Goal: Information Seeking & Learning: Learn about a topic

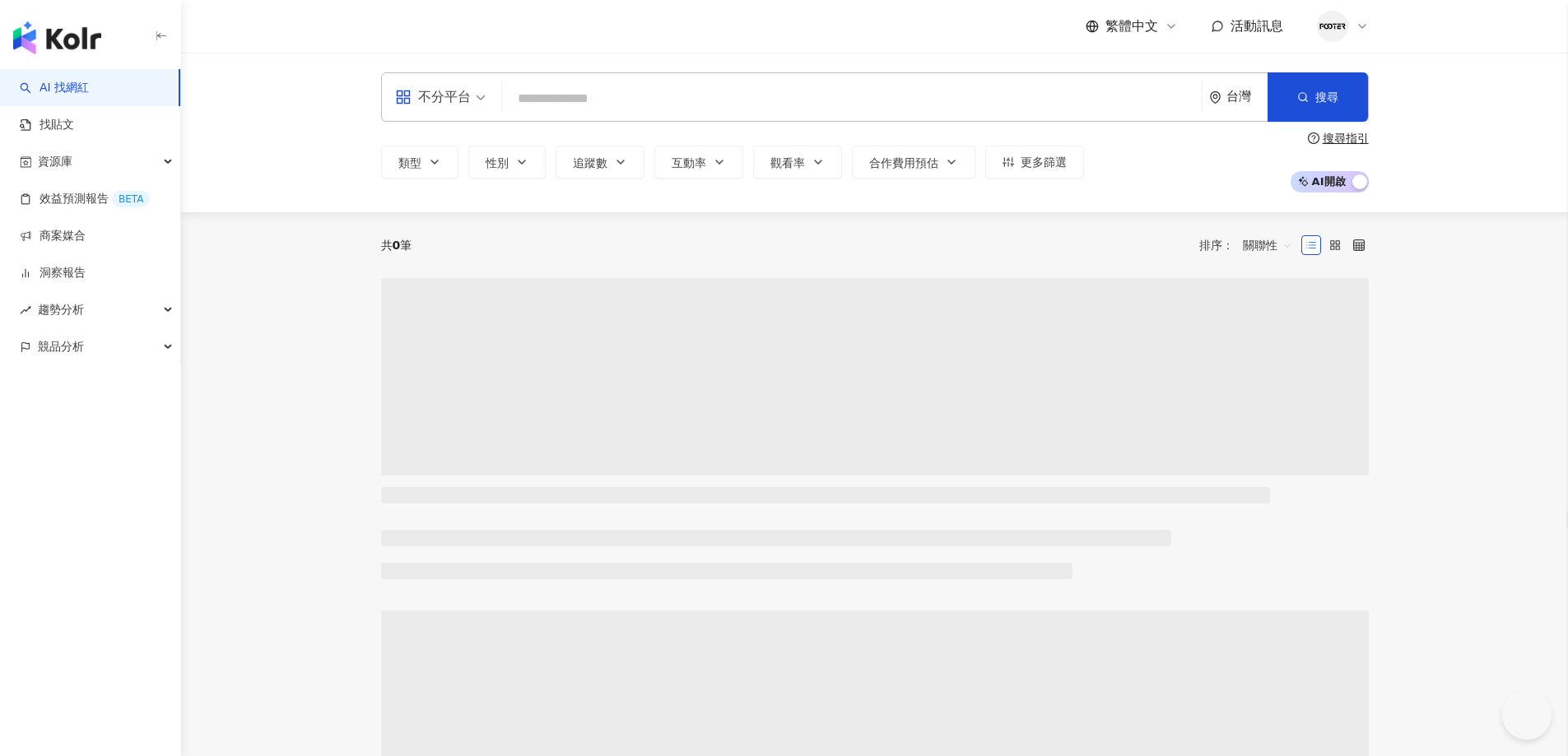
select select "*****"
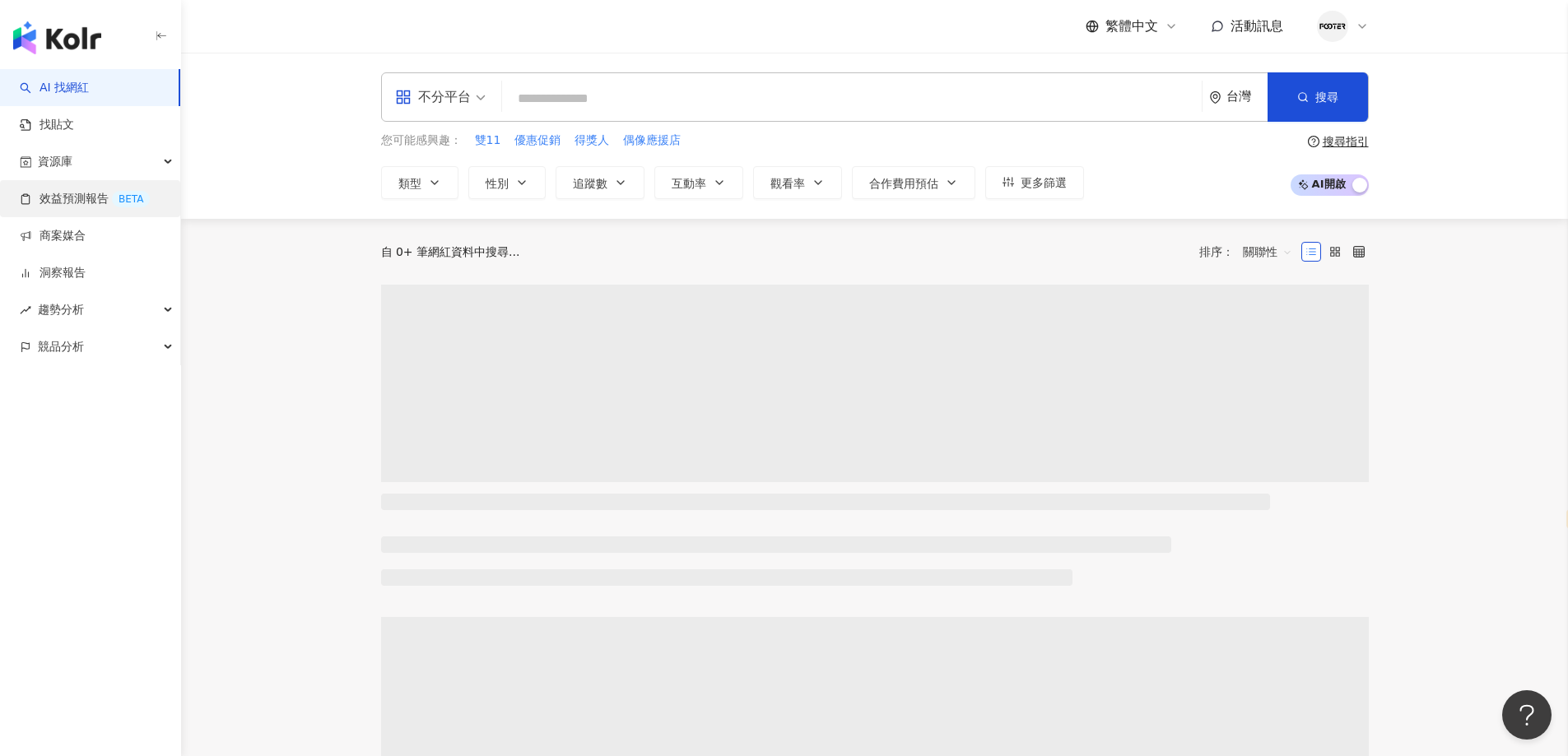
click at [121, 157] on div "資源庫" at bounding box center [90, 162] width 181 height 37
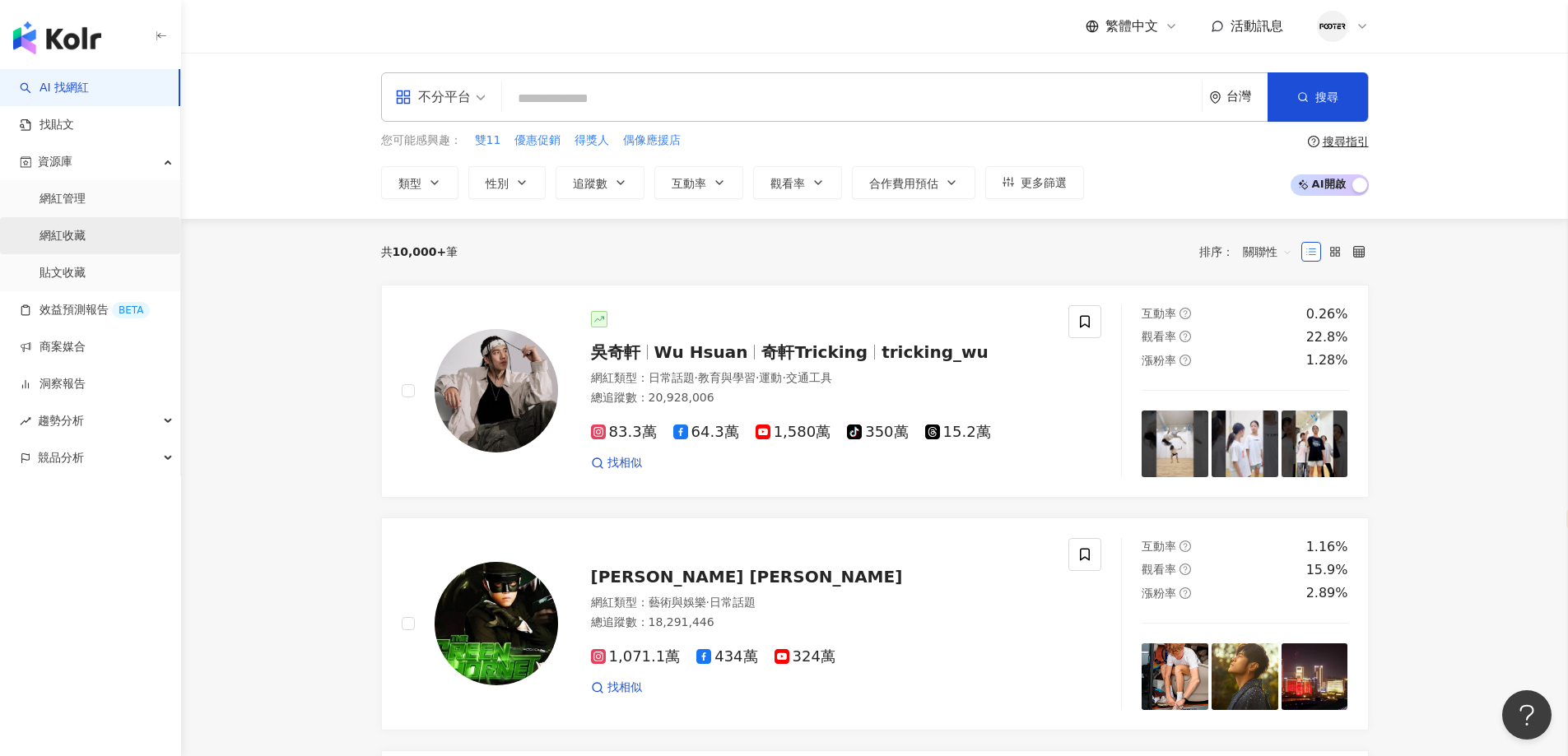
click at [76, 228] on link "網紅收藏" at bounding box center [62, 236] width 46 height 16
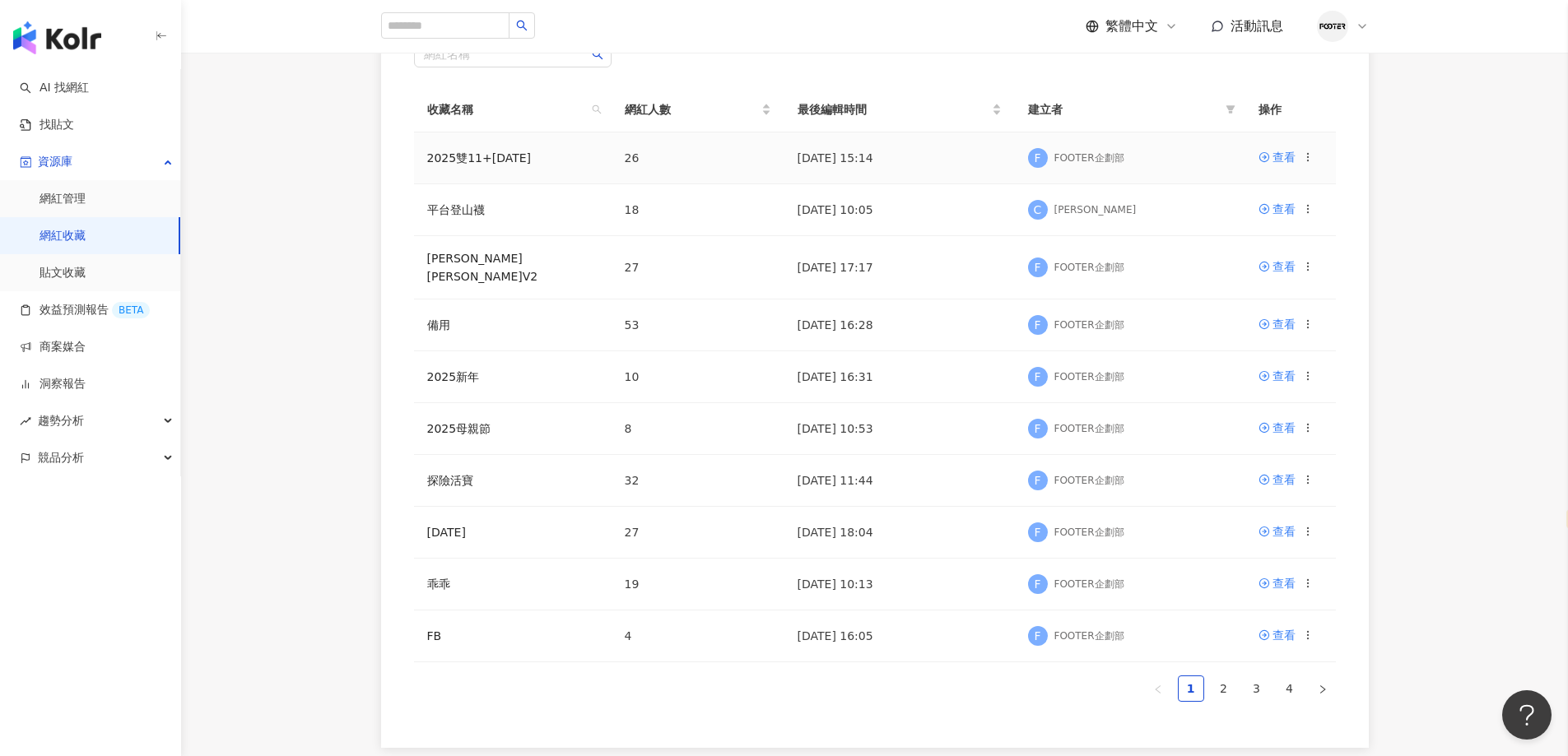
scroll to position [235, 0]
click at [460, 213] on link "平台登山襪" at bounding box center [456, 211] width 57 height 13
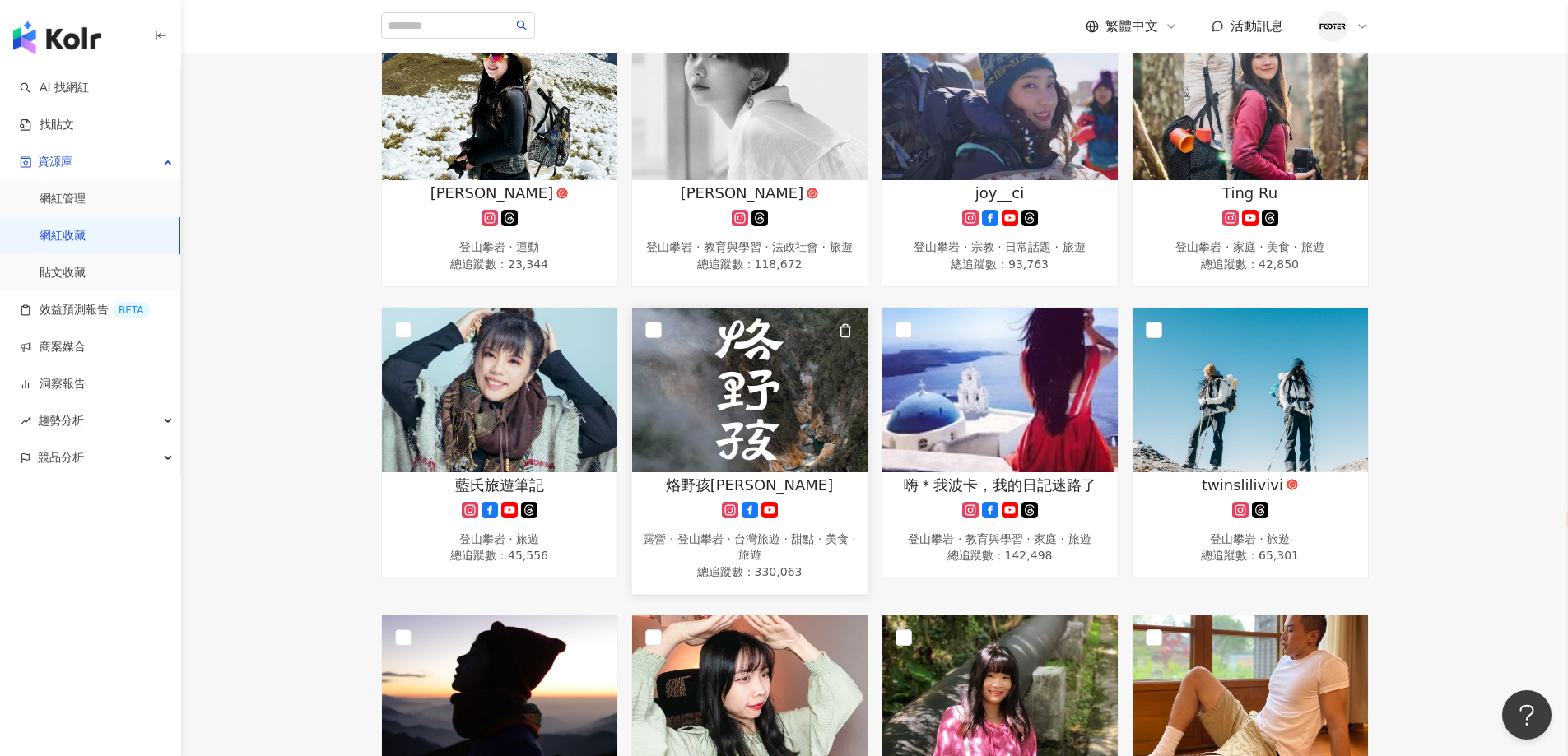
scroll to position [82, 0]
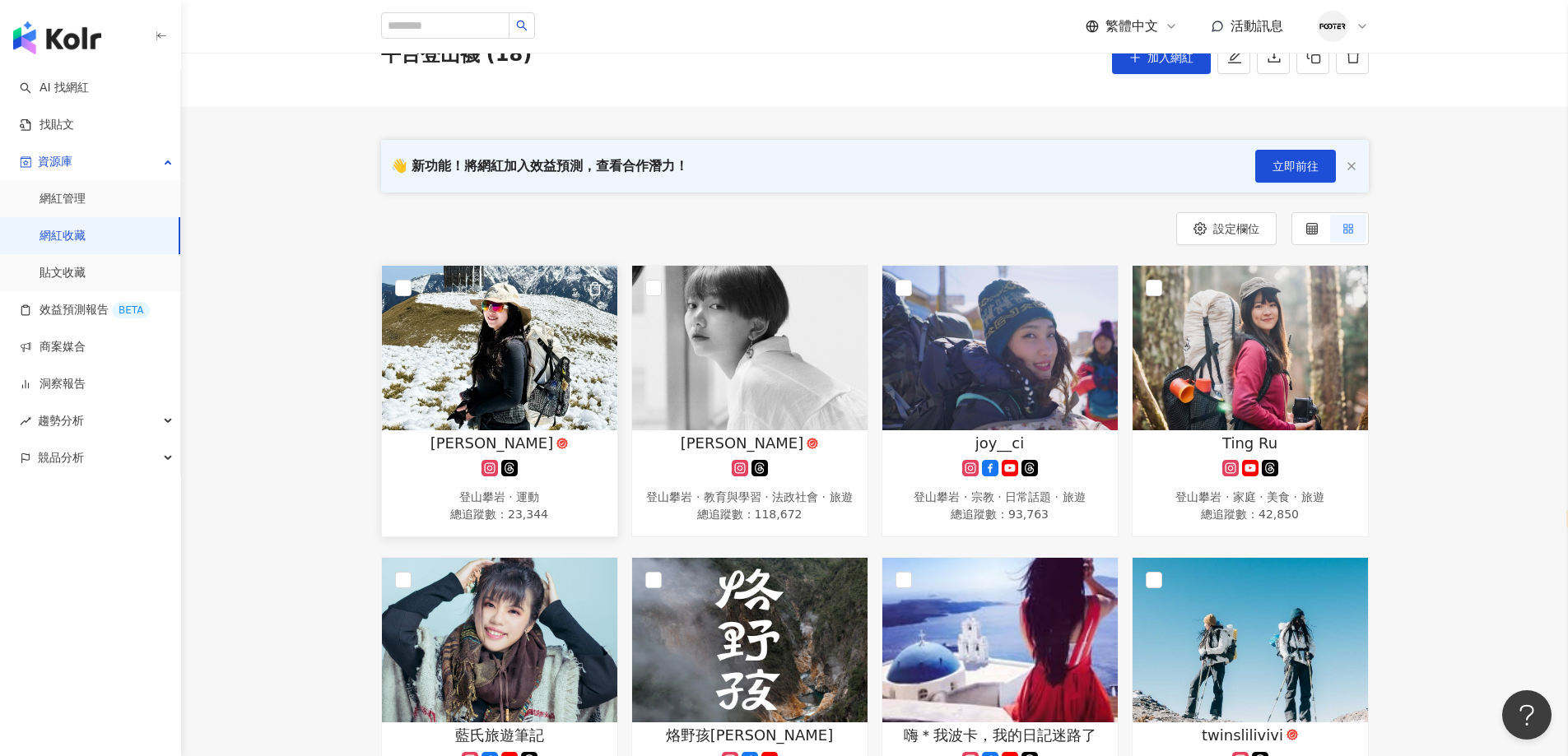
click at [498, 400] on img at bounding box center [500, 348] width 235 height 164
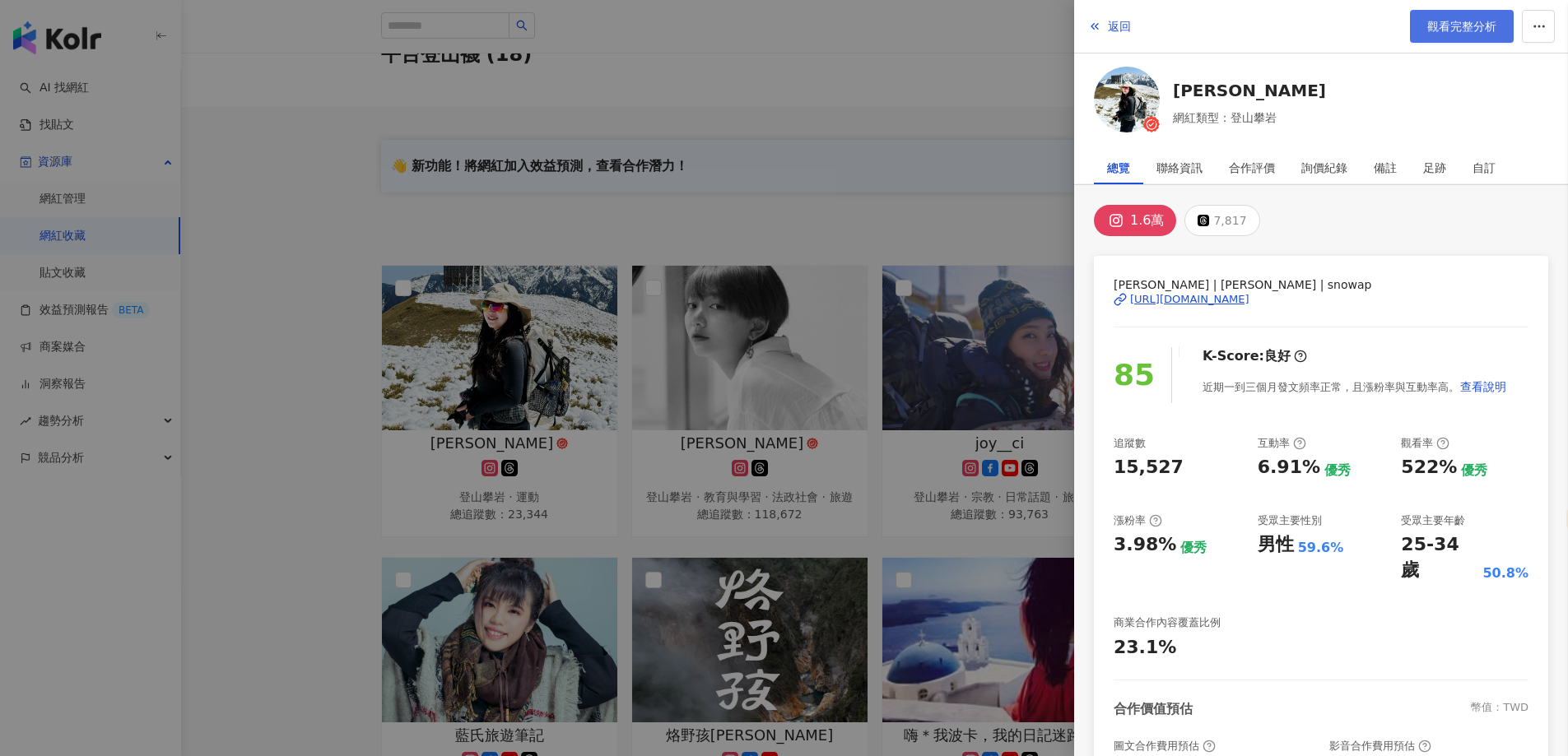
click at [1461, 23] on span "觀看完整分析" at bounding box center [1461, 27] width 69 height 13
click at [678, 418] on div at bounding box center [784, 378] width 1568 height 756
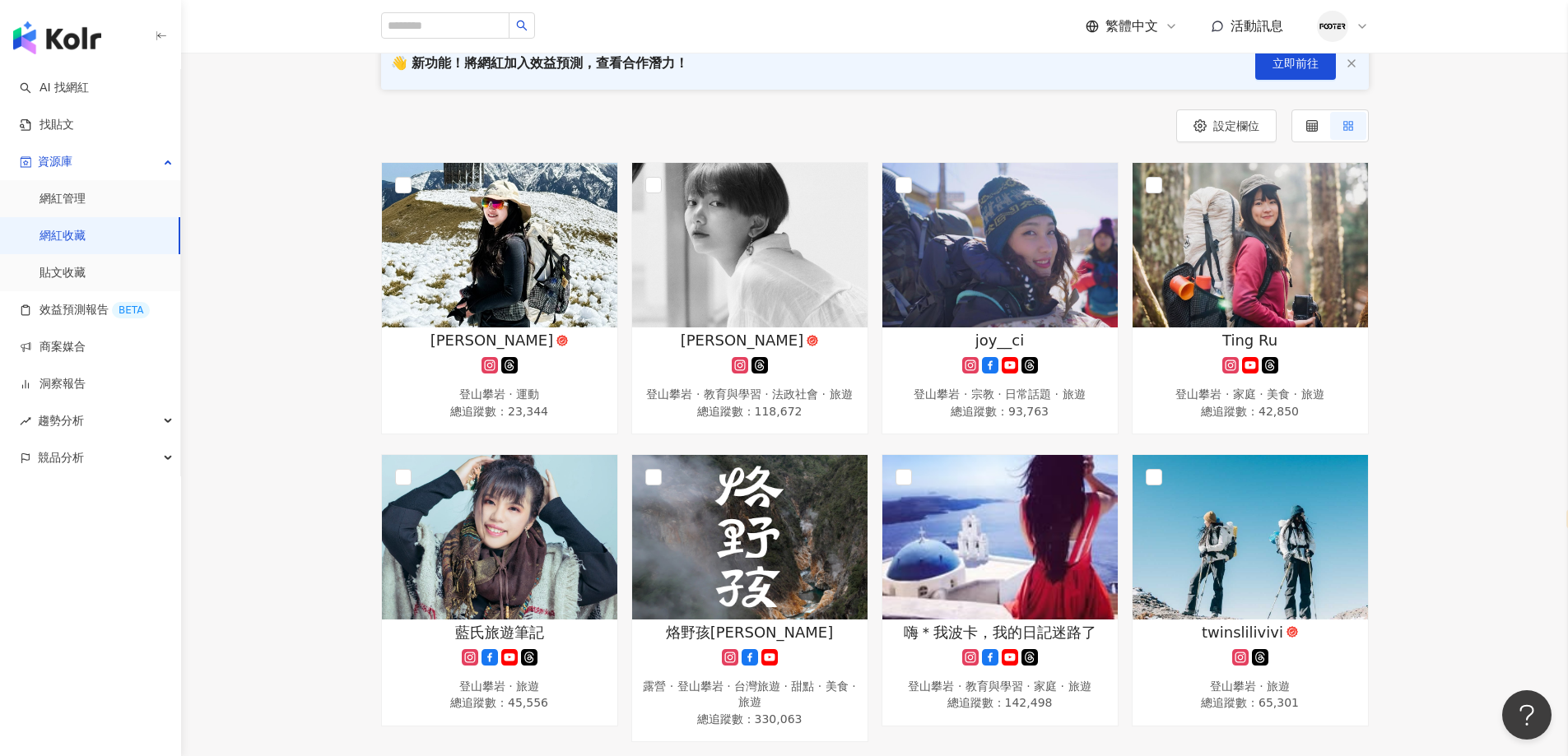
scroll to position [0, 0]
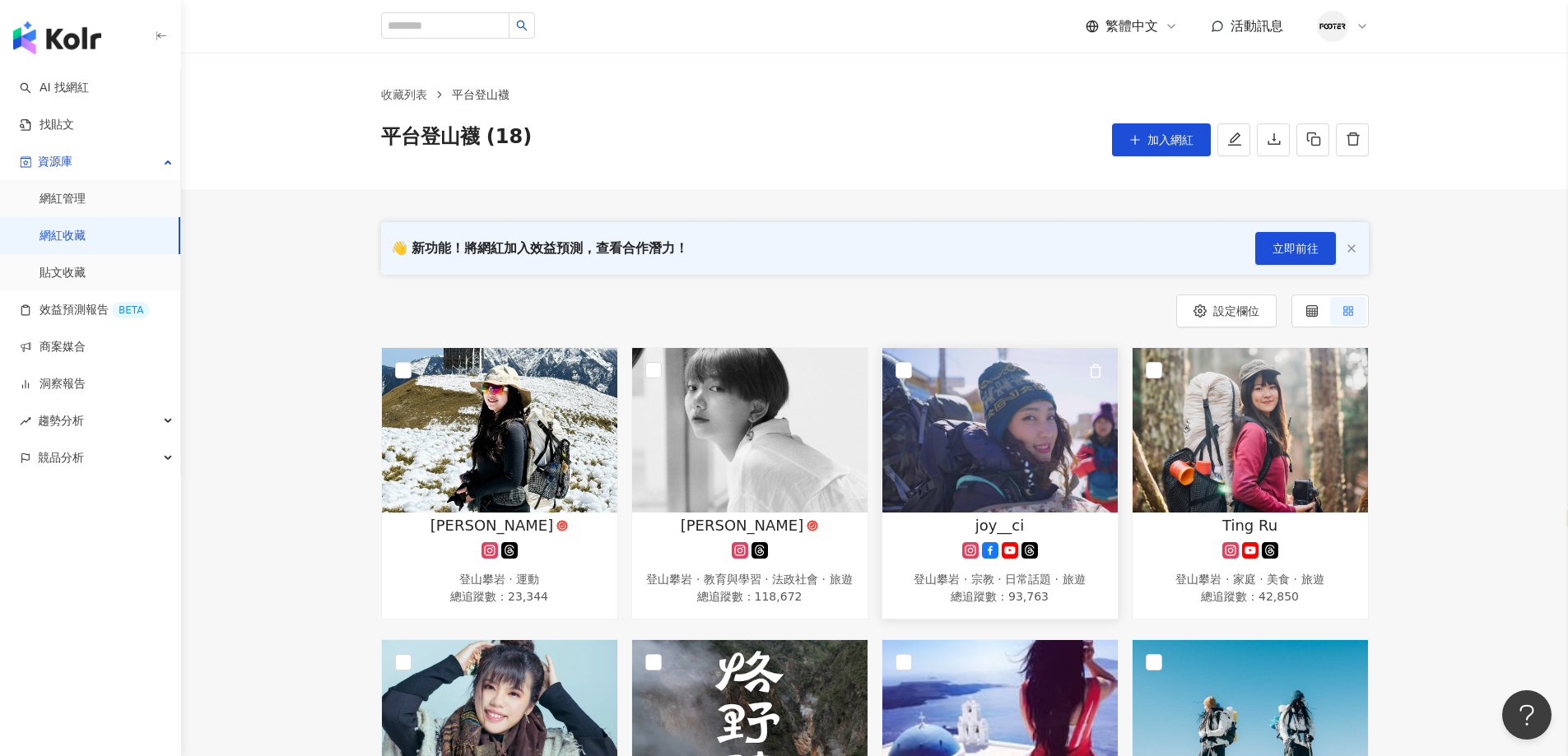
click at [1023, 447] on img at bounding box center [999, 430] width 235 height 164
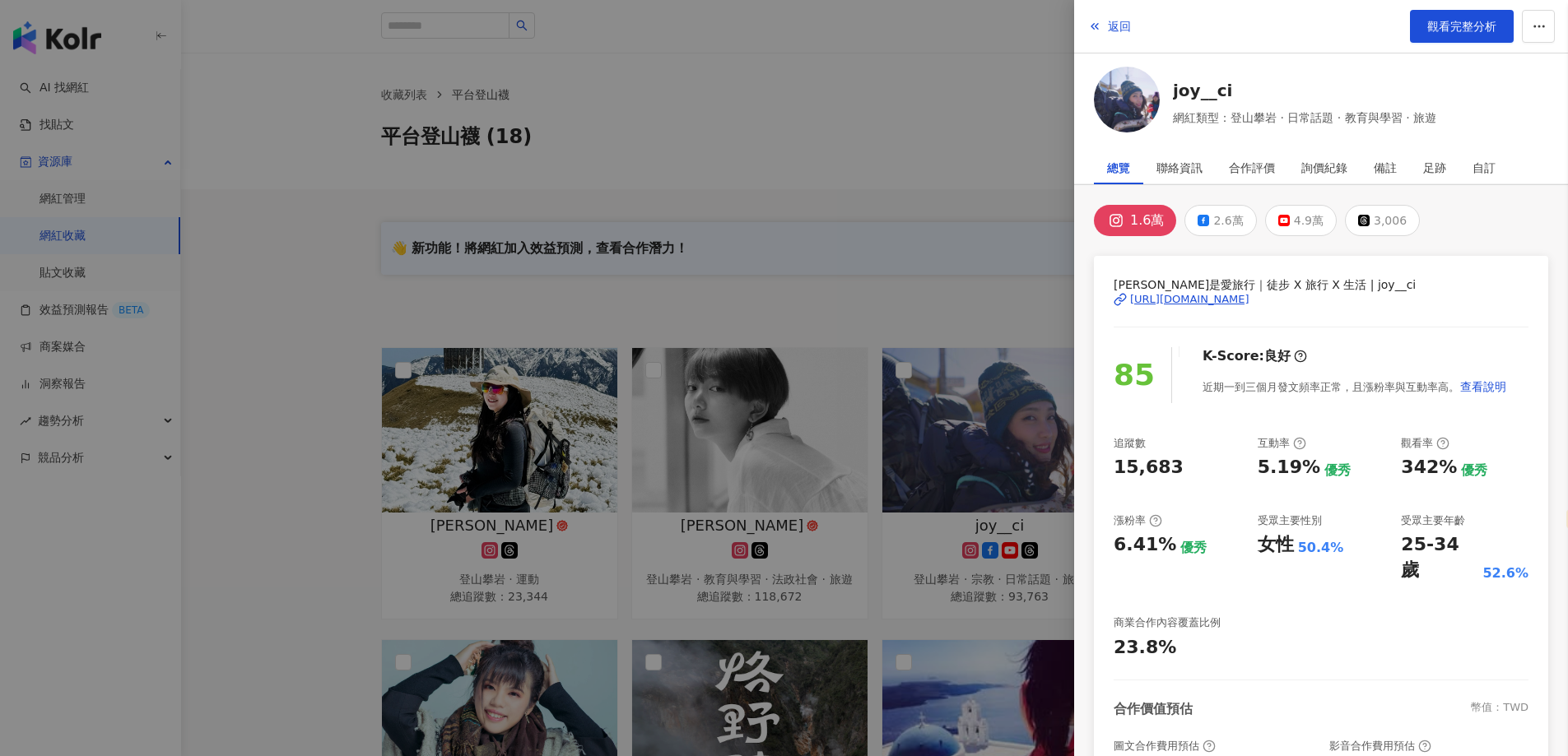
click at [989, 153] on div at bounding box center [784, 378] width 1568 height 756
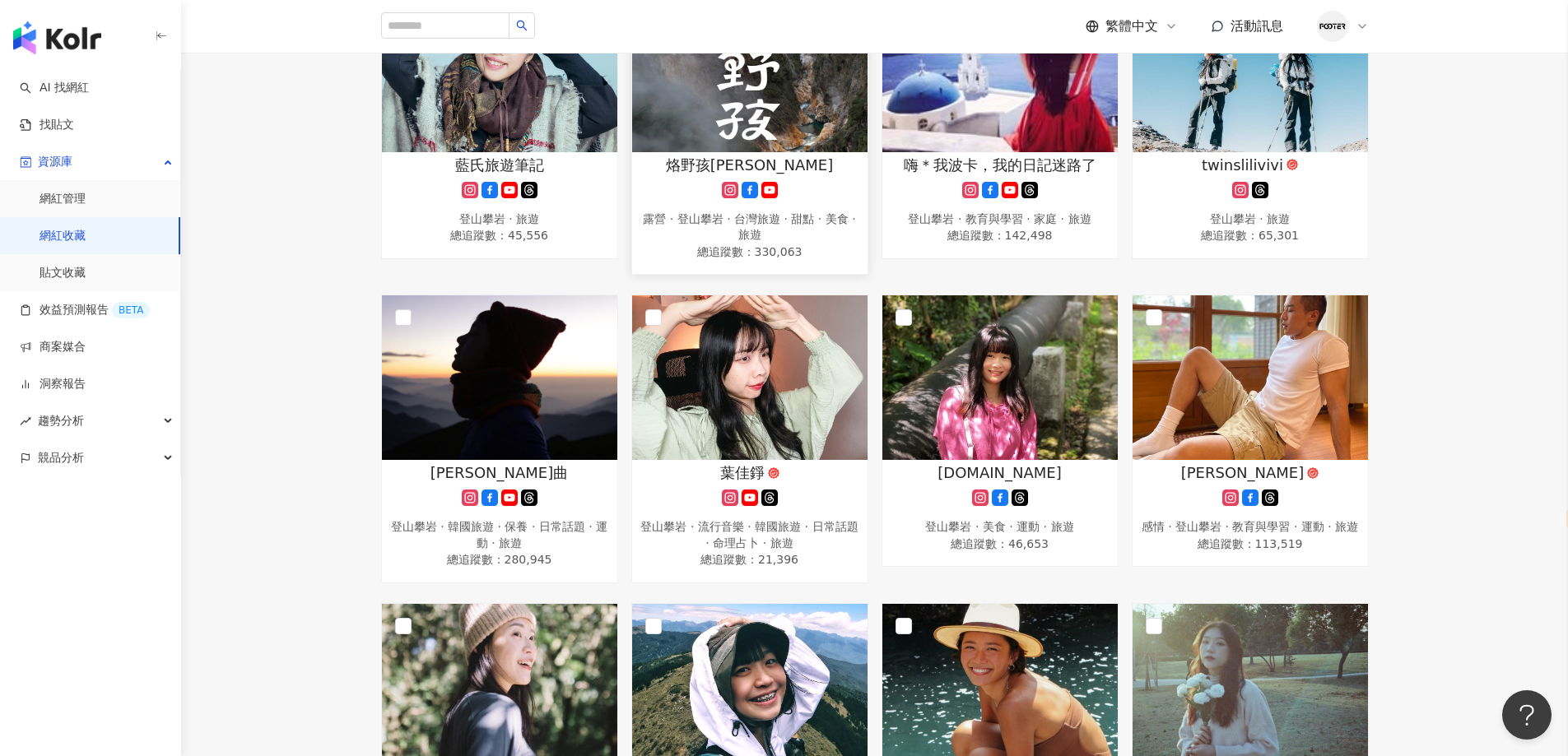
scroll to position [659, 0]
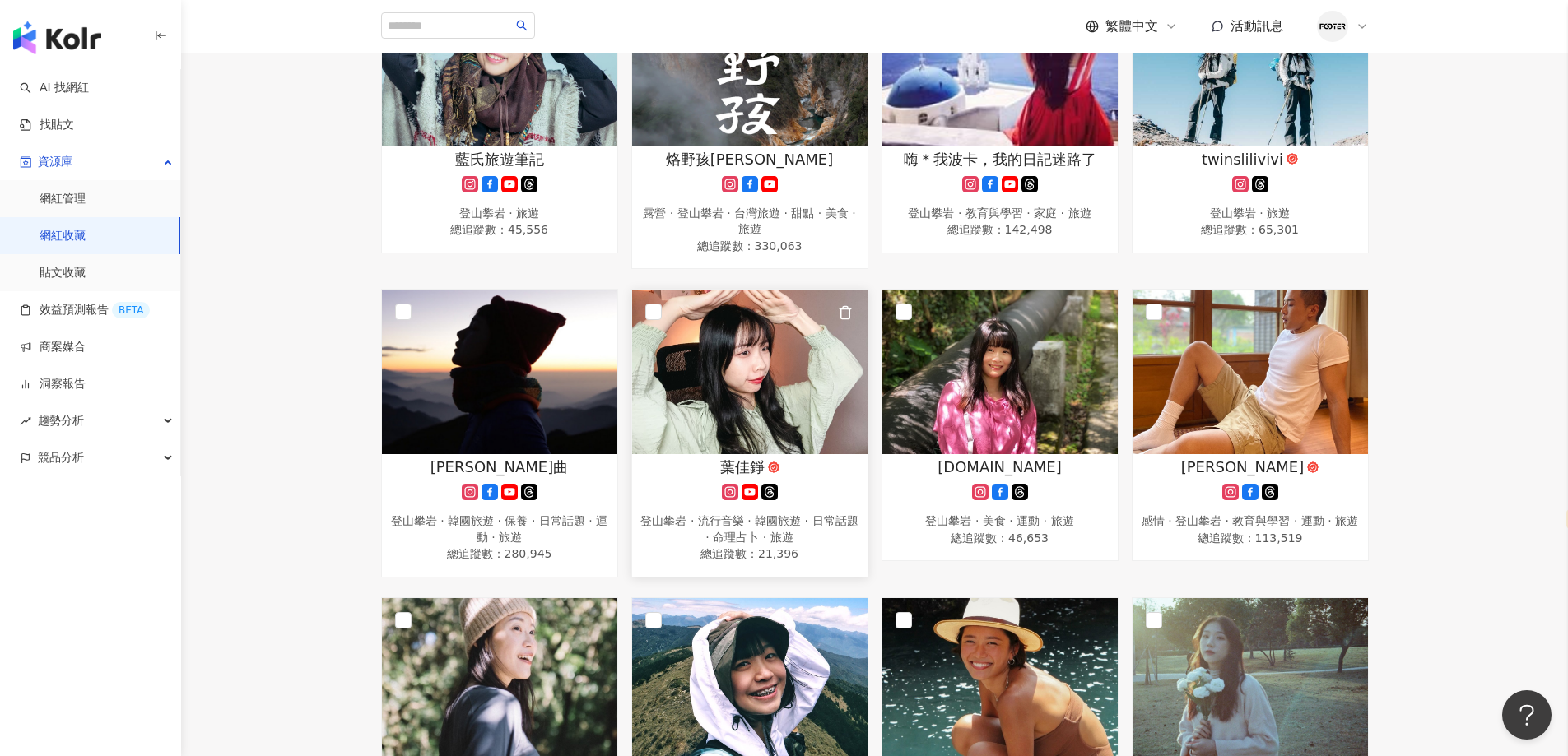
click at [795, 477] on div "葉佳錚" at bounding box center [749, 467] width 219 height 21
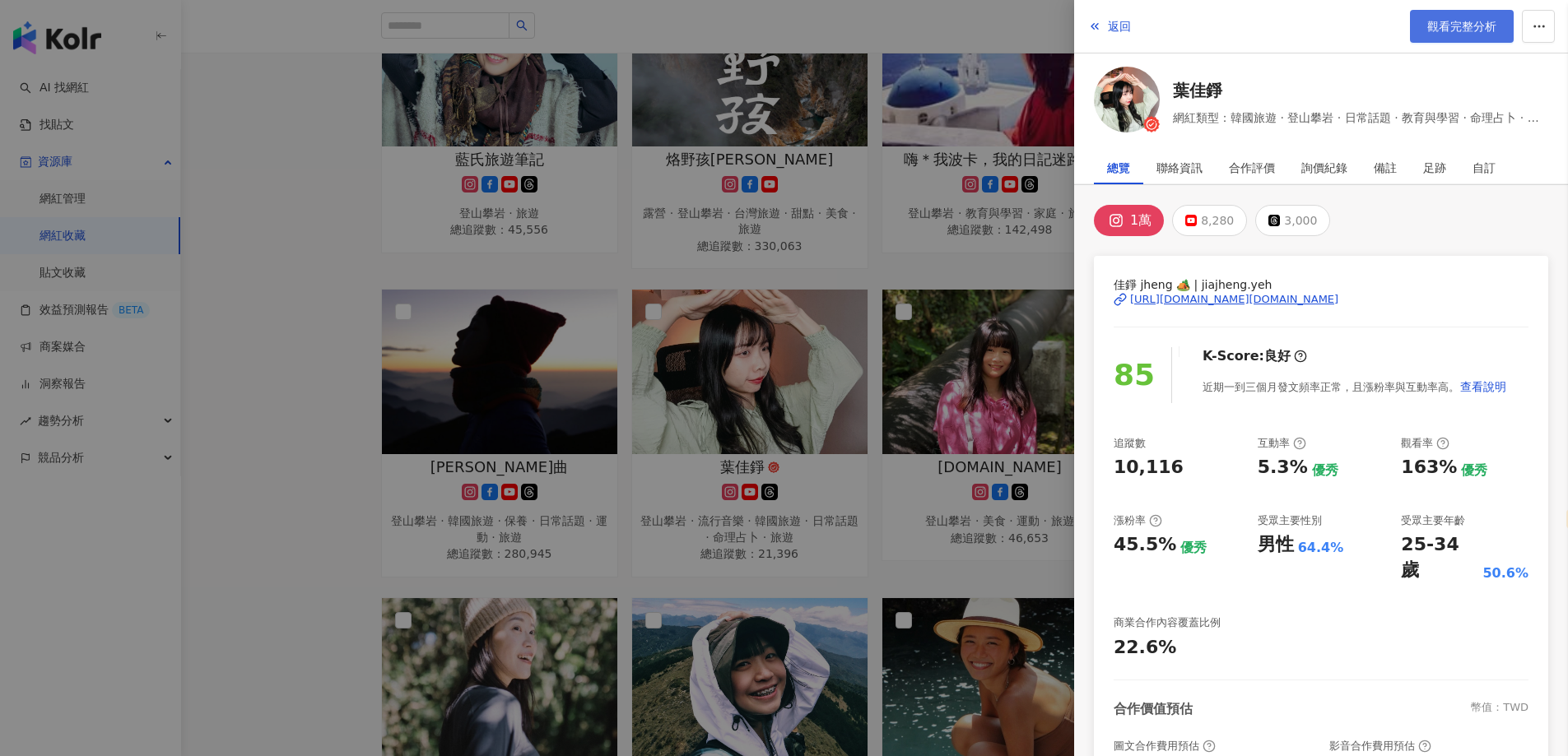
click at [1454, 32] on span "觀看完整分析" at bounding box center [1461, 27] width 69 height 13
click at [530, 530] on div at bounding box center [784, 378] width 1568 height 756
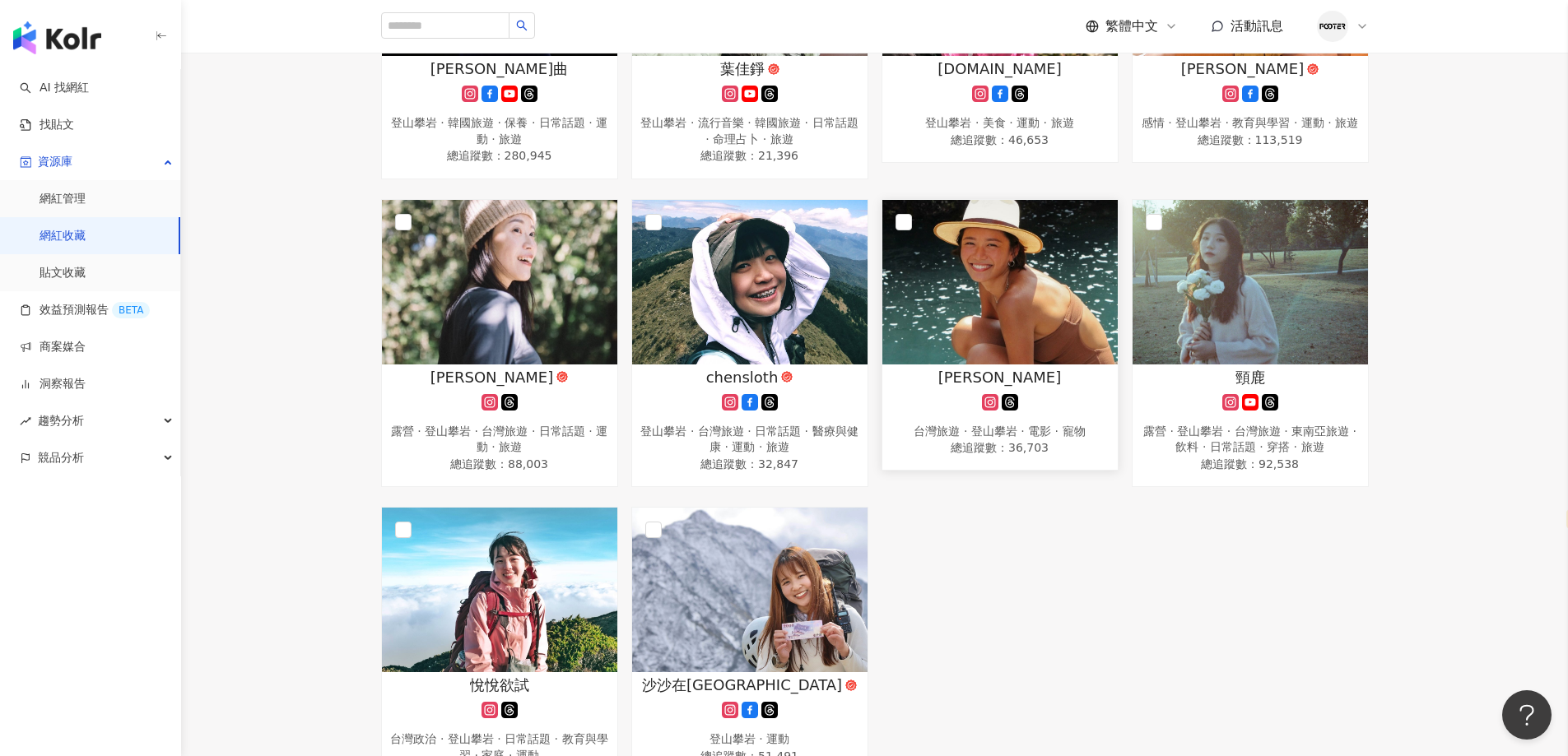
scroll to position [905, 0]
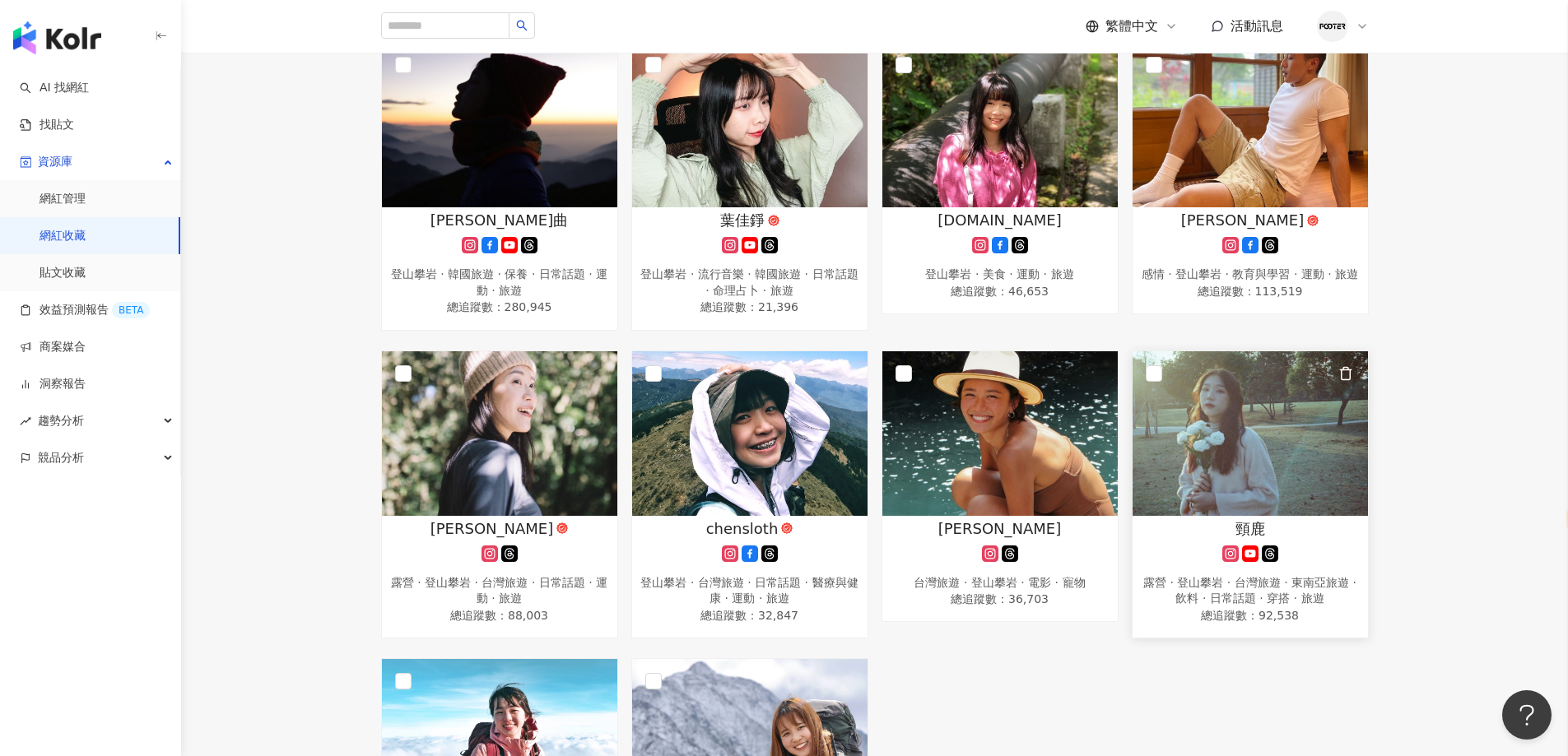
click at [1248, 447] on img at bounding box center [1250, 434] width 235 height 164
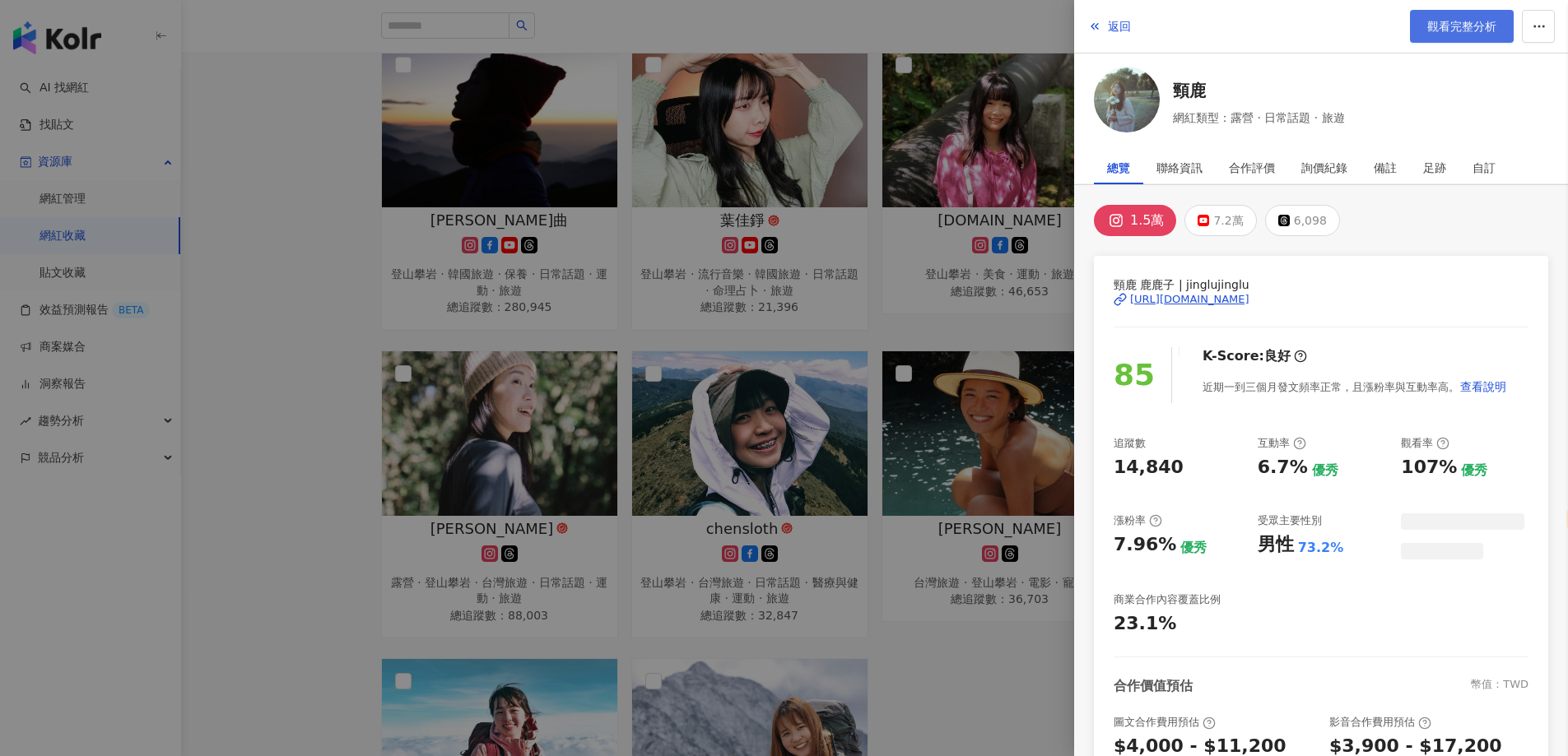
click at [1476, 32] on span "觀看完整分析" at bounding box center [1461, 27] width 69 height 13
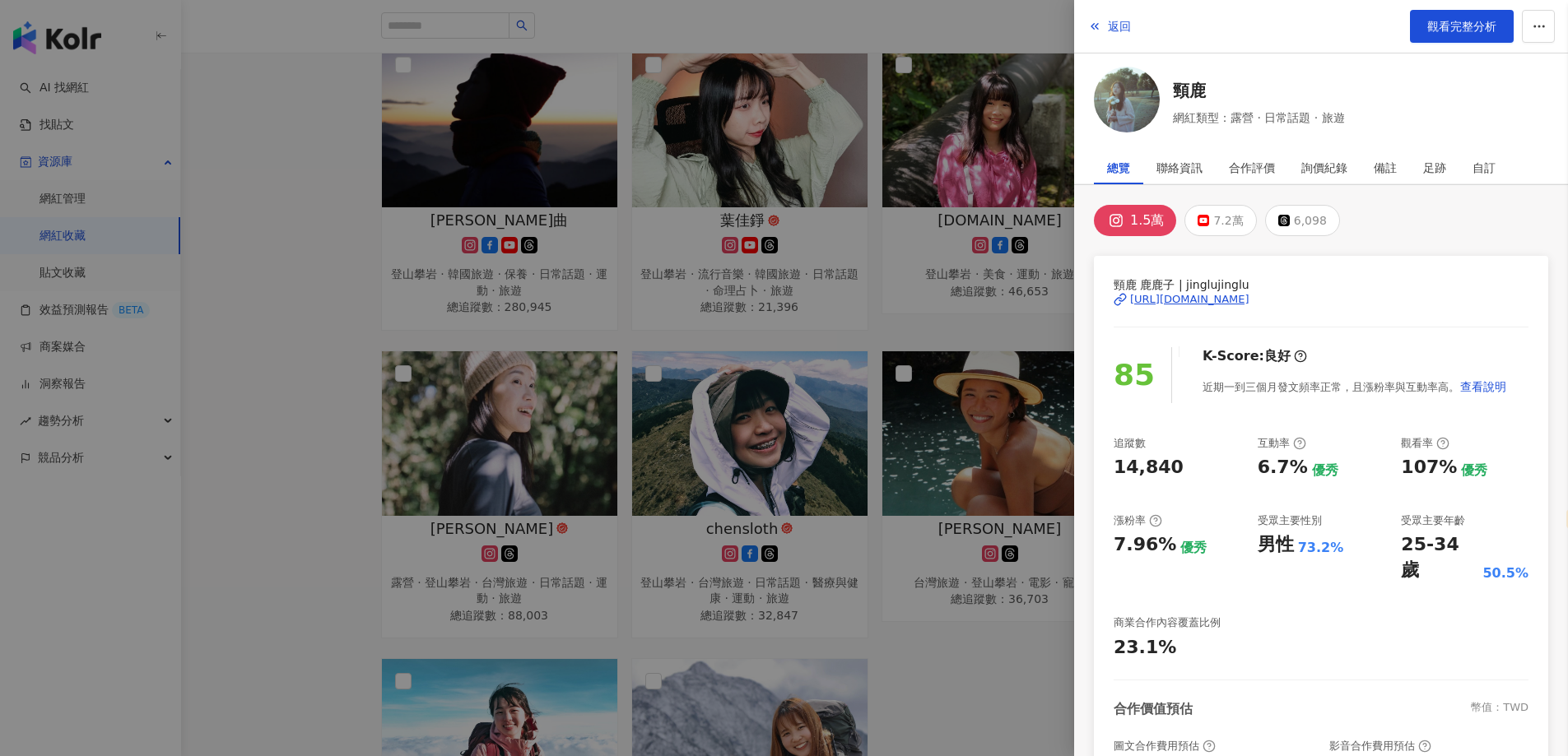
click at [805, 518] on div at bounding box center [784, 378] width 1568 height 756
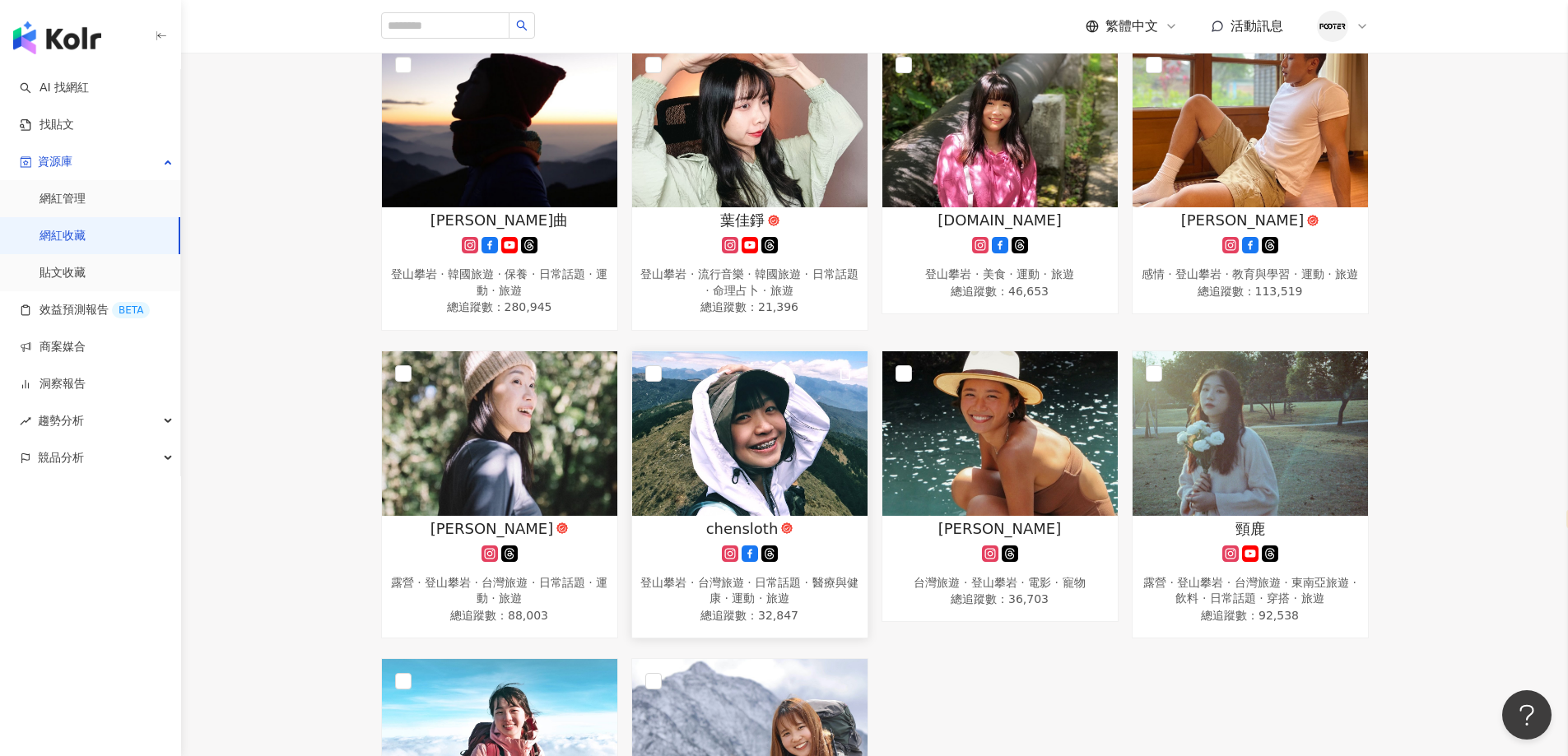
scroll to position [1317, 0]
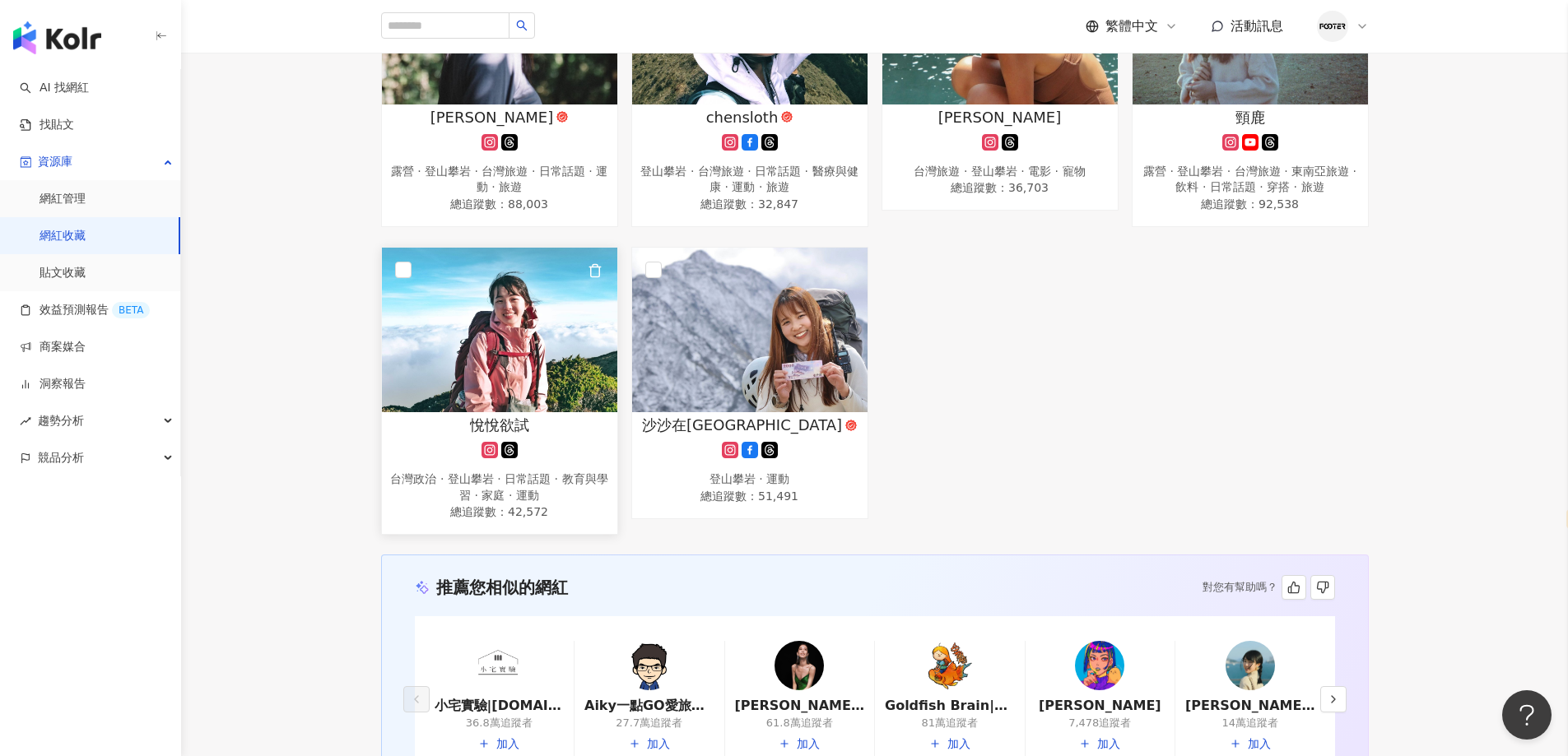
click at [499, 407] on img at bounding box center [500, 330] width 235 height 164
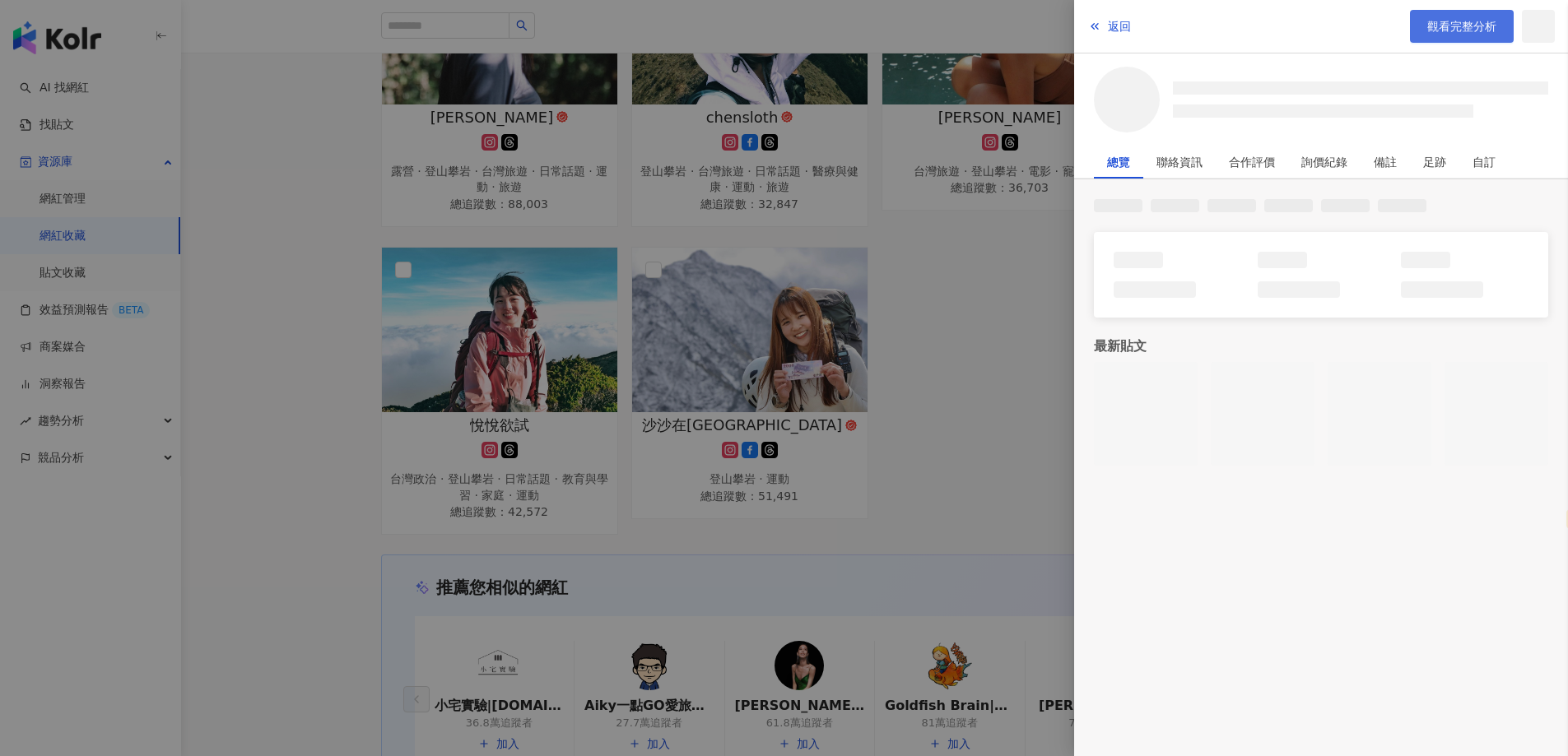
click at [1459, 27] on span "觀看完整分析" at bounding box center [1461, 27] width 69 height 13
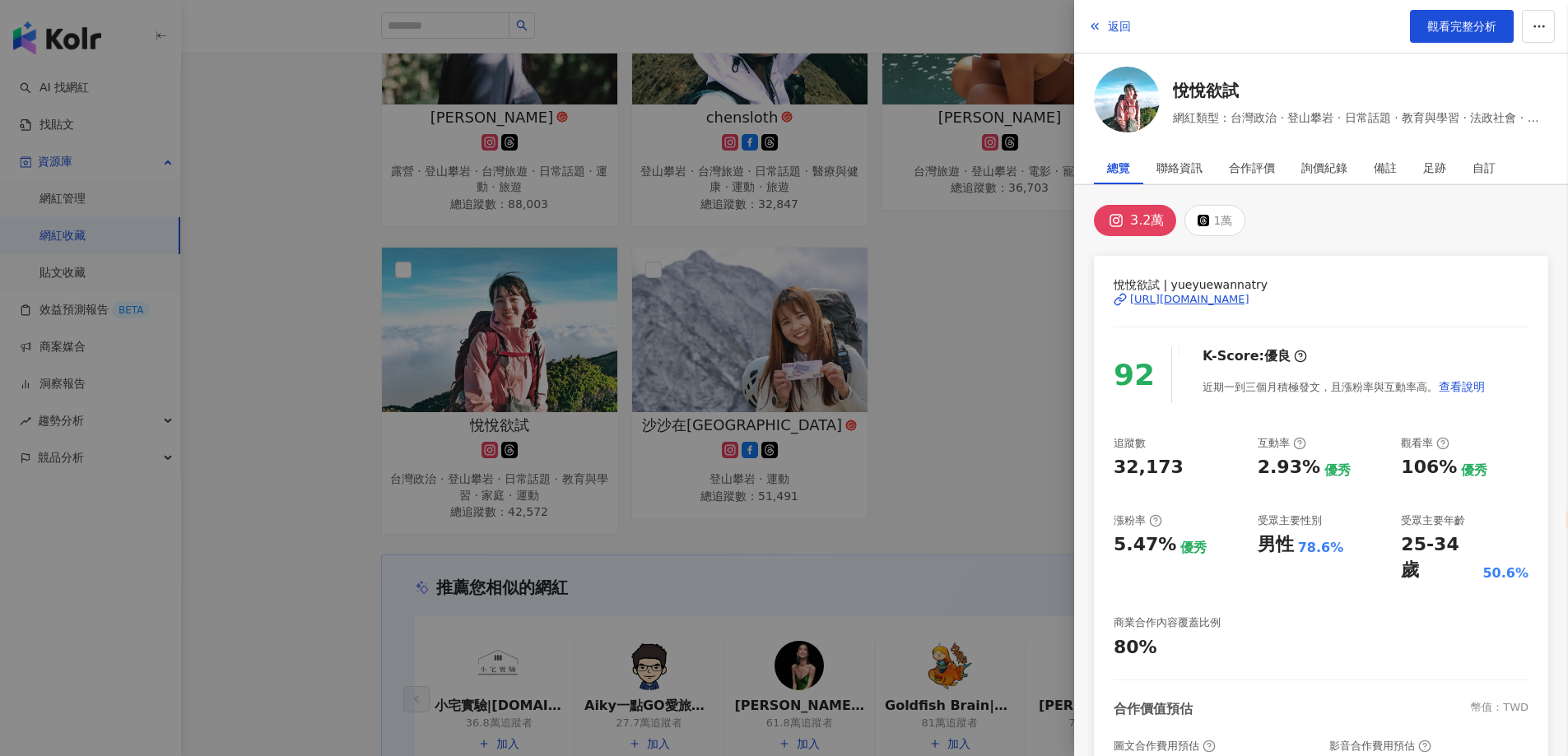
click at [980, 572] on div at bounding box center [784, 378] width 1568 height 756
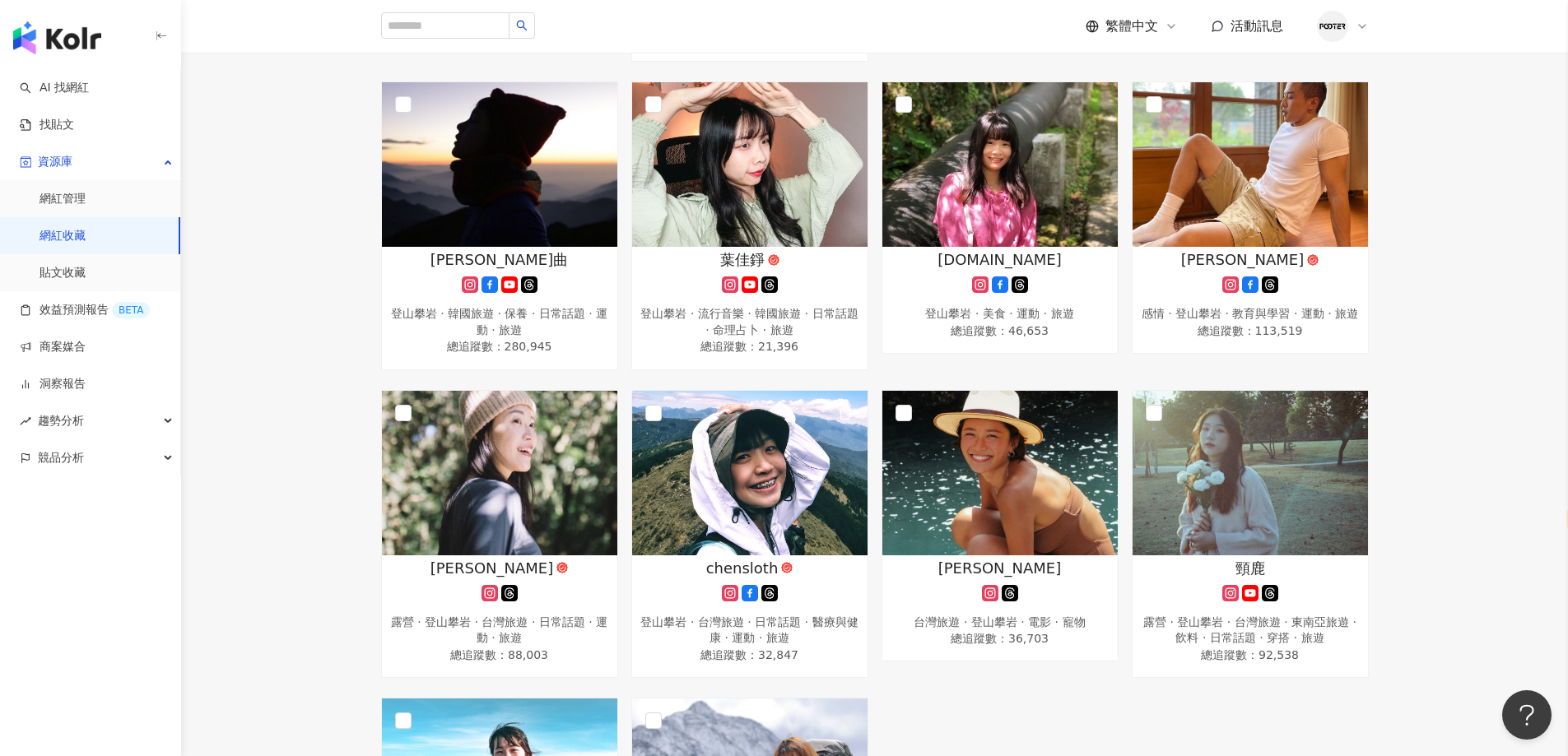
scroll to position [905, 0]
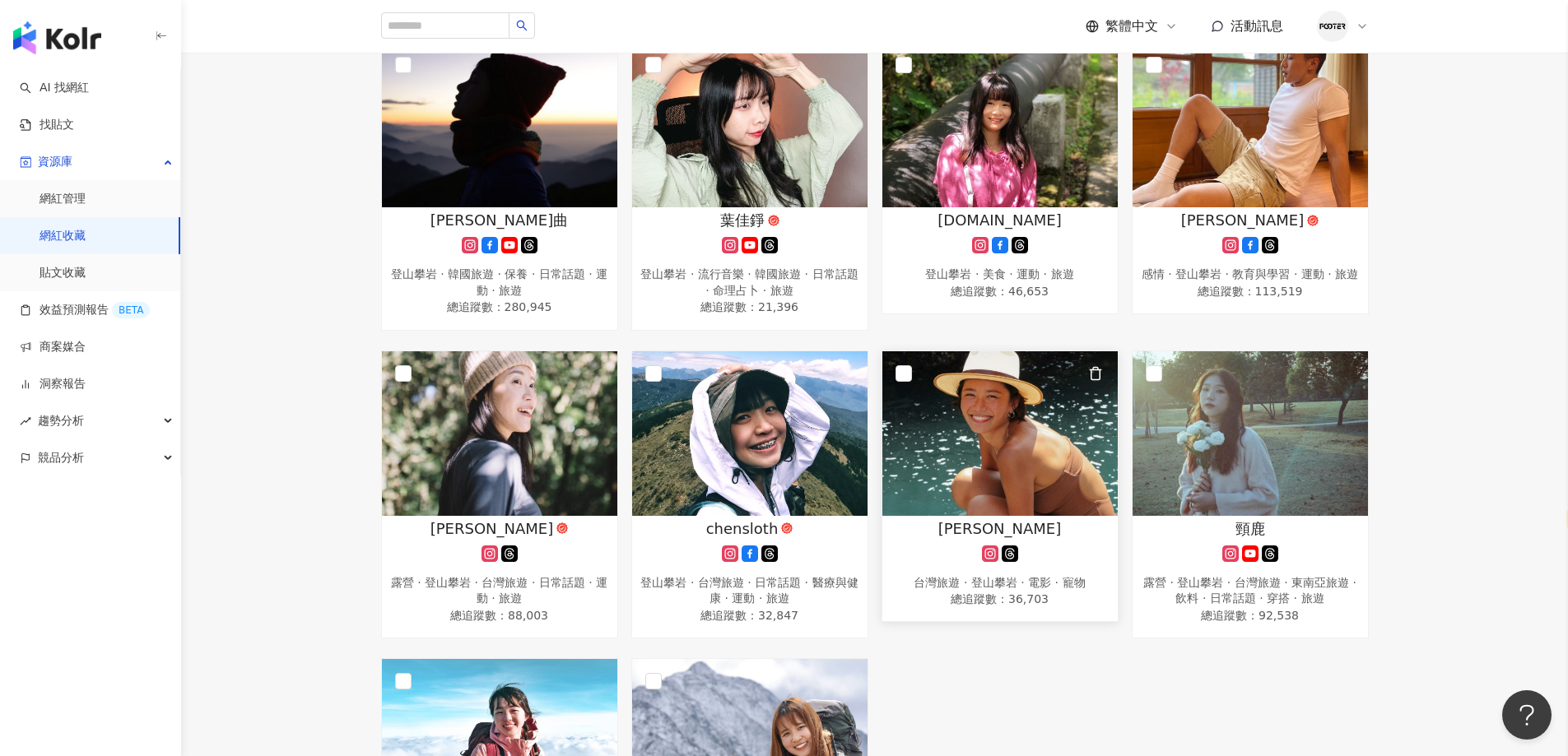
click at [957, 489] on img at bounding box center [999, 434] width 235 height 164
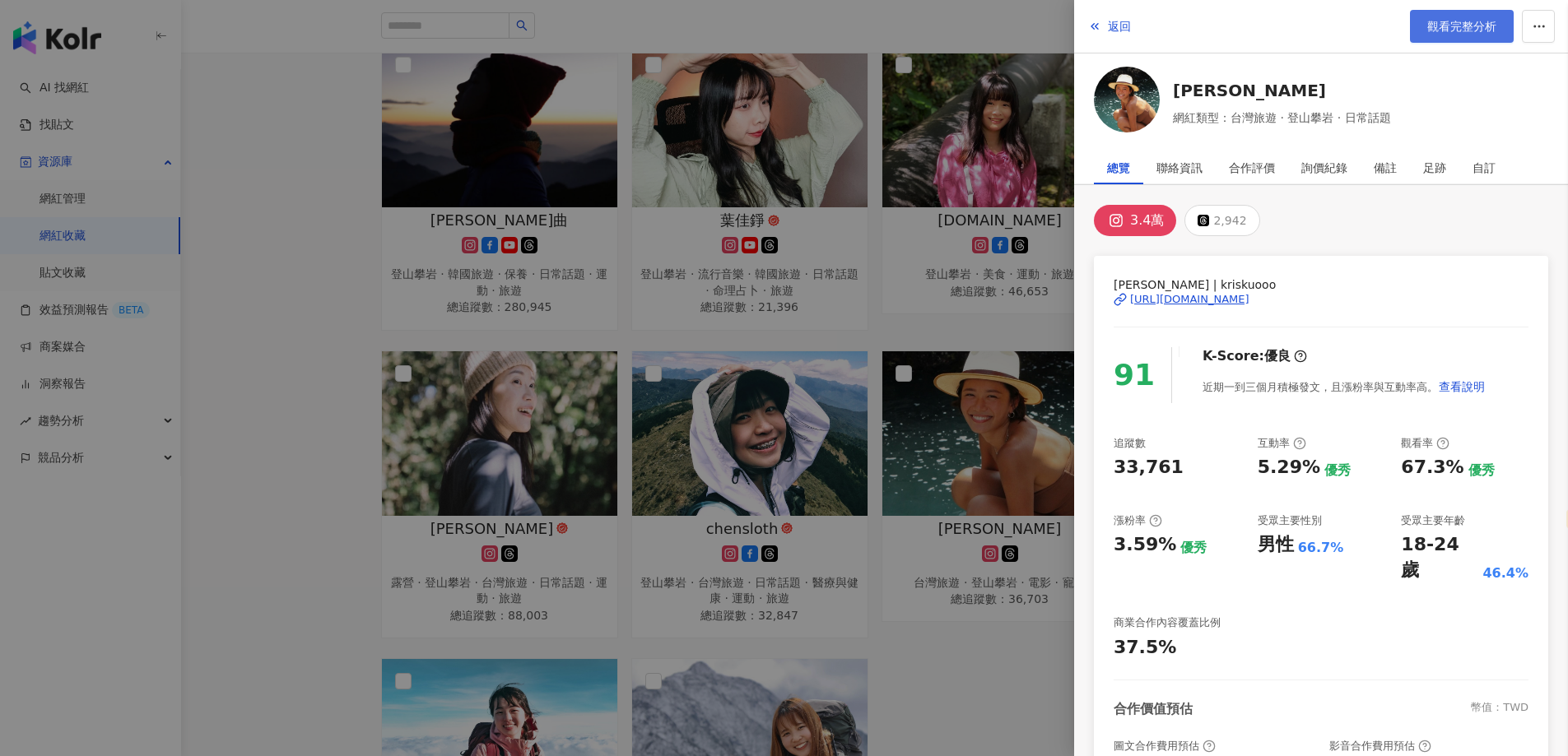
click at [1459, 20] on span "觀看完整分析" at bounding box center [1461, 27] width 69 height 13
click at [616, 406] on div at bounding box center [784, 378] width 1568 height 756
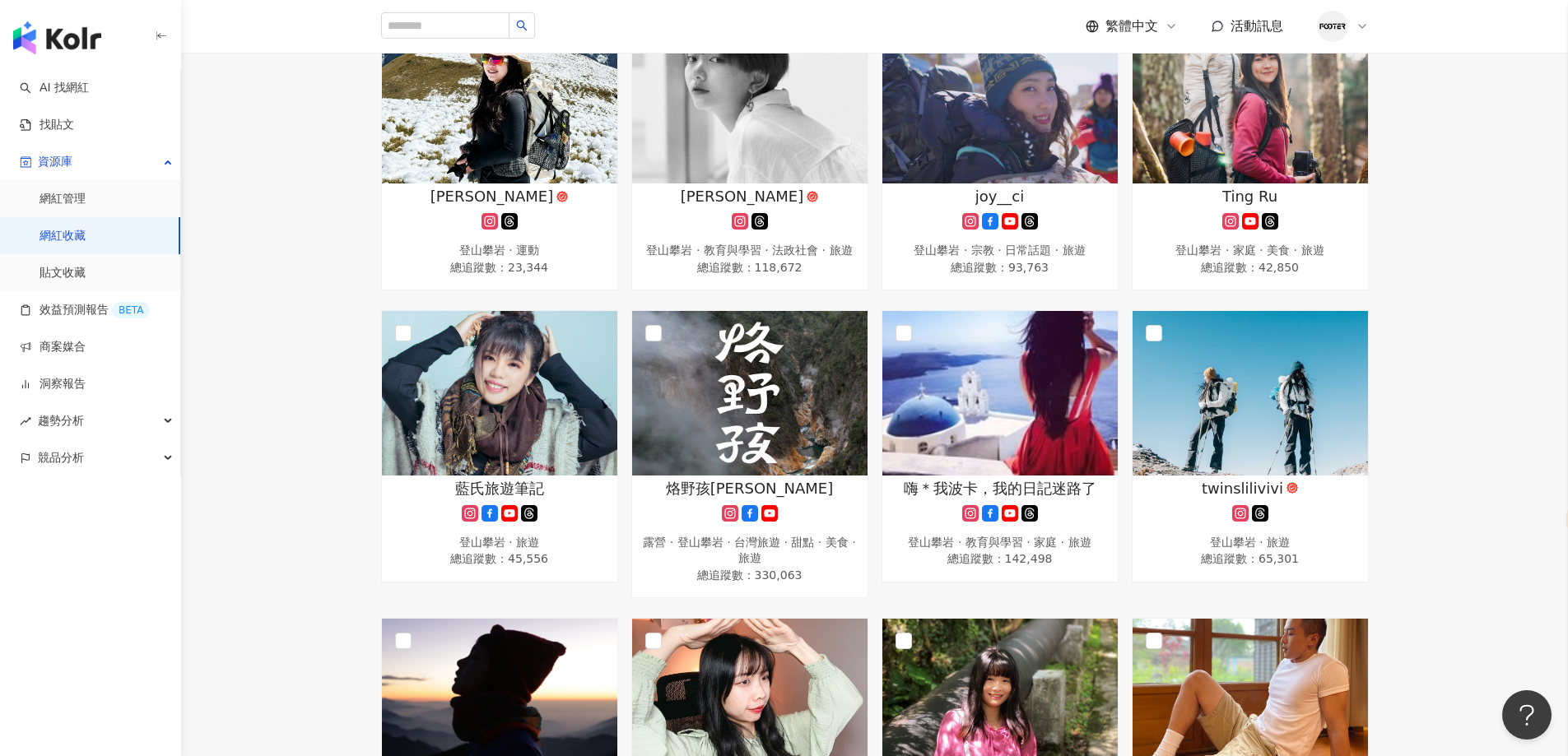
scroll to position [0, 0]
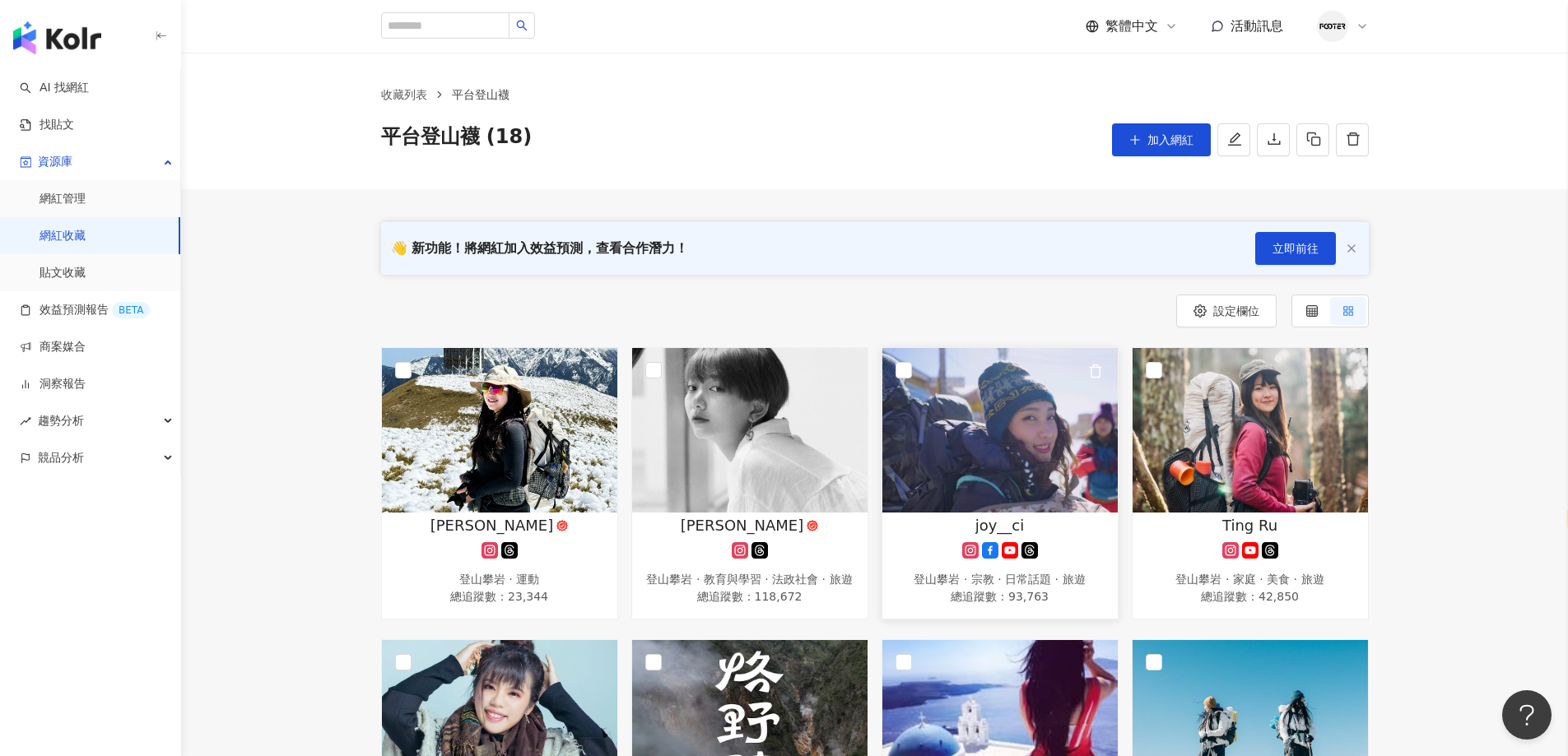
click at [1016, 435] on img at bounding box center [999, 430] width 235 height 164
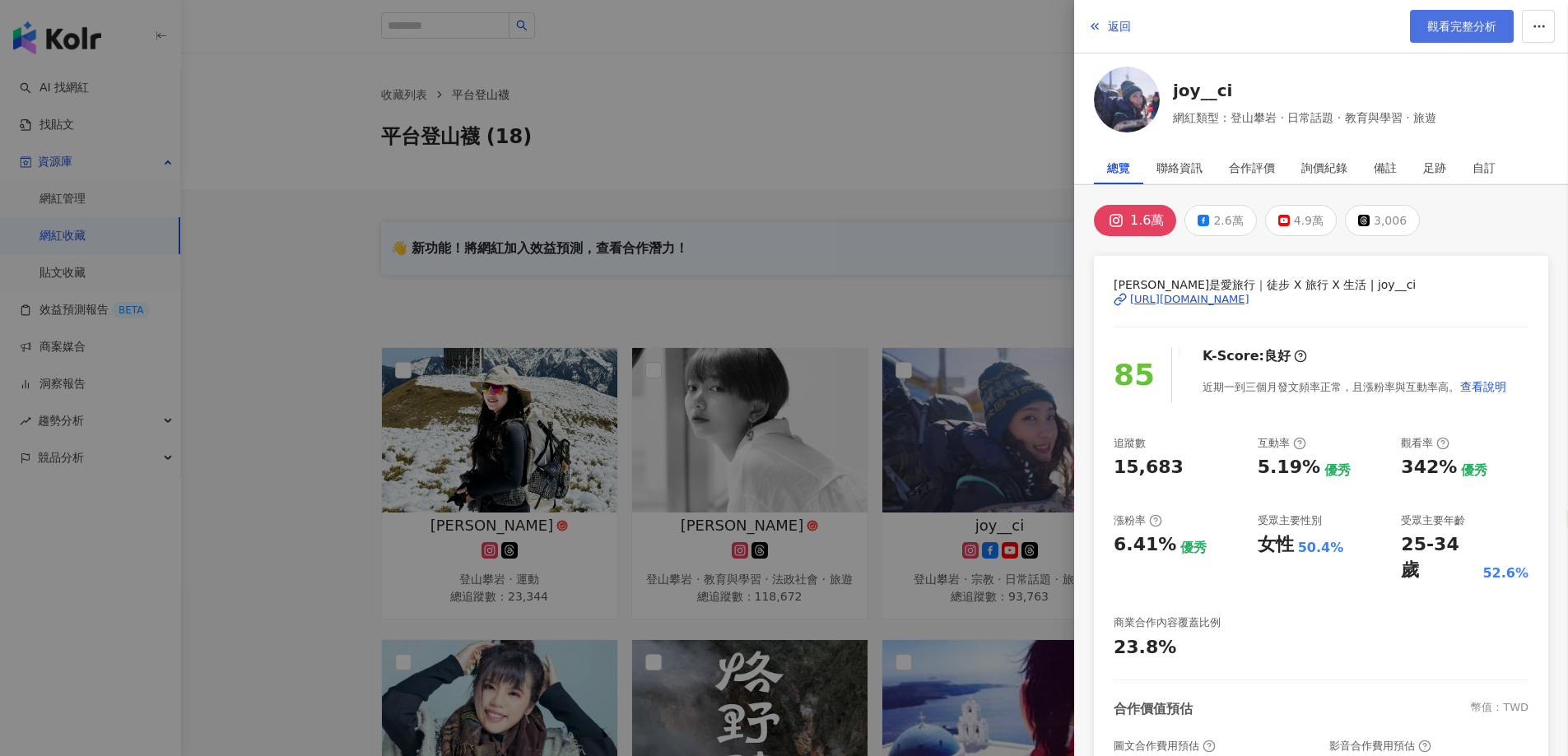
click at [1436, 38] on link "觀看完整分析" at bounding box center [1461, 26] width 104 height 32
click at [555, 293] on div at bounding box center [784, 378] width 1568 height 756
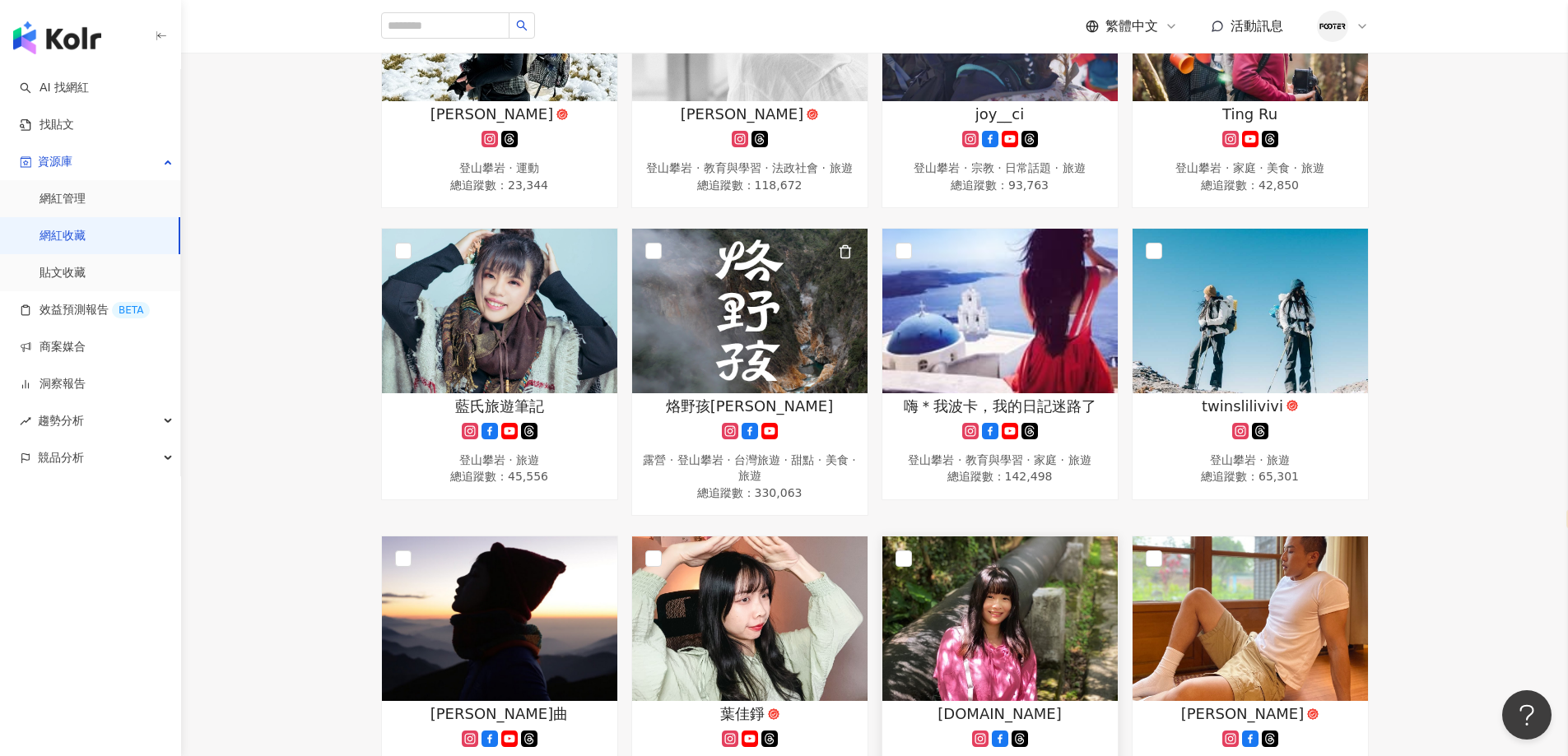
scroll to position [659, 0]
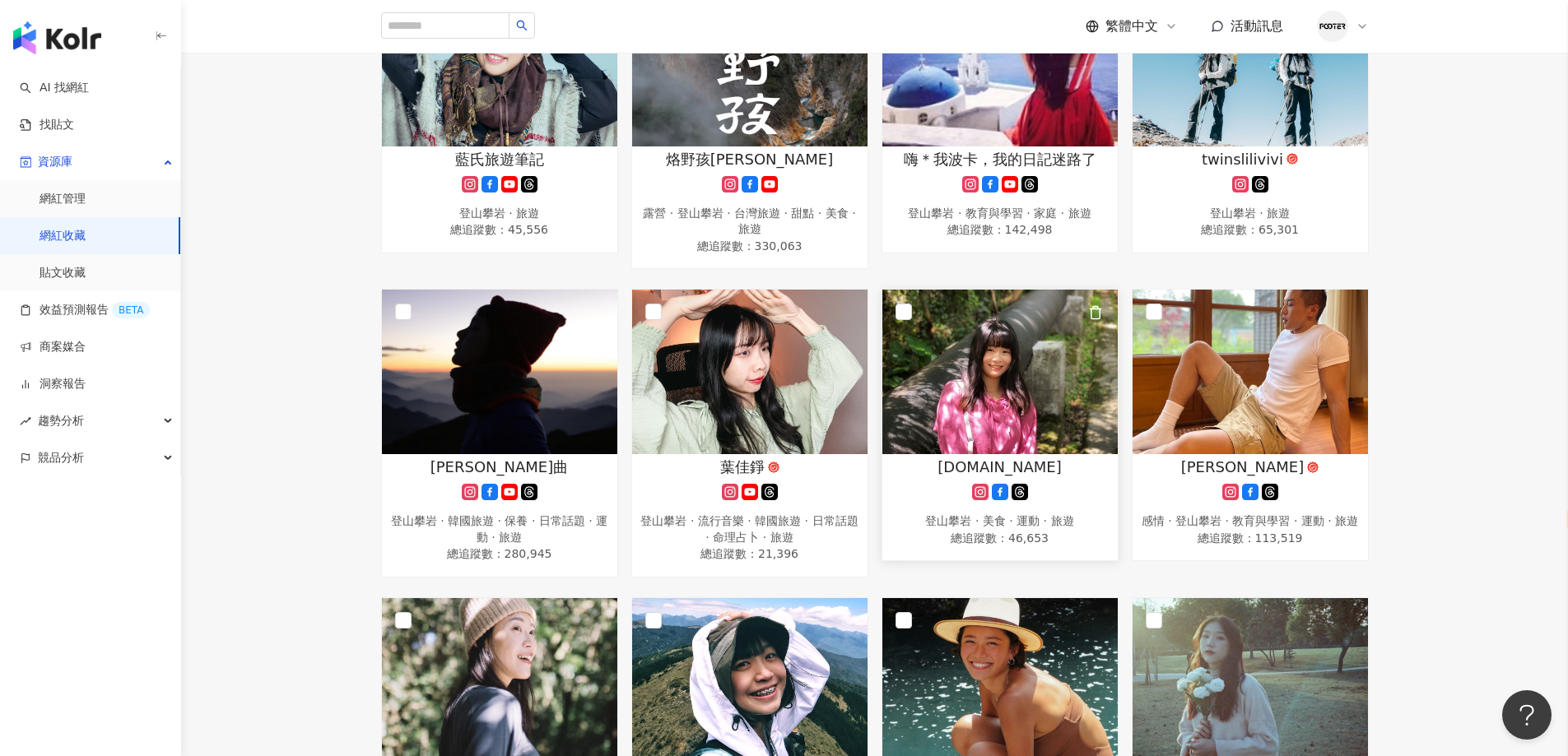
click at [973, 426] on img at bounding box center [999, 372] width 235 height 164
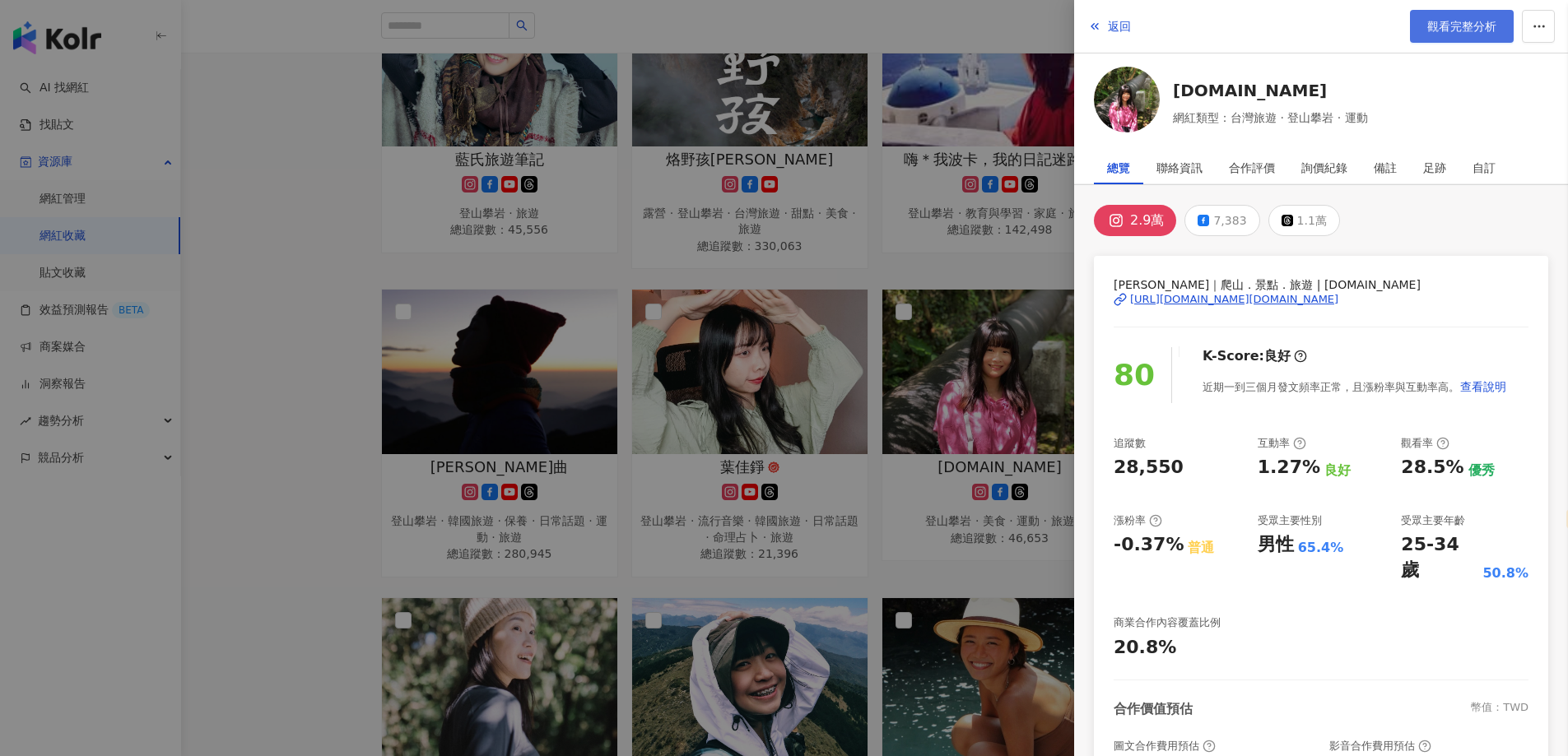
click at [1462, 28] on span "觀看完整分析" at bounding box center [1461, 27] width 69 height 13
click at [522, 436] on div at bounding box center [784, 378] width 1568 height 756
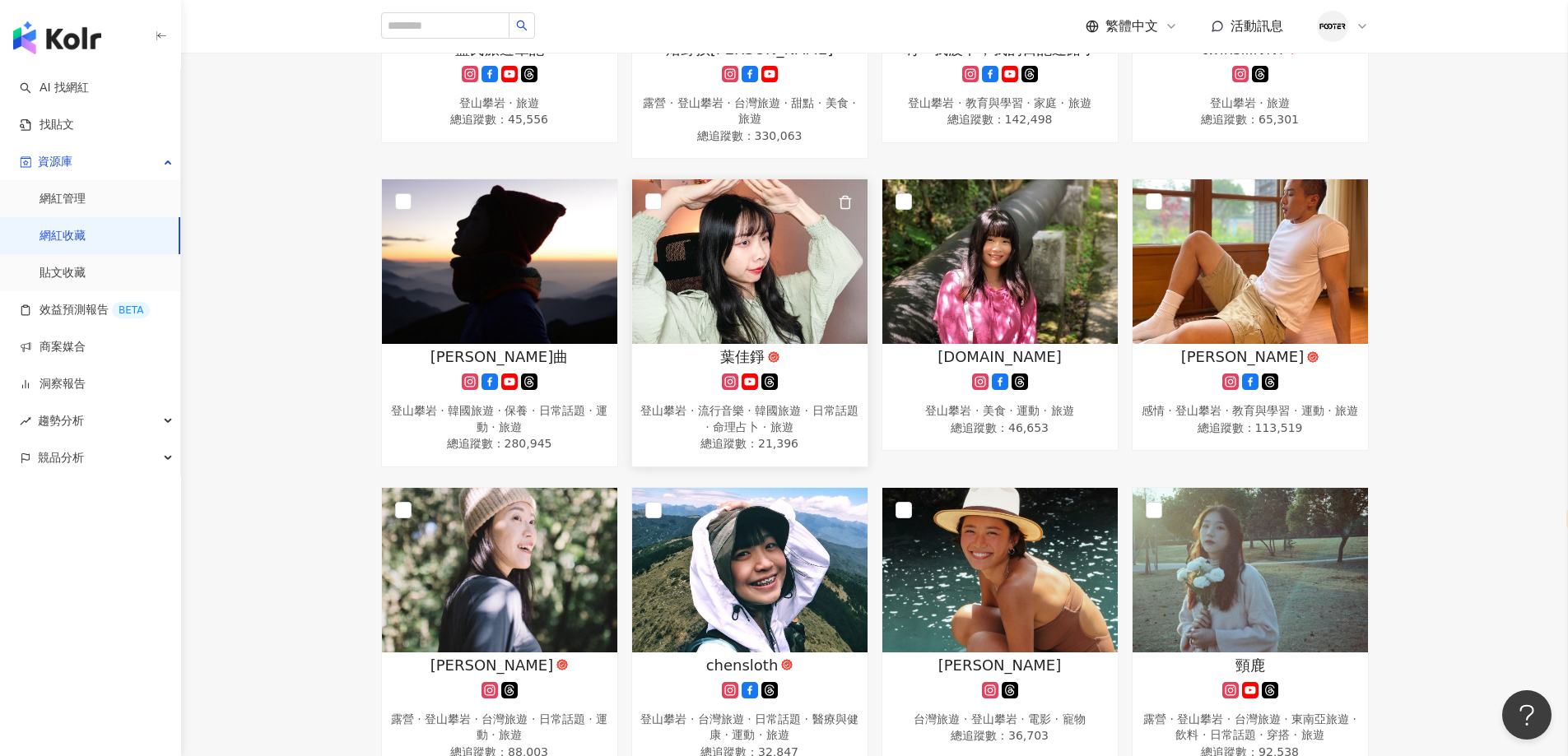
scroll to position [1070, 0]
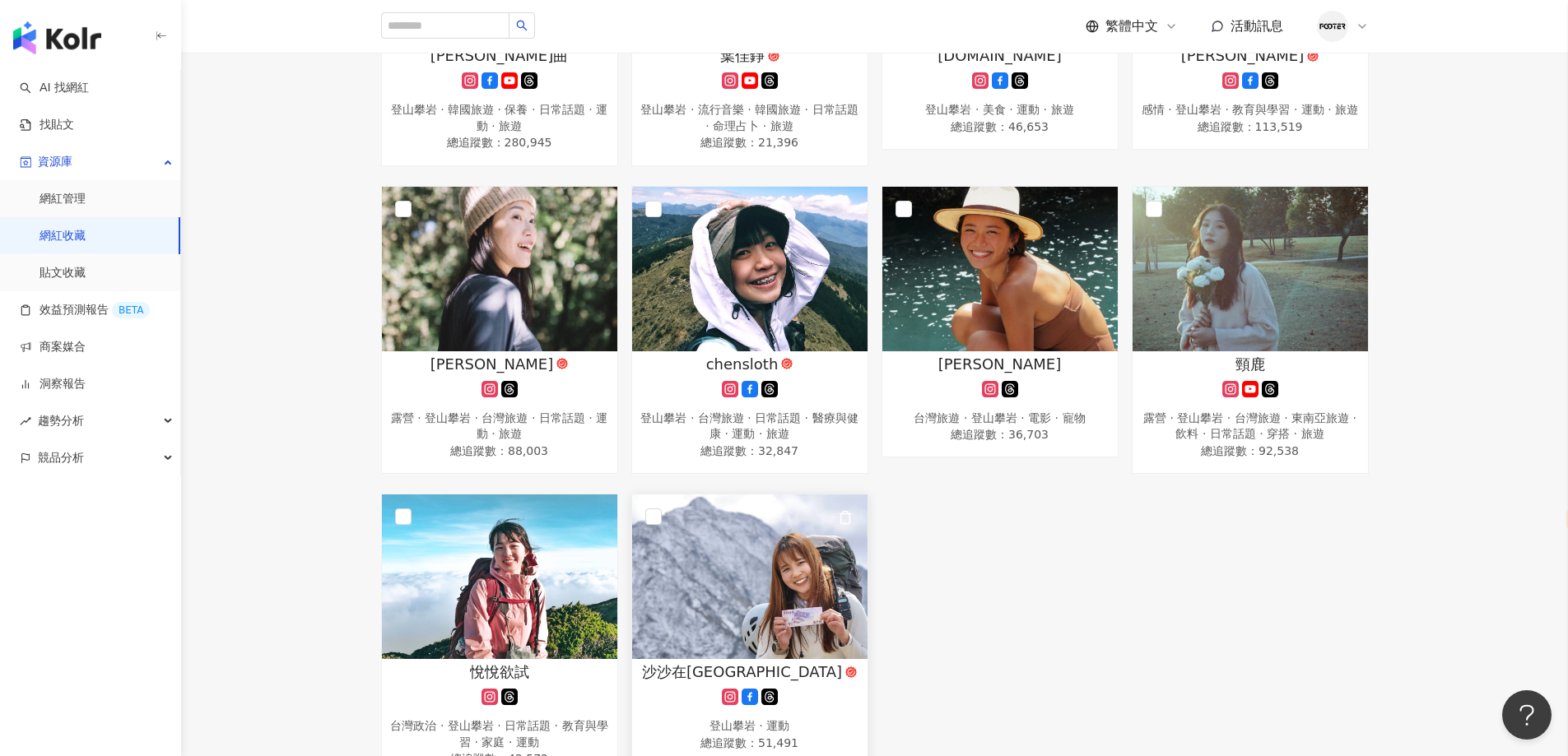
click at [748, 576] on img at bounding box center [749, 577] width 235 height 164
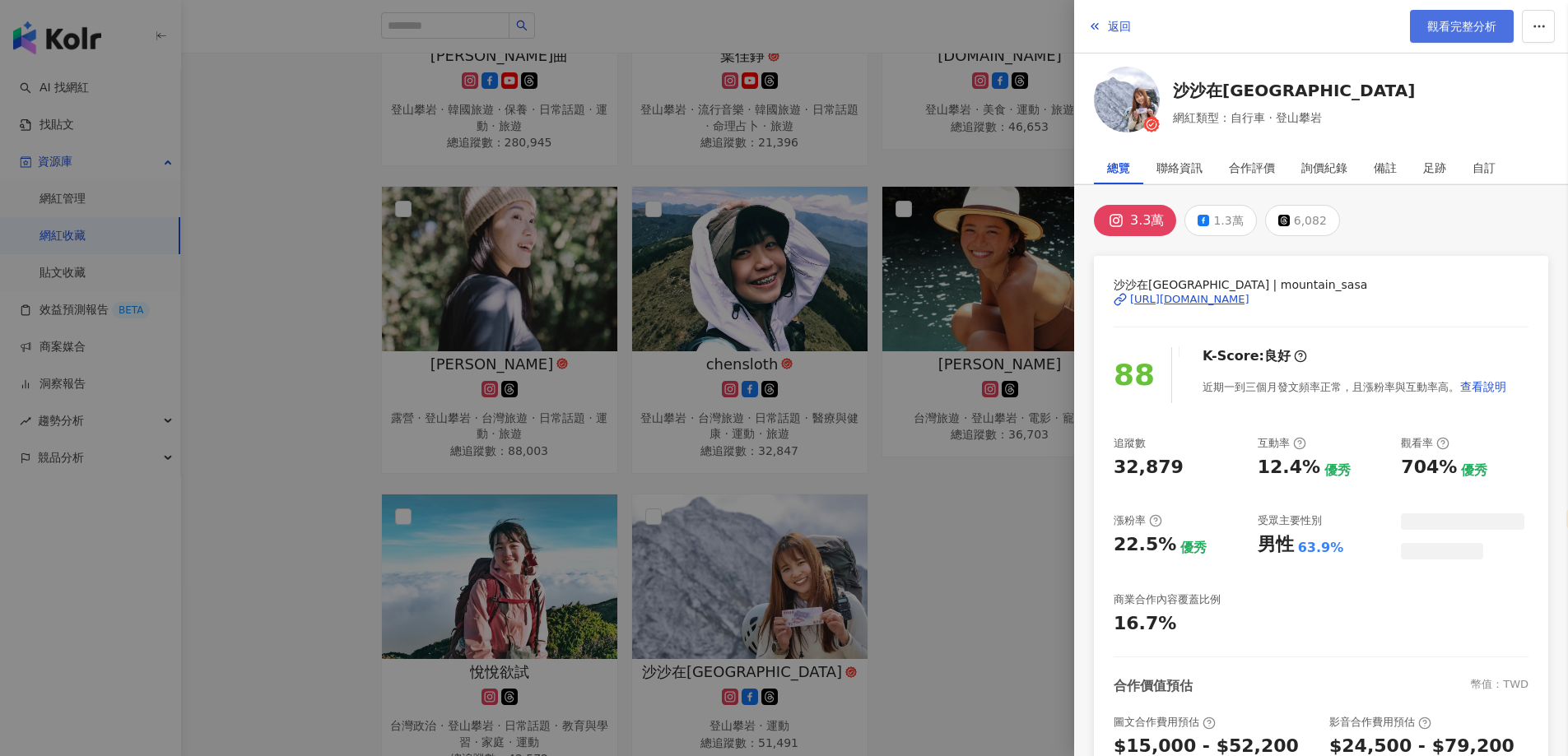
click at [1476, 11] on link "觀看完整分析" at bounding box center [1461, 26] width 104 height 32
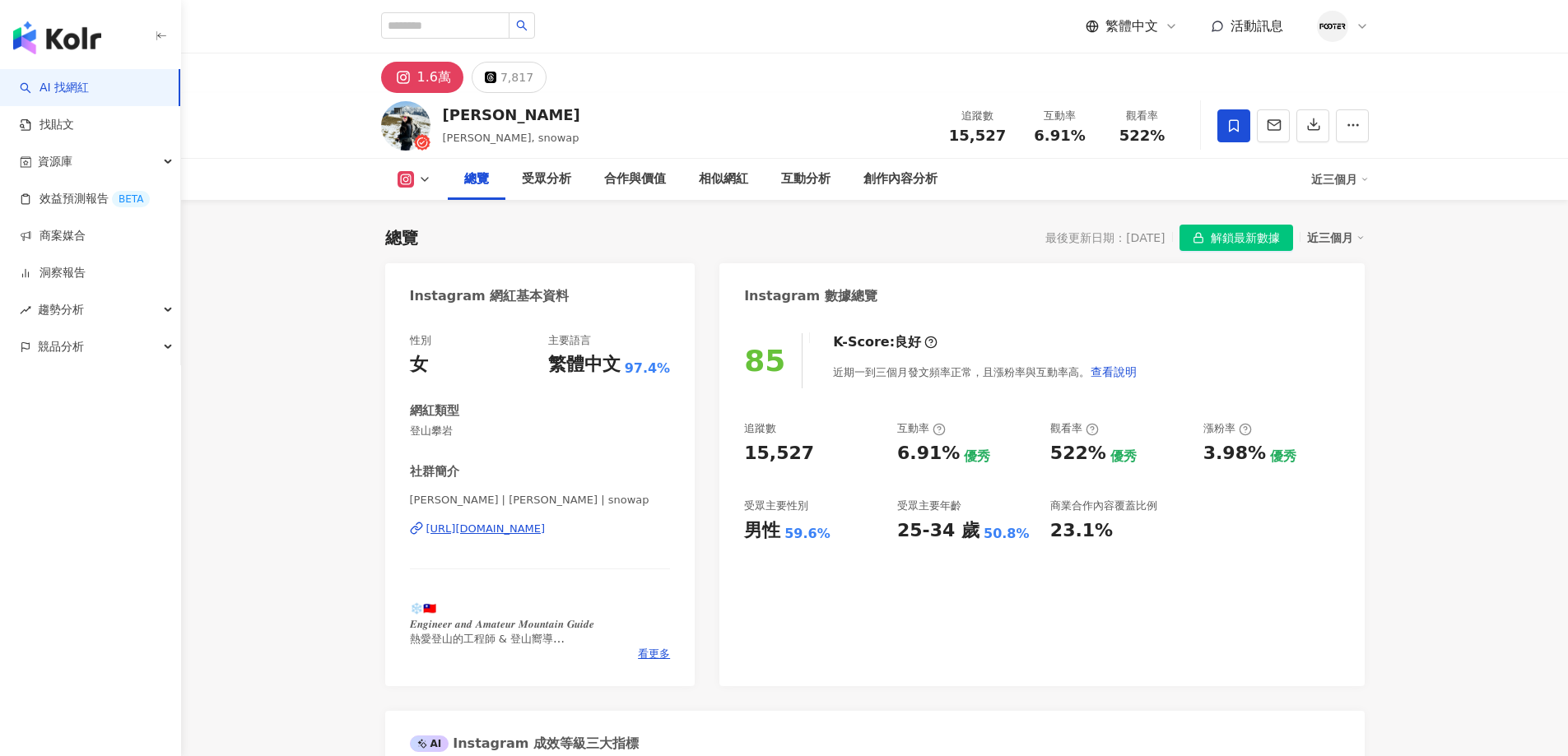
scroll to position [495, 0]
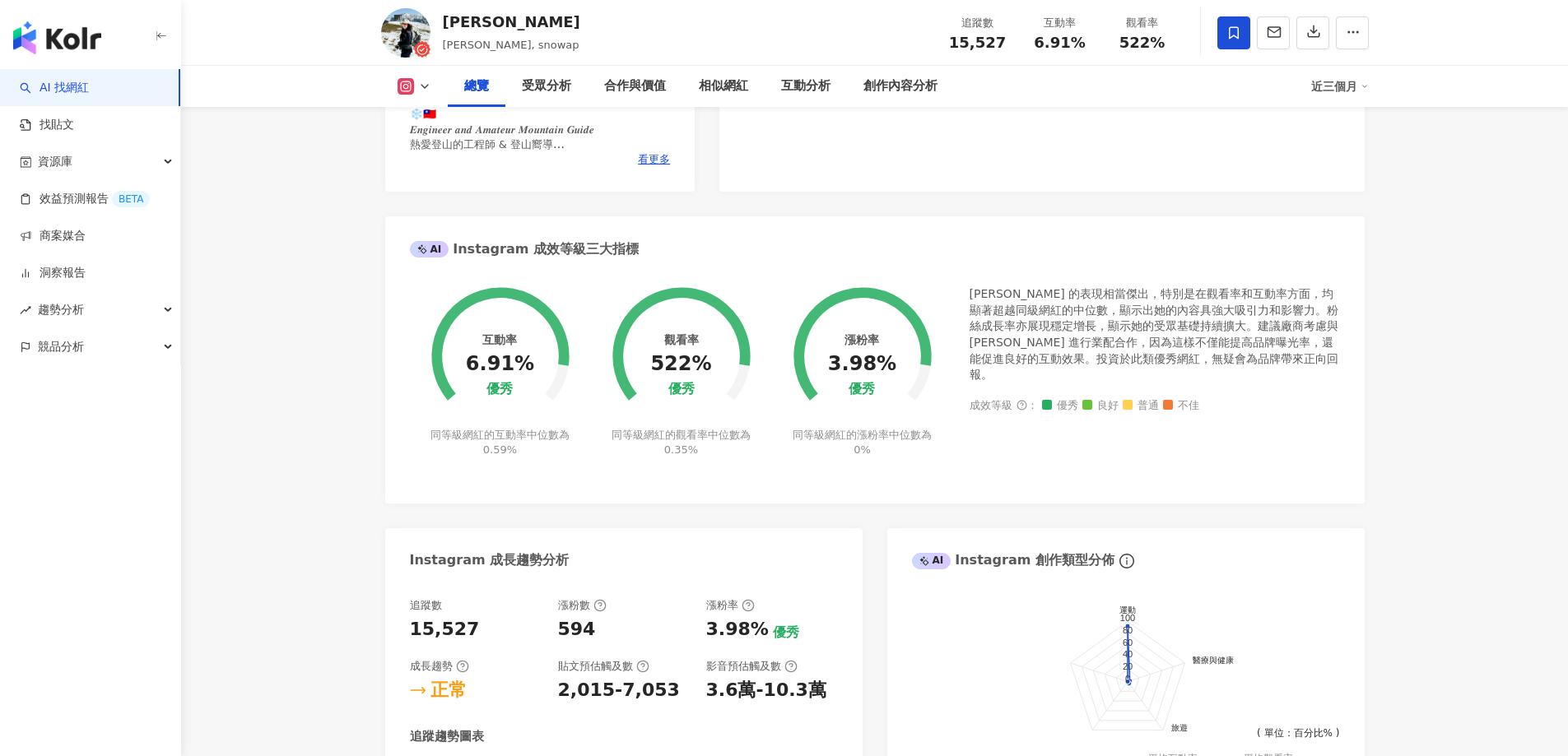
select select "*****"
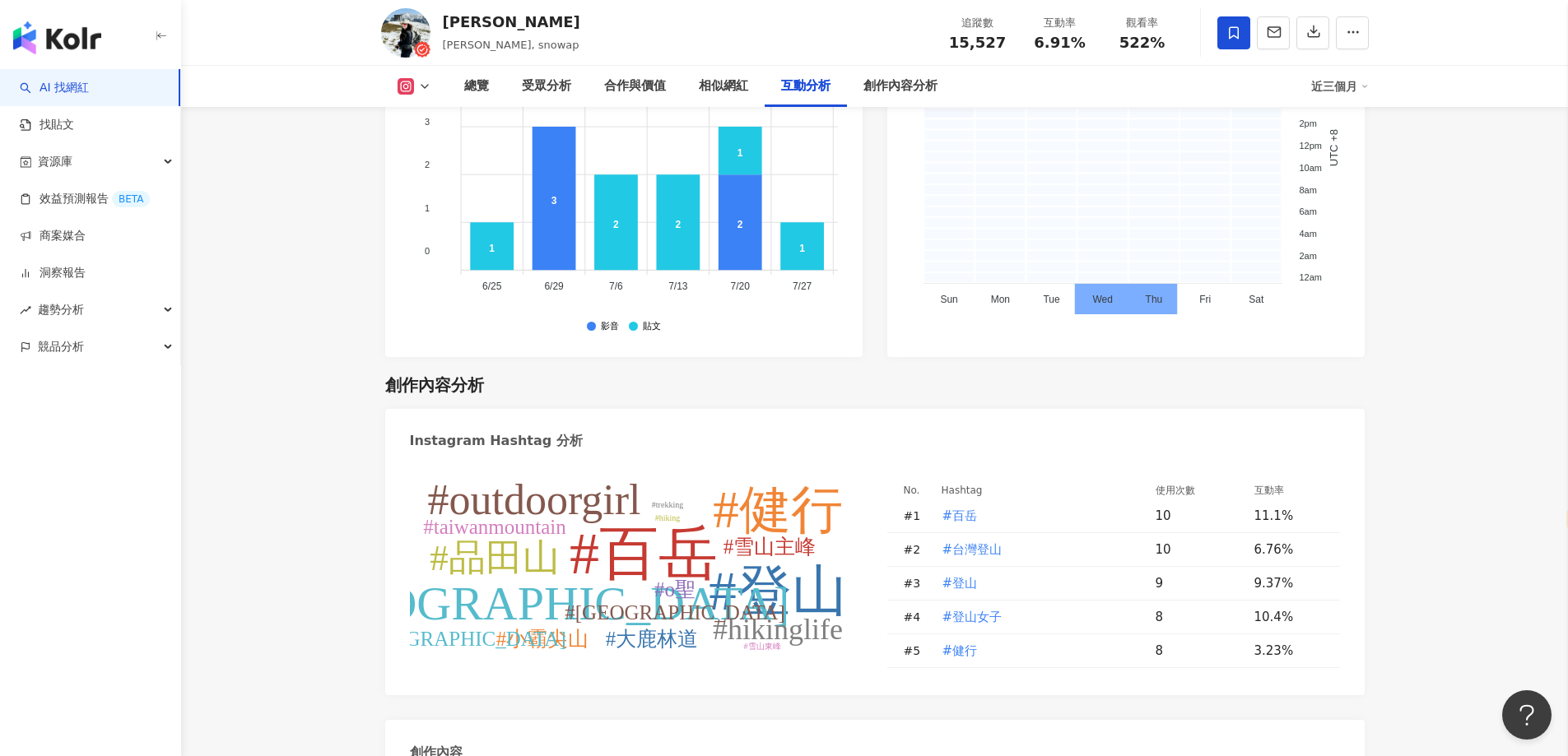
scroll to position [5021, 0]
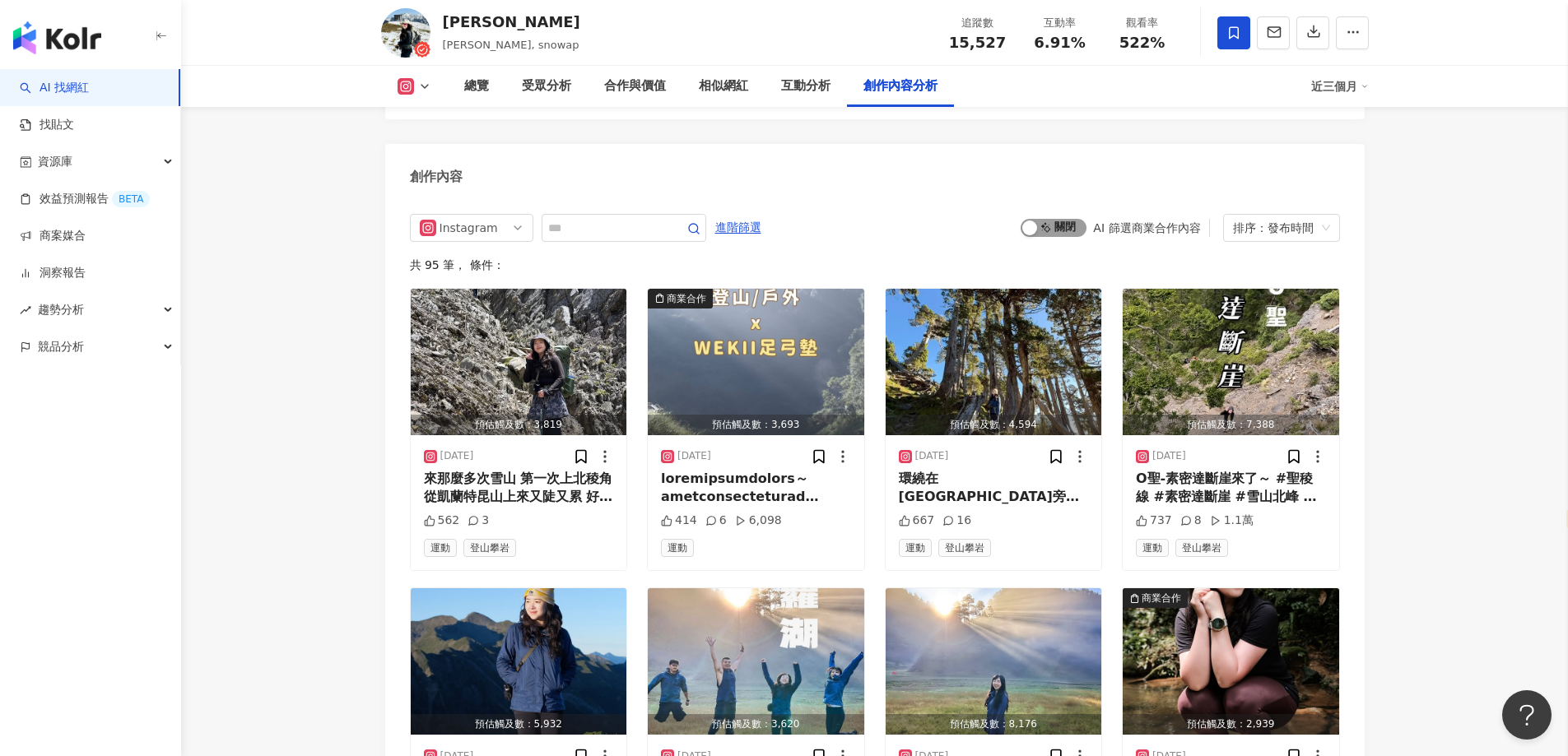
click at [1026, 221] on div "button" at bounding box center [1030, 228] width 15 height 15
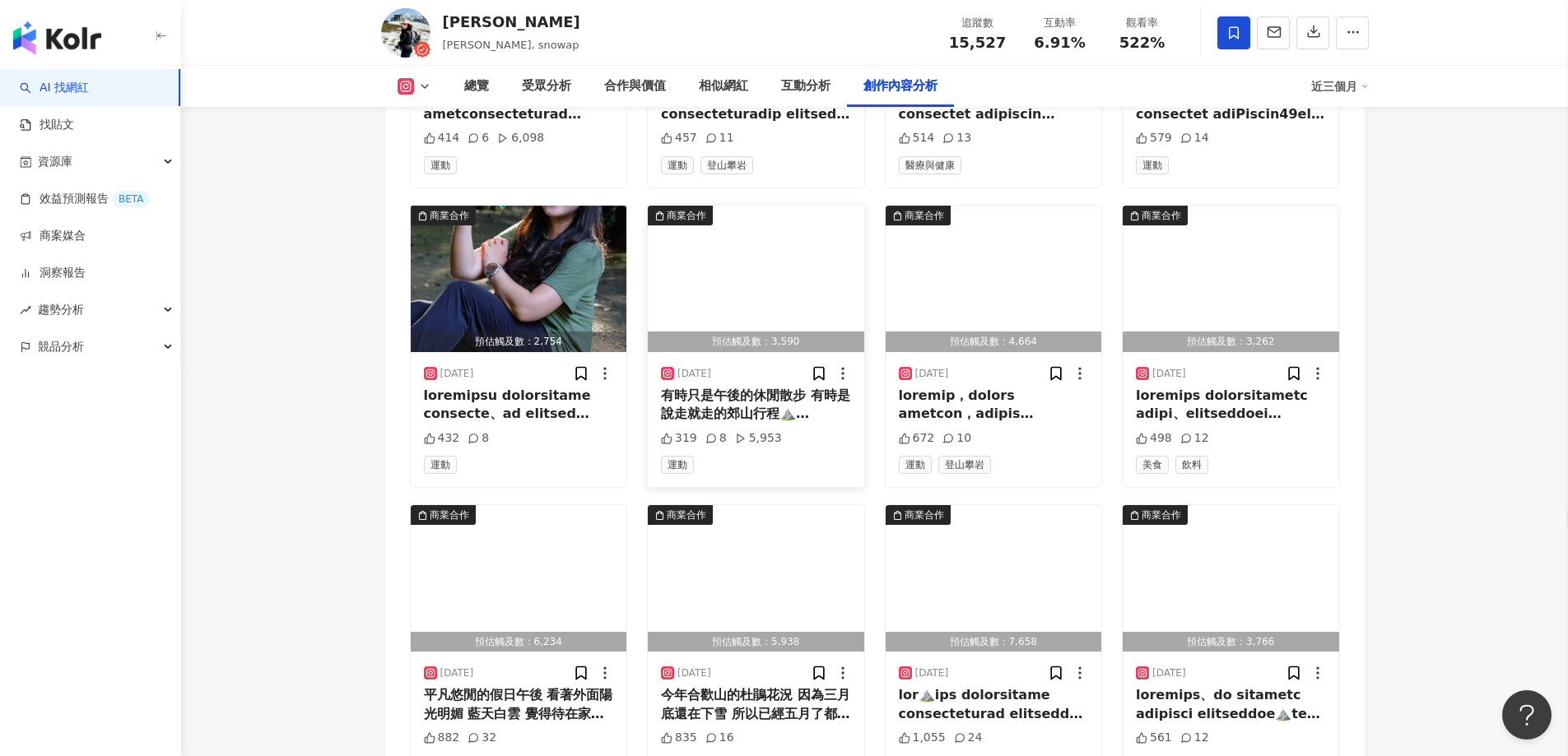
scroll to position [5627, 0]
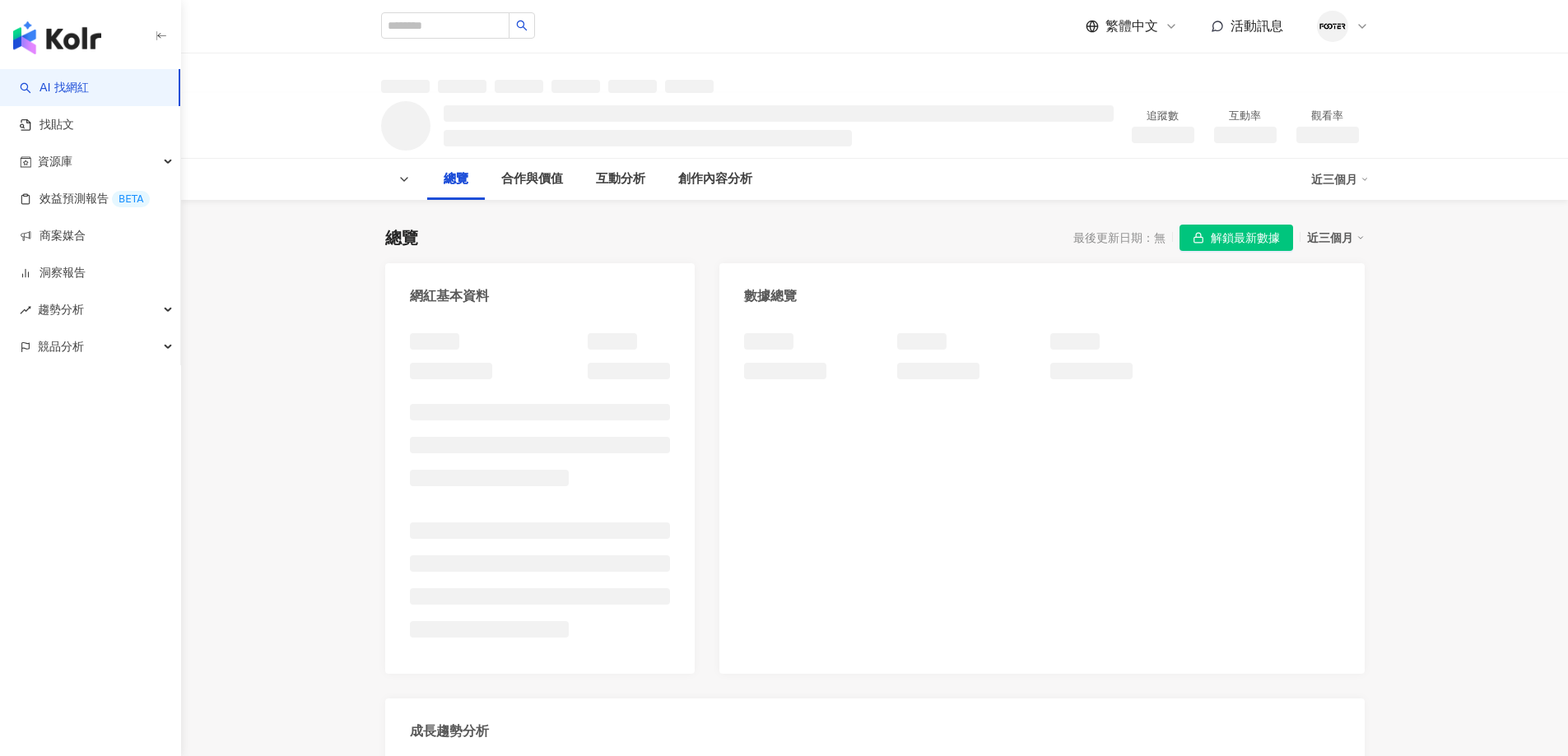
select select "*****"
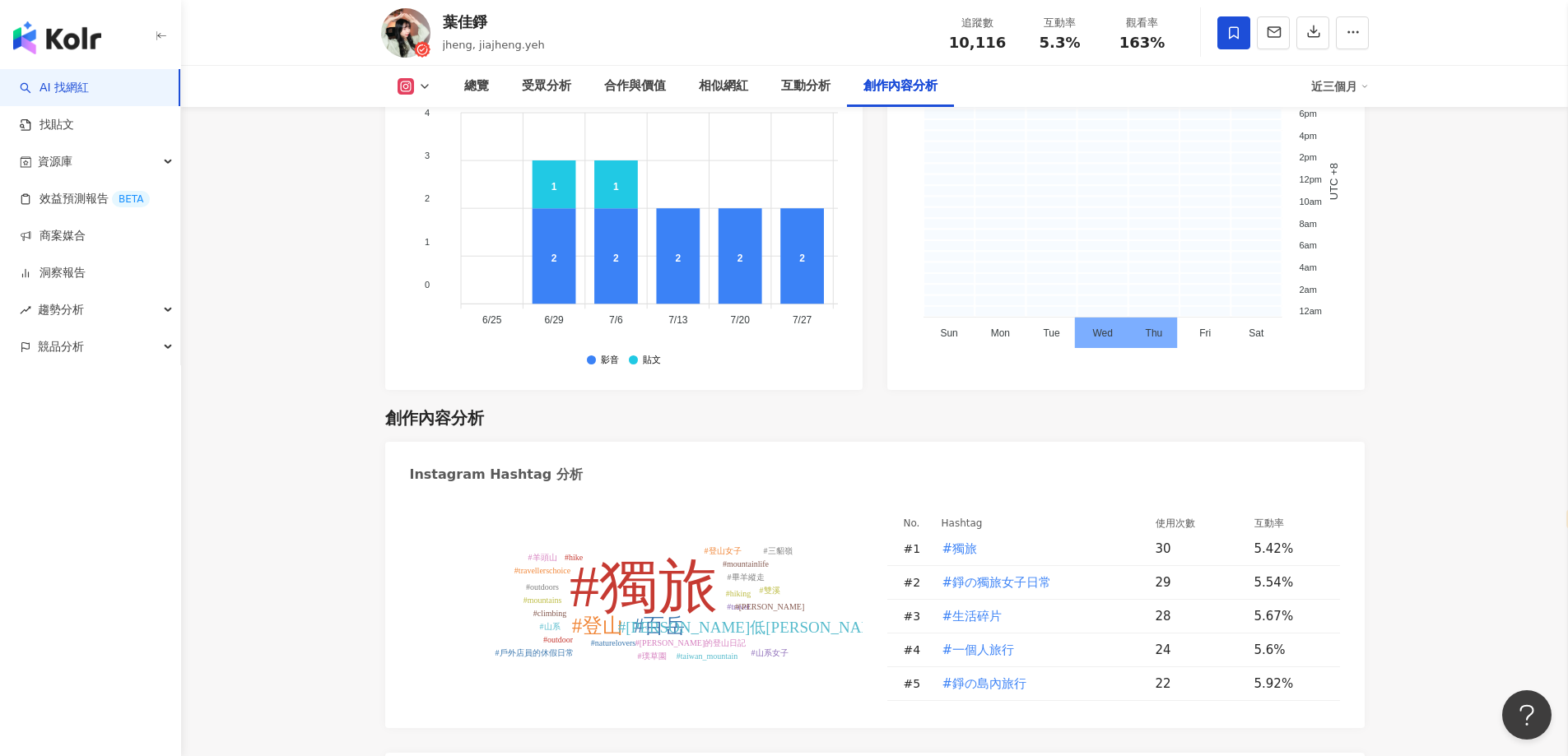
scroll to position [5103, 0]
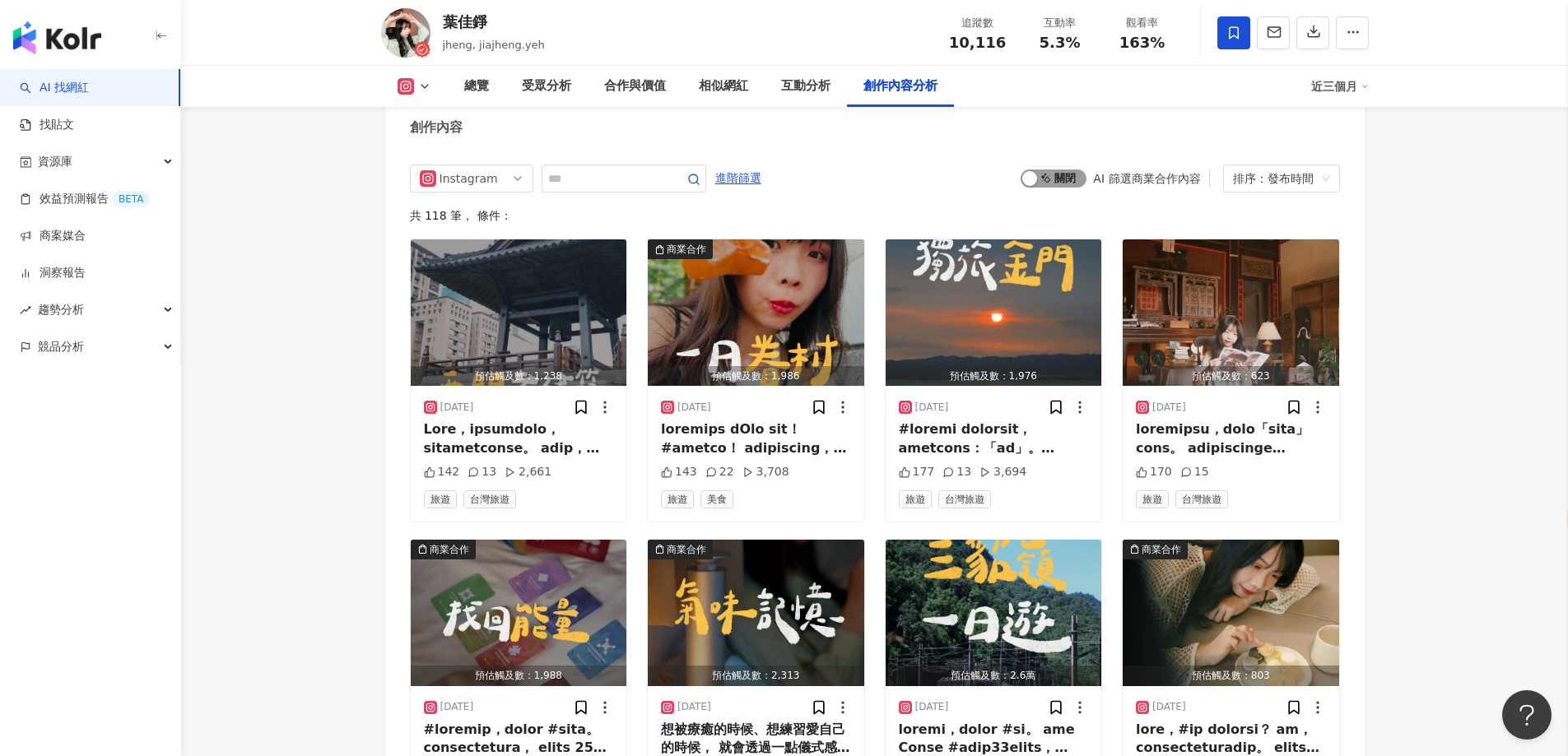
click at [1027, 171] on div "button" at bounding box center [1030, 179] width 15 height 15
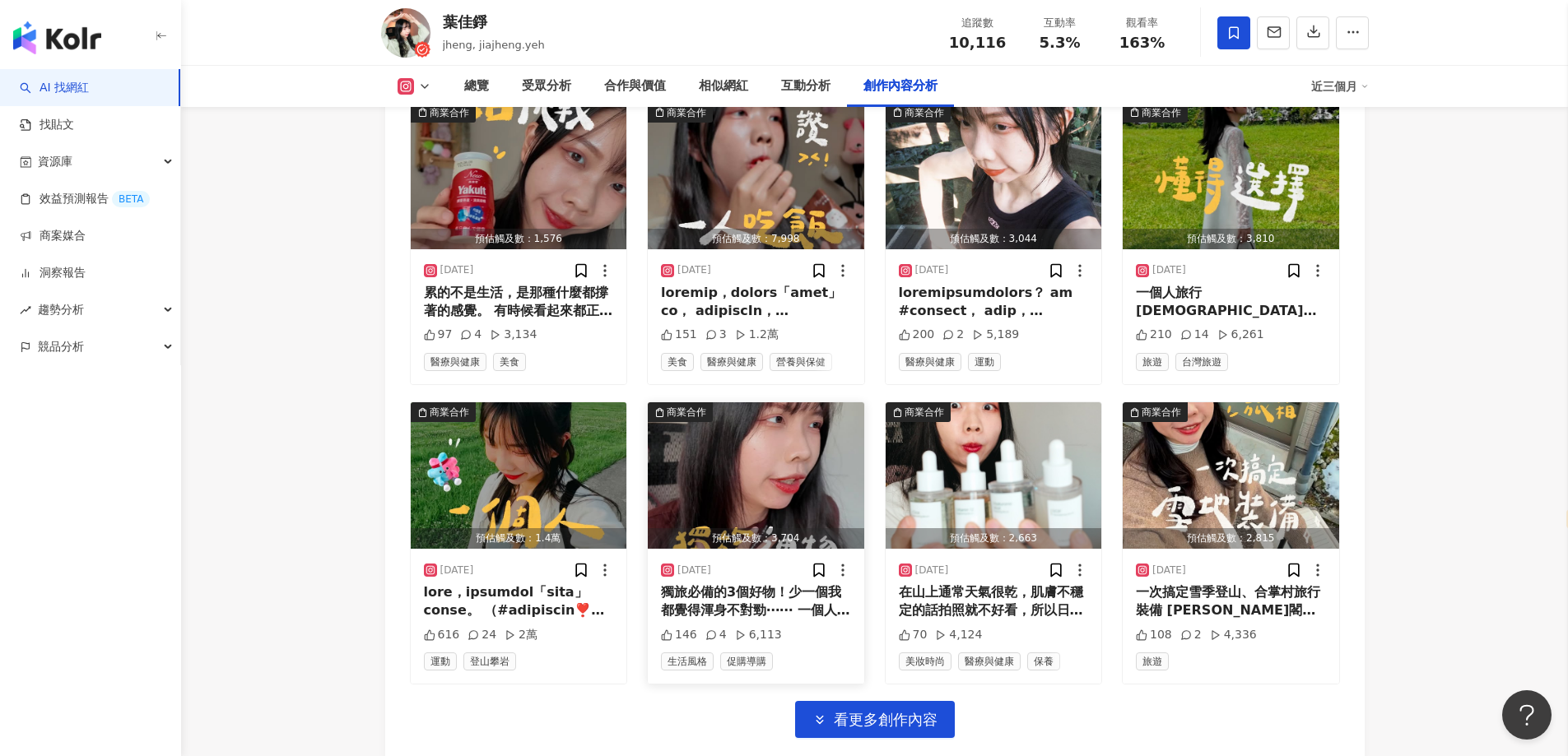
scroll to position [5457, 0]
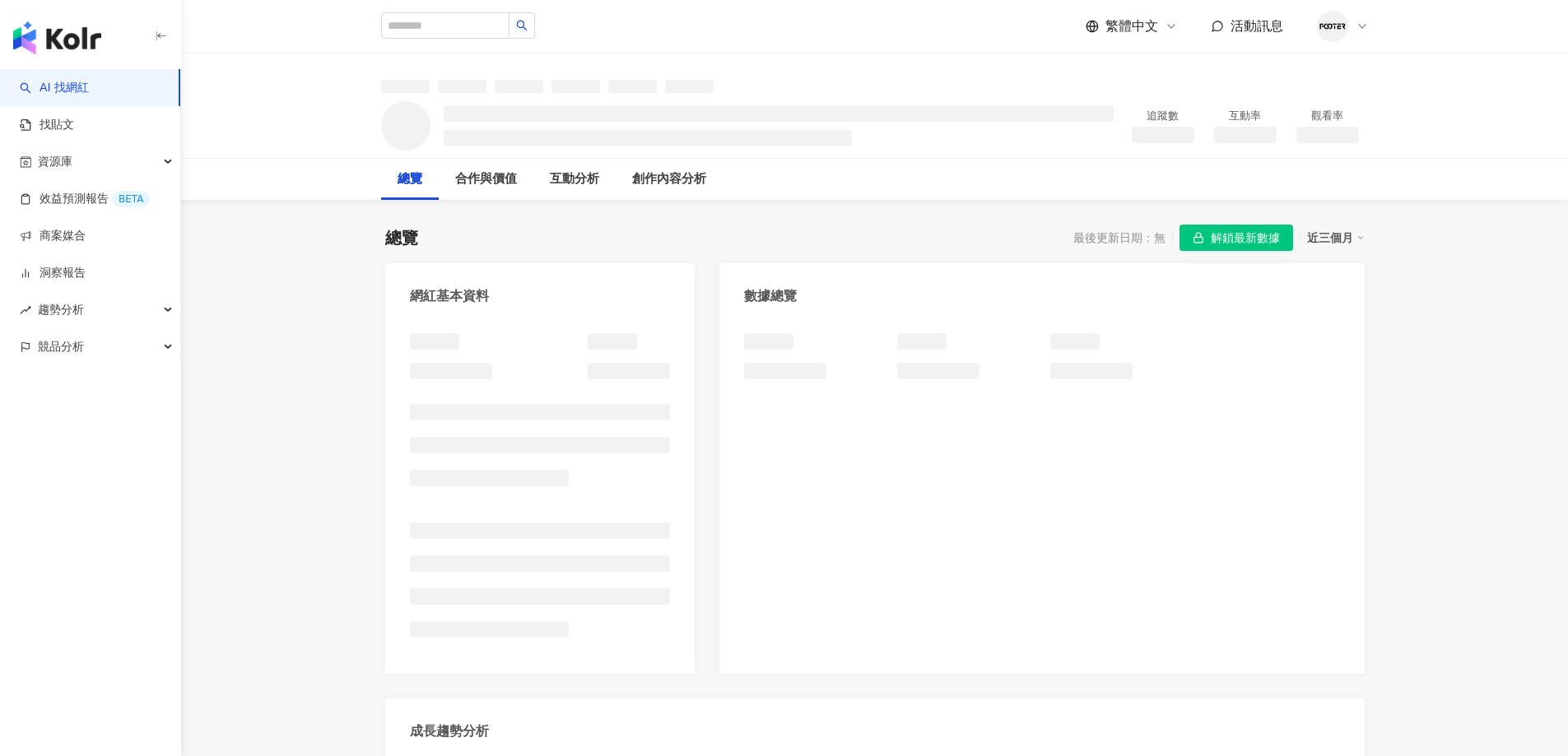
select select "*****"
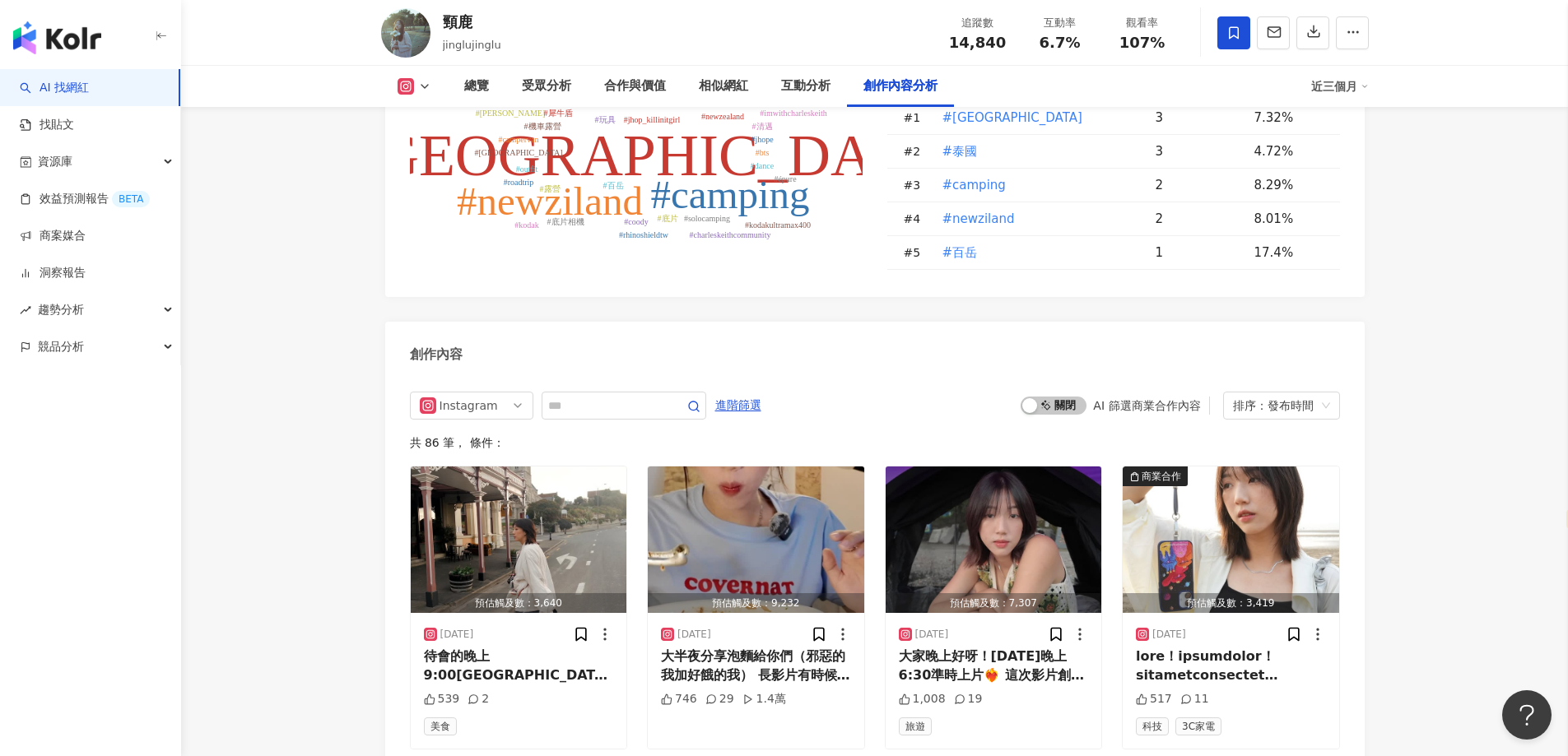
scroll to position [5103, 0]
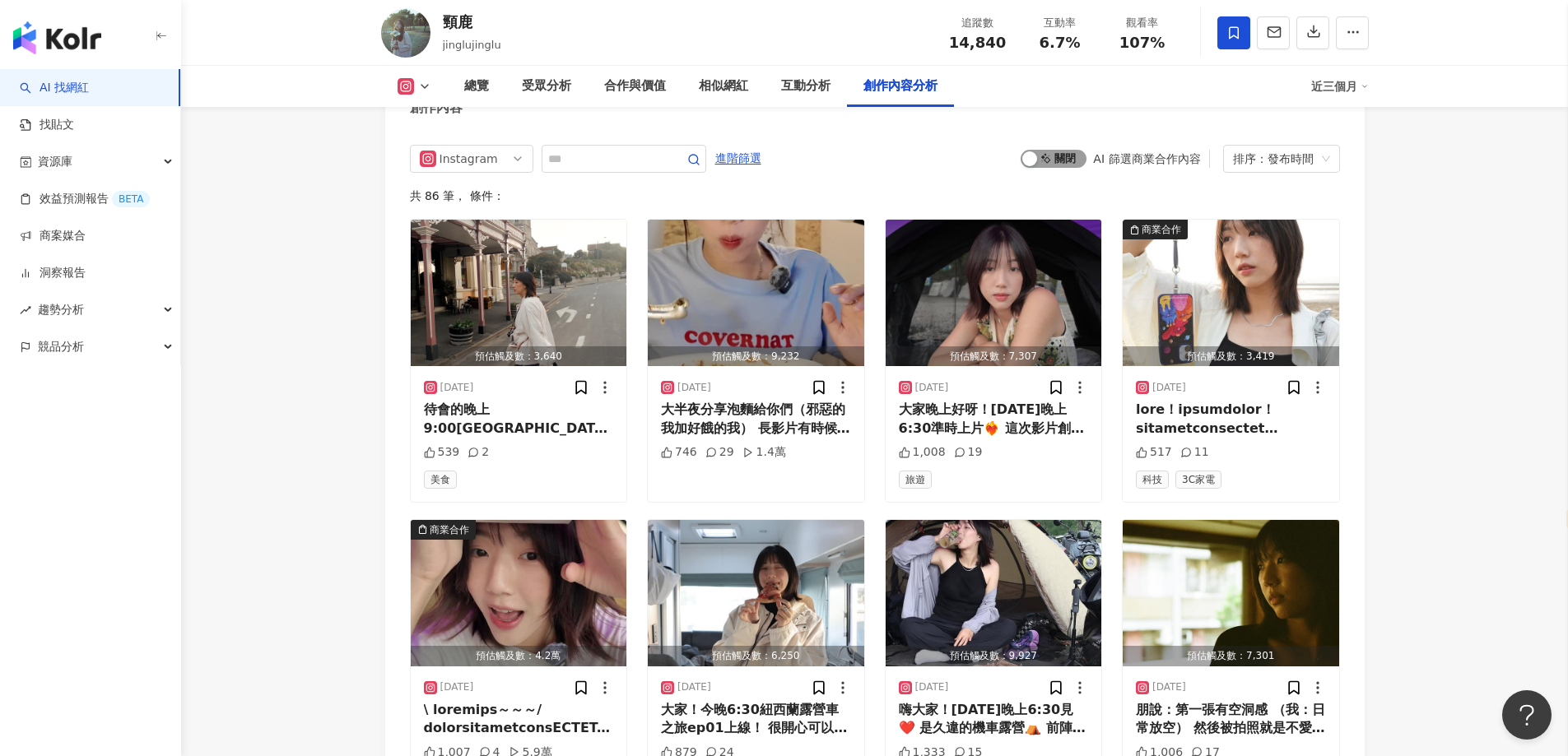
click at [1028, 162] on span "啟動 關閉" at bounding box center [1053, 159] width 66 height 18
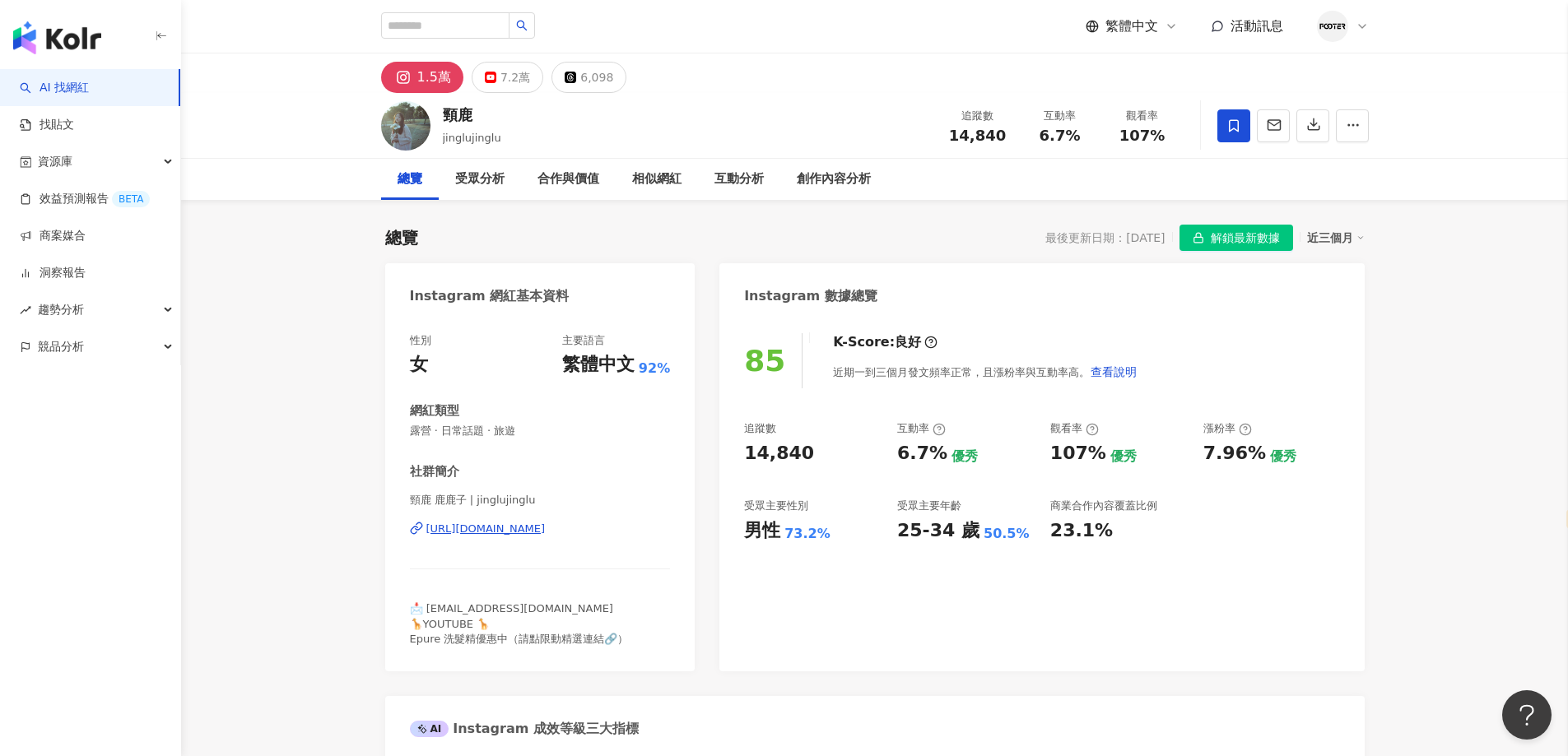
click at [546, 524] on div "https://www.instagram.com/jinglujinglu/" at bounding box center [485, 529] width 119 height 15
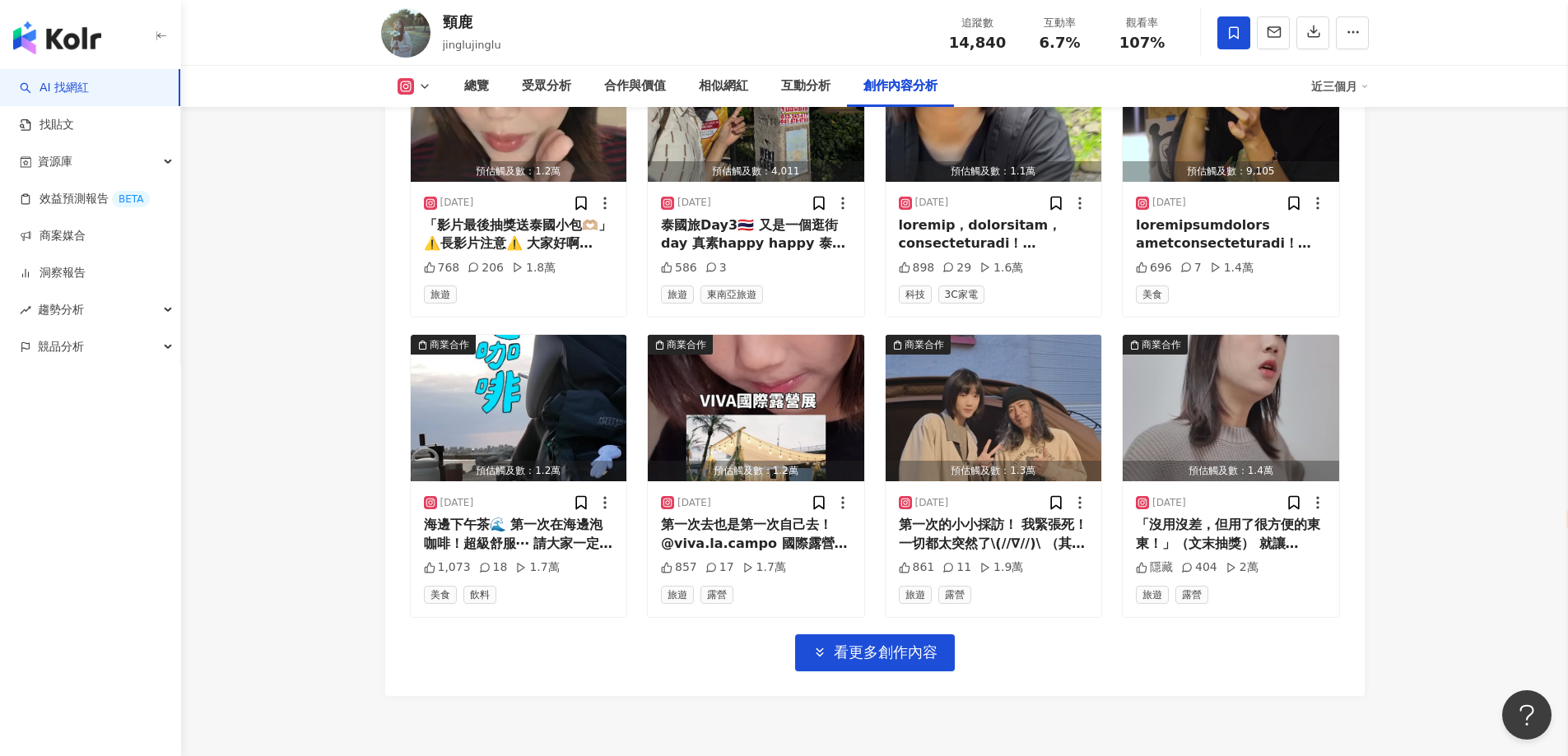
scroll to position [5704, 0]
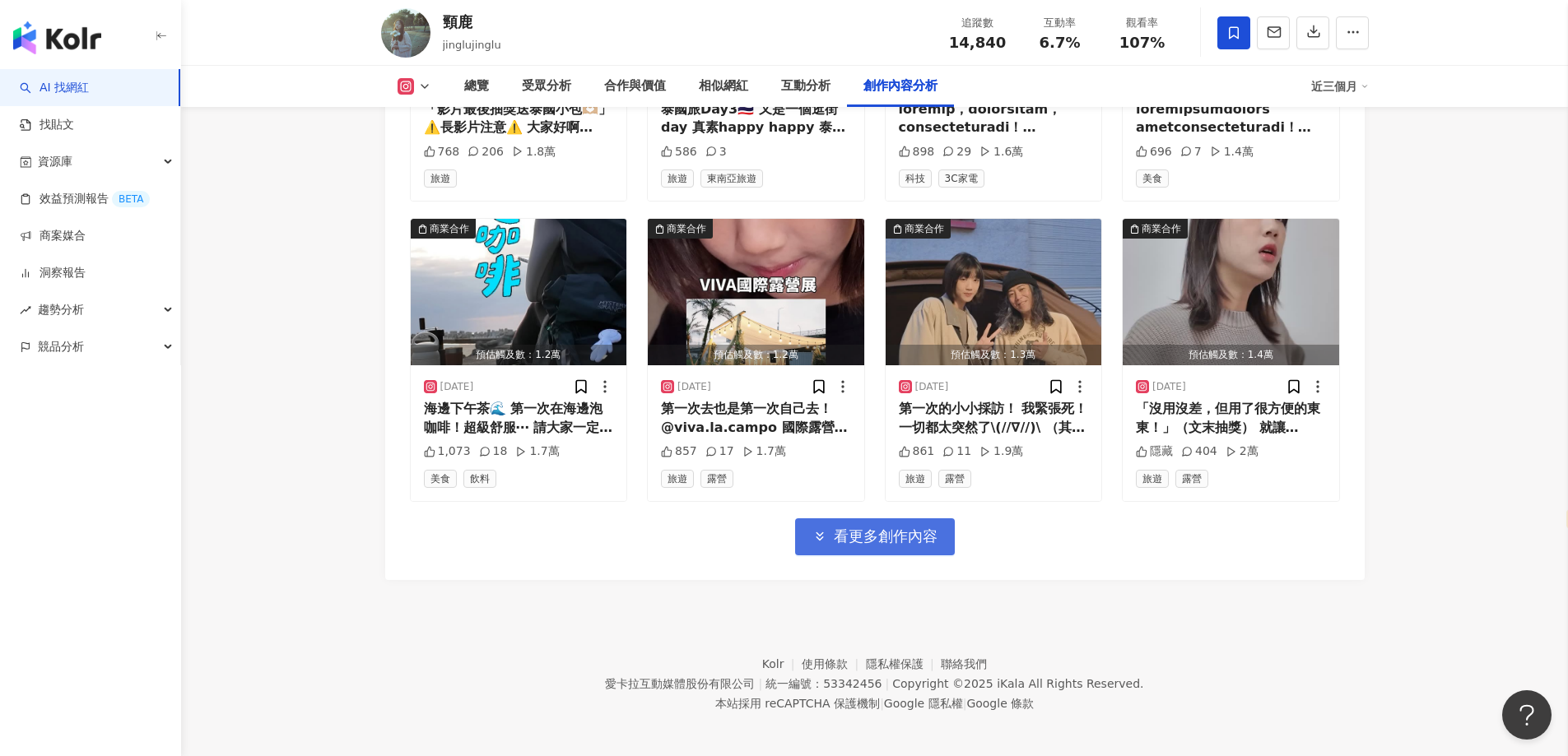
click at [883, 528] on span "看更多創作內容" at bounding box center [885, 536] width 104 height 18
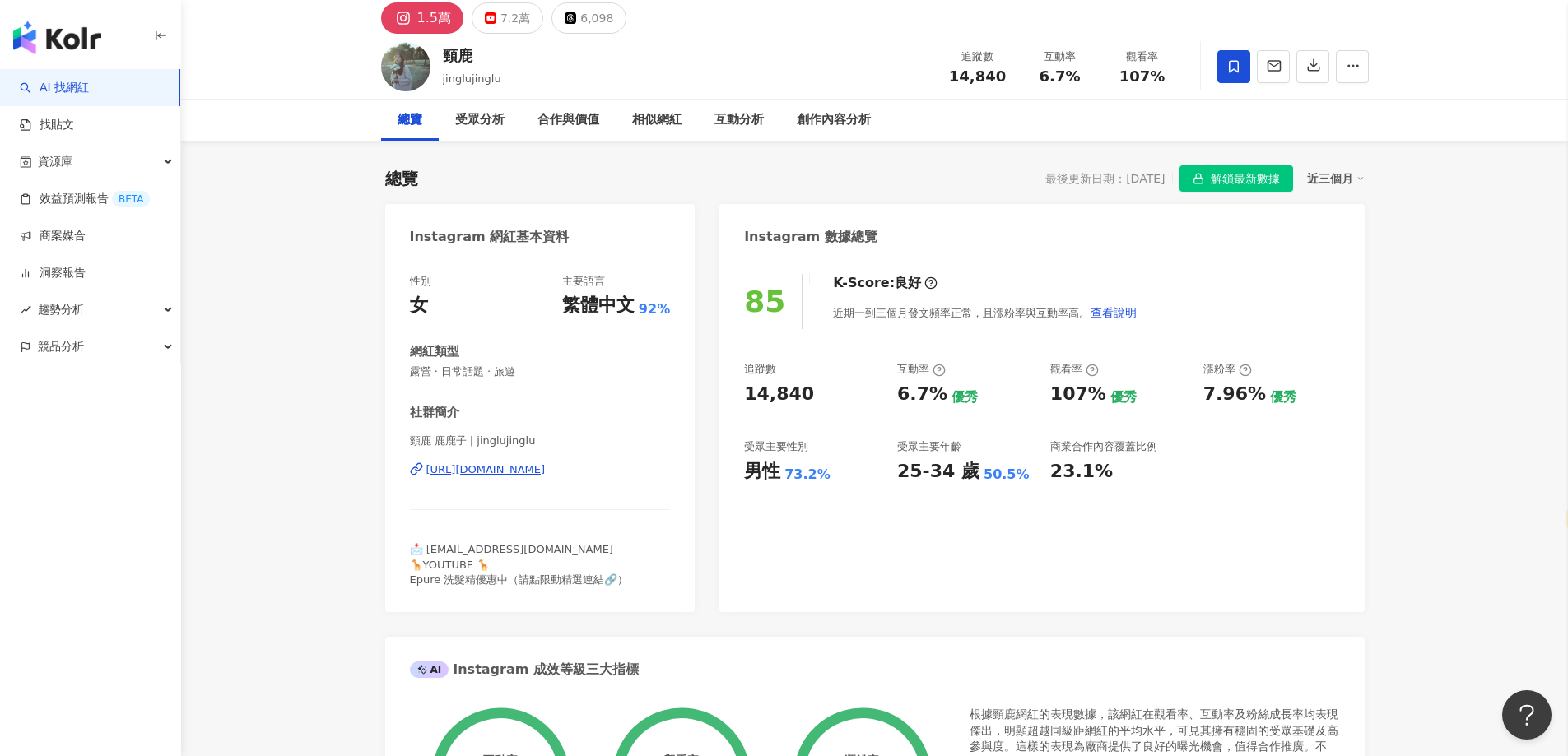
scroll to position [0, 0]
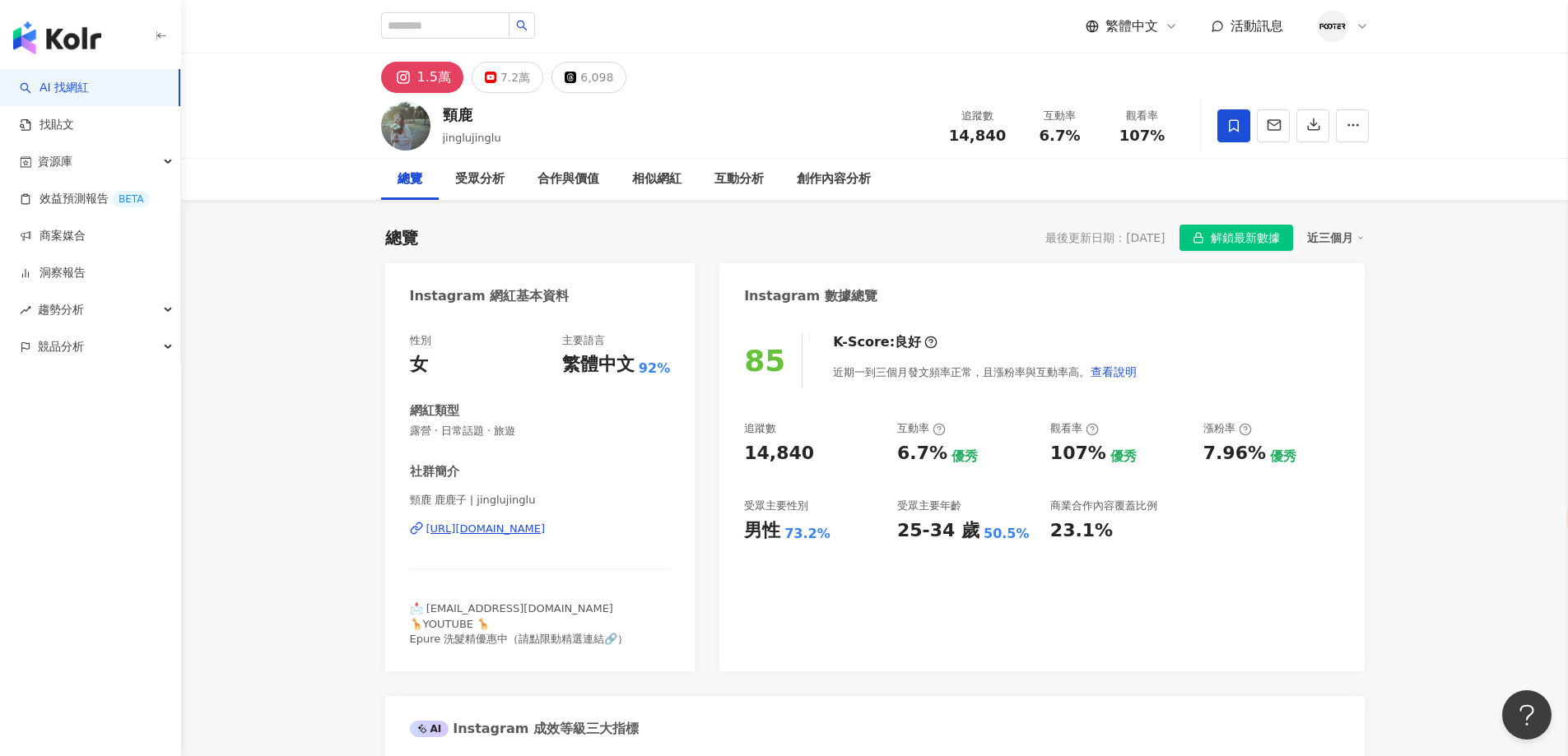
click at [546, 526] on div "https://www.instagram.com/jinglujinglu/" at bounding box center [485, 529] width 119 height 15
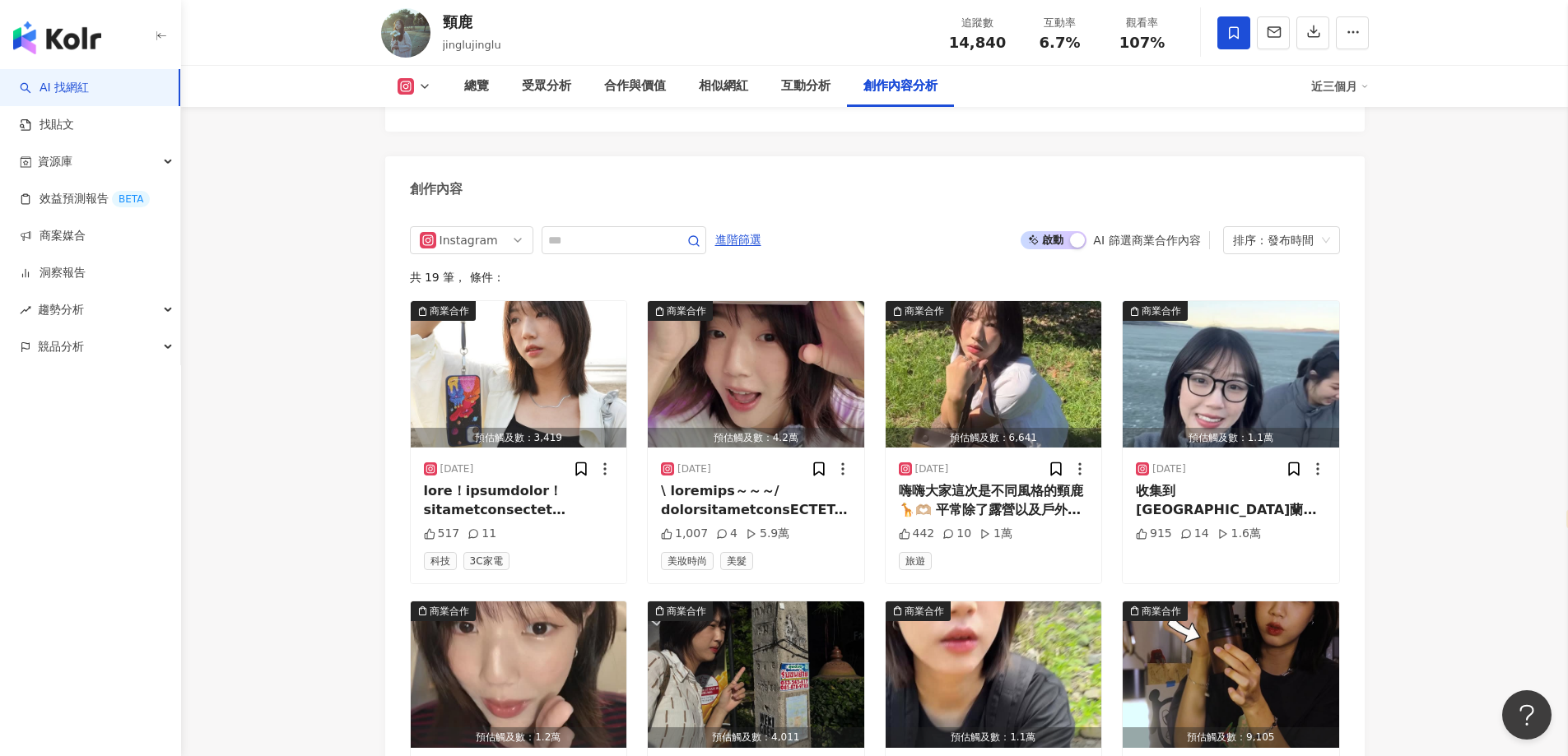
scroll to position [4938, 0]
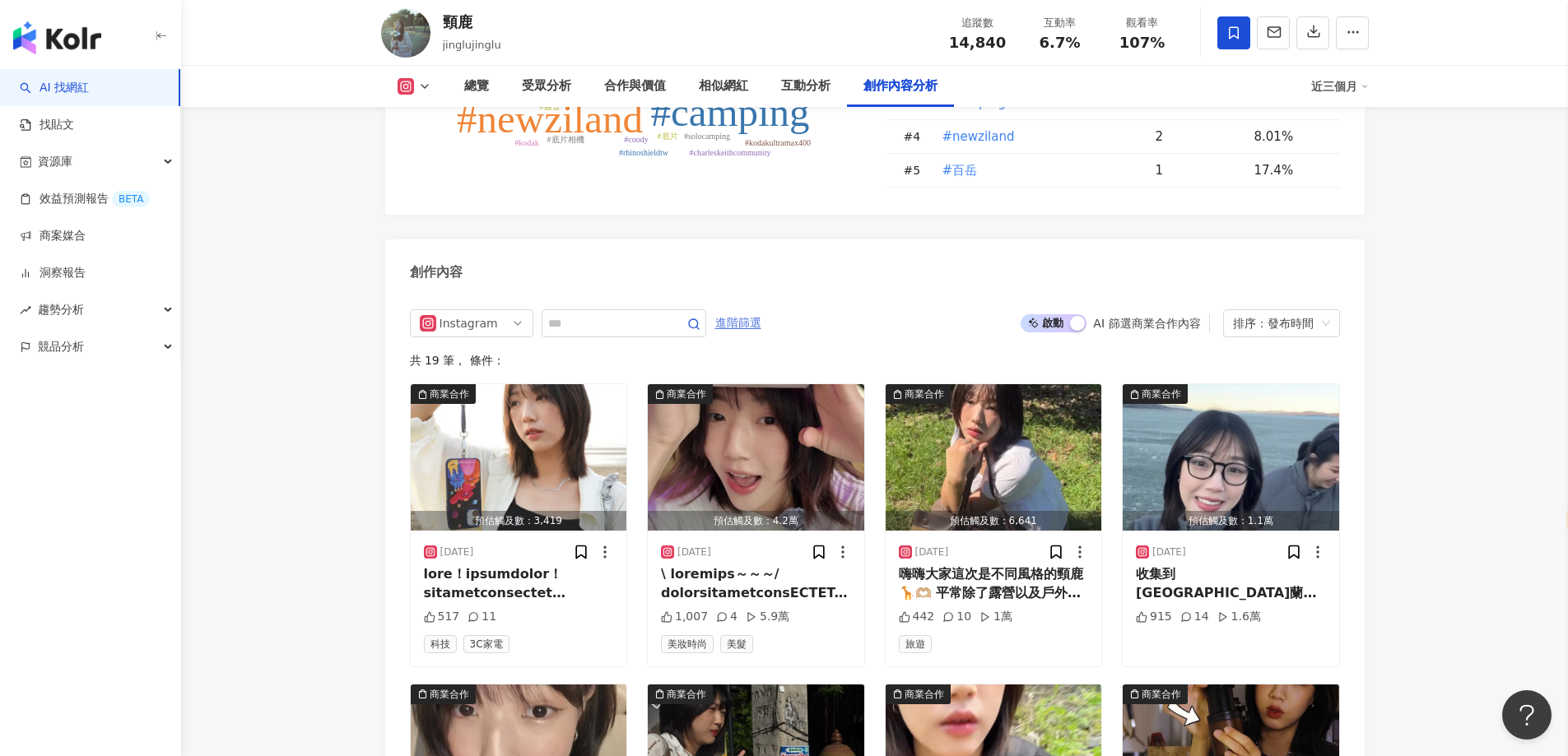
click at [762, 311] on span "進階篩選" at bounding box center [738, 324] width 46 height 27
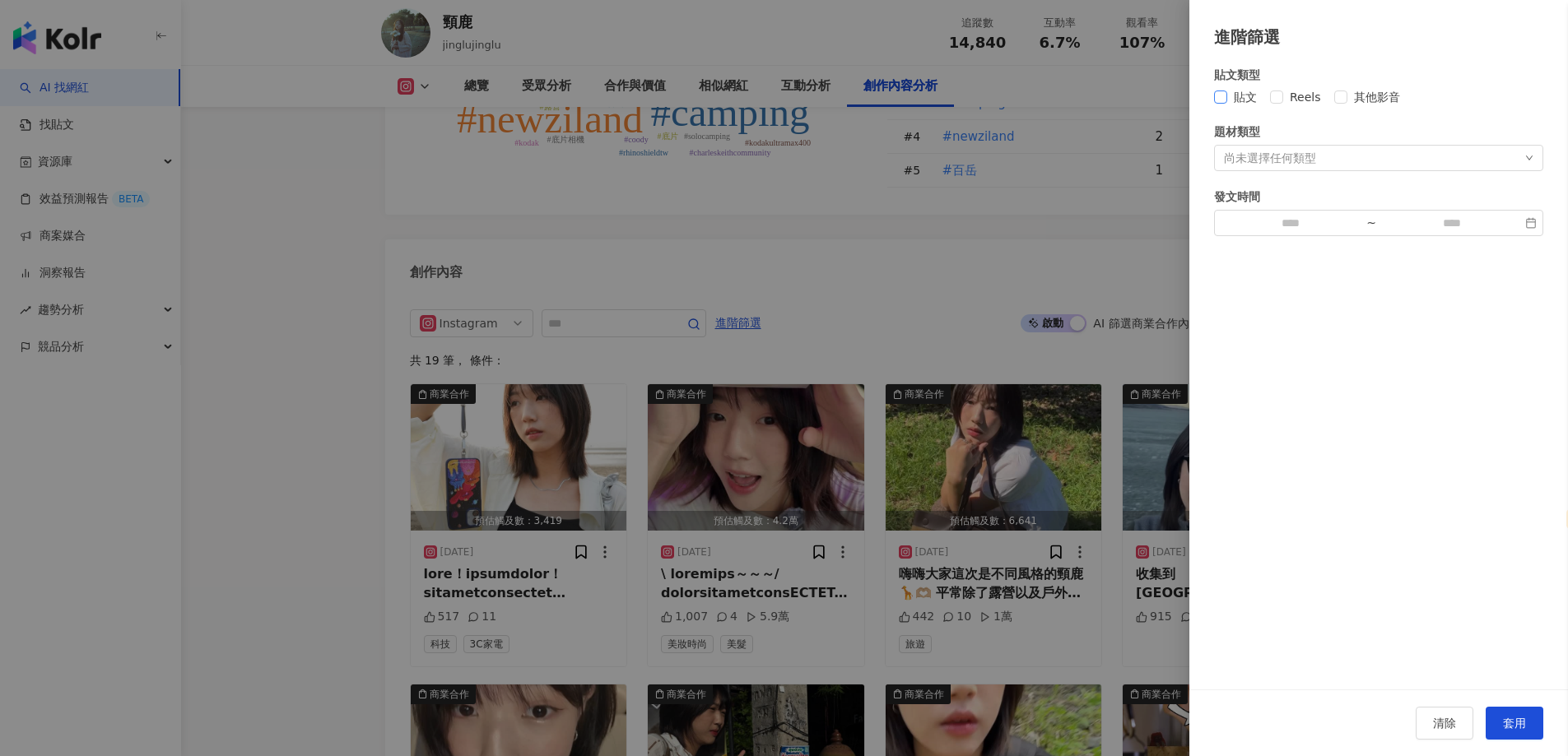
click at [1249, 100] on span "貼文" at bounding box center [1245, 97] width 36 height 18
click at [1492, 725] on button "套用" at bounding box center [1514, 724] width 57 height 32
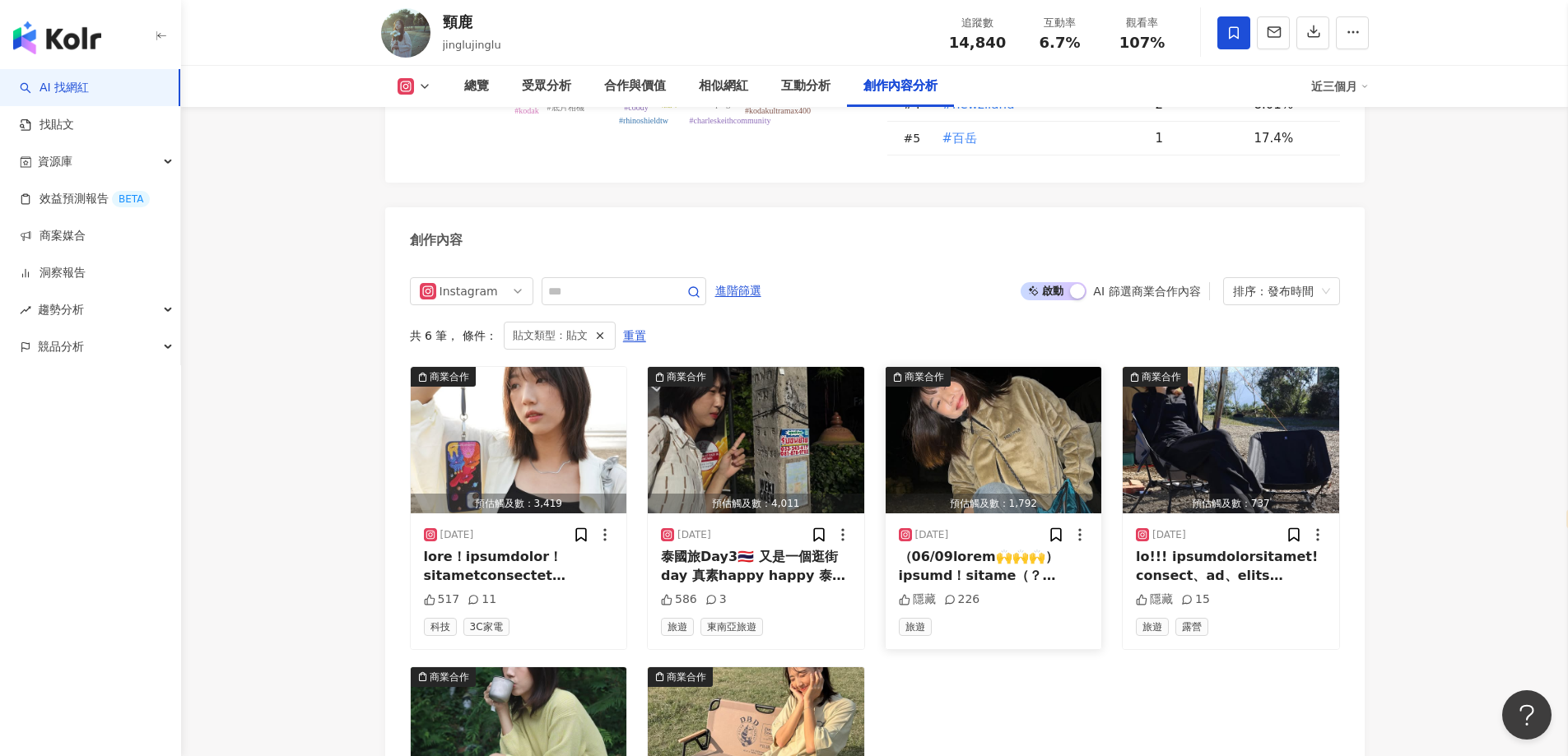
scroll to position [5201, 0]
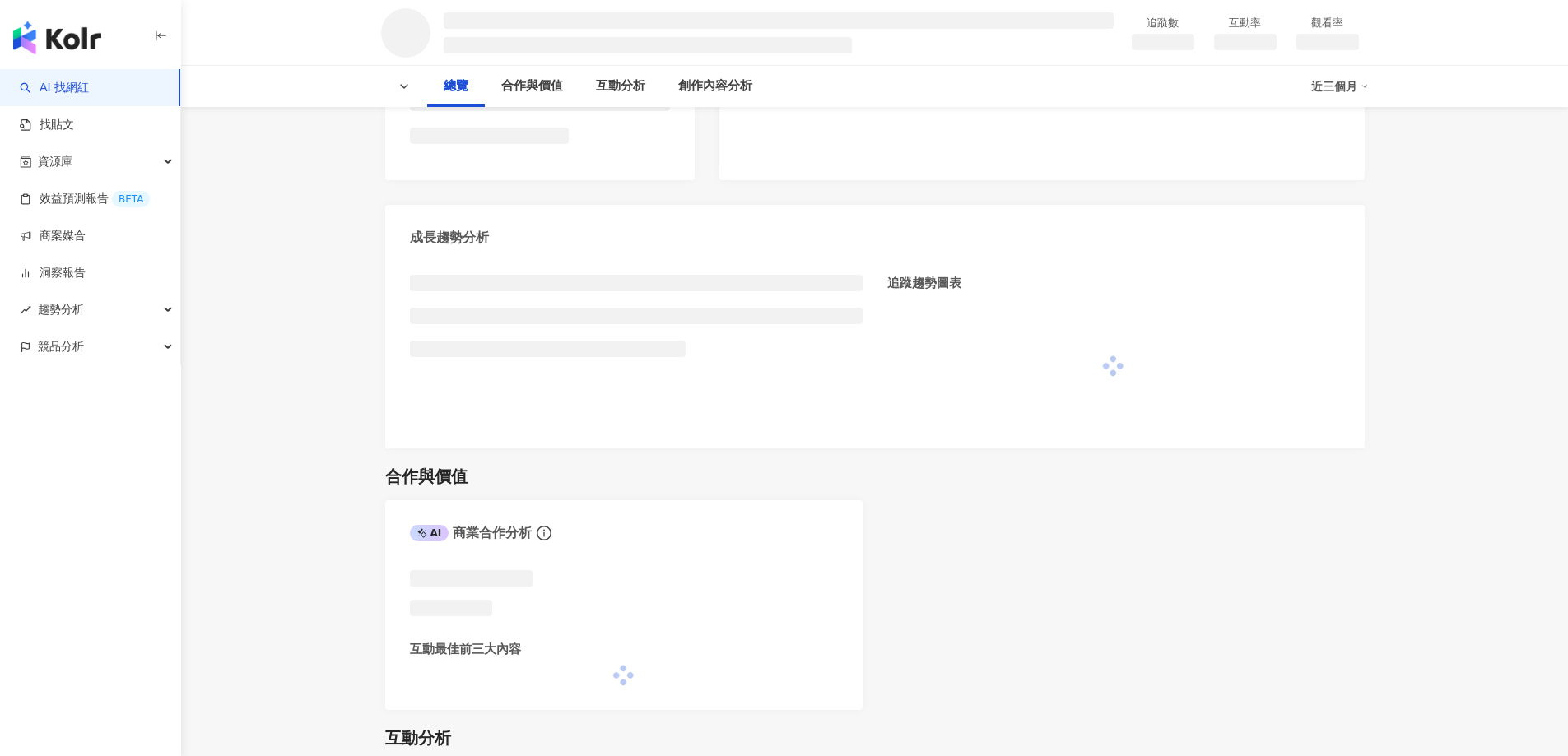
select select "*****"
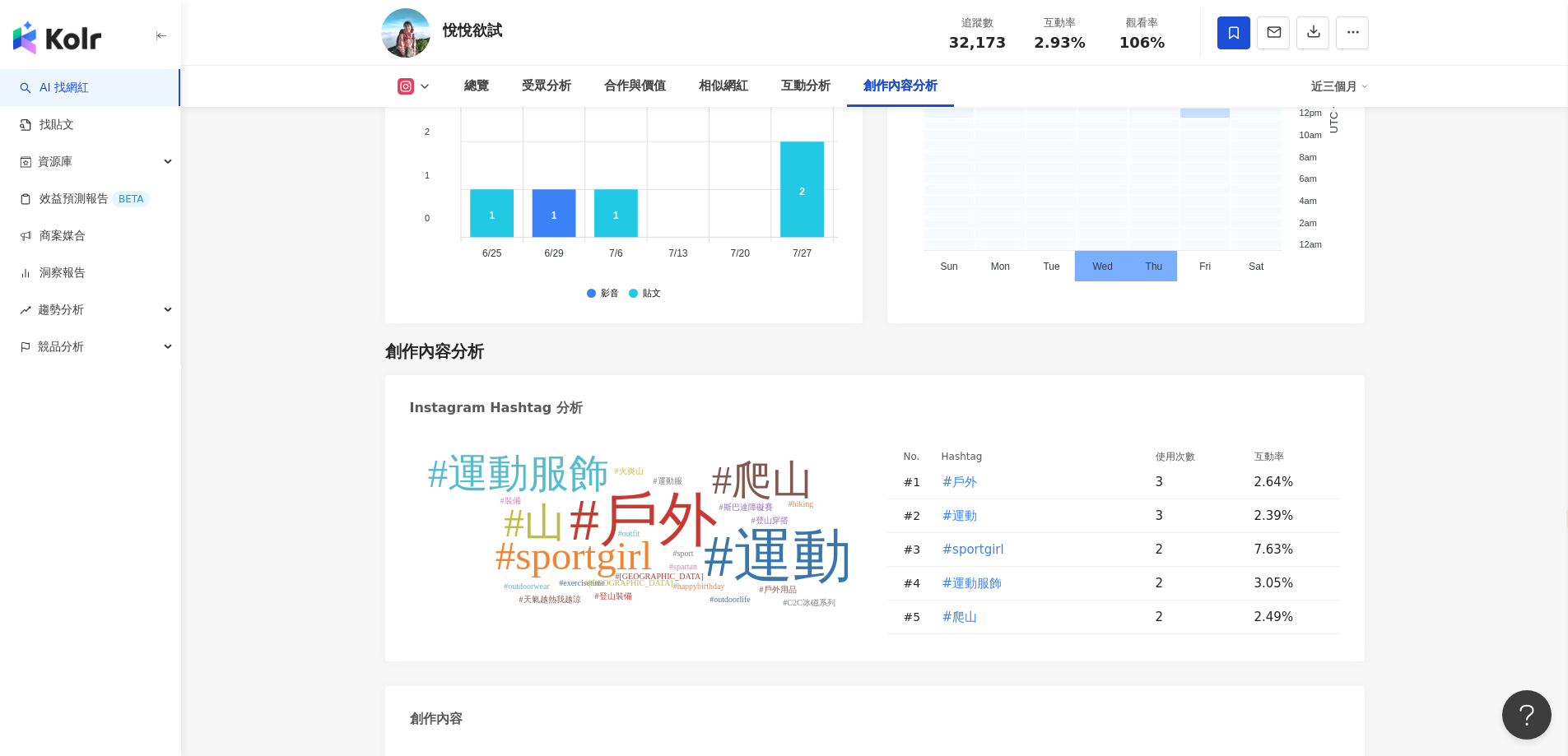
scroll to position [4938, 0]
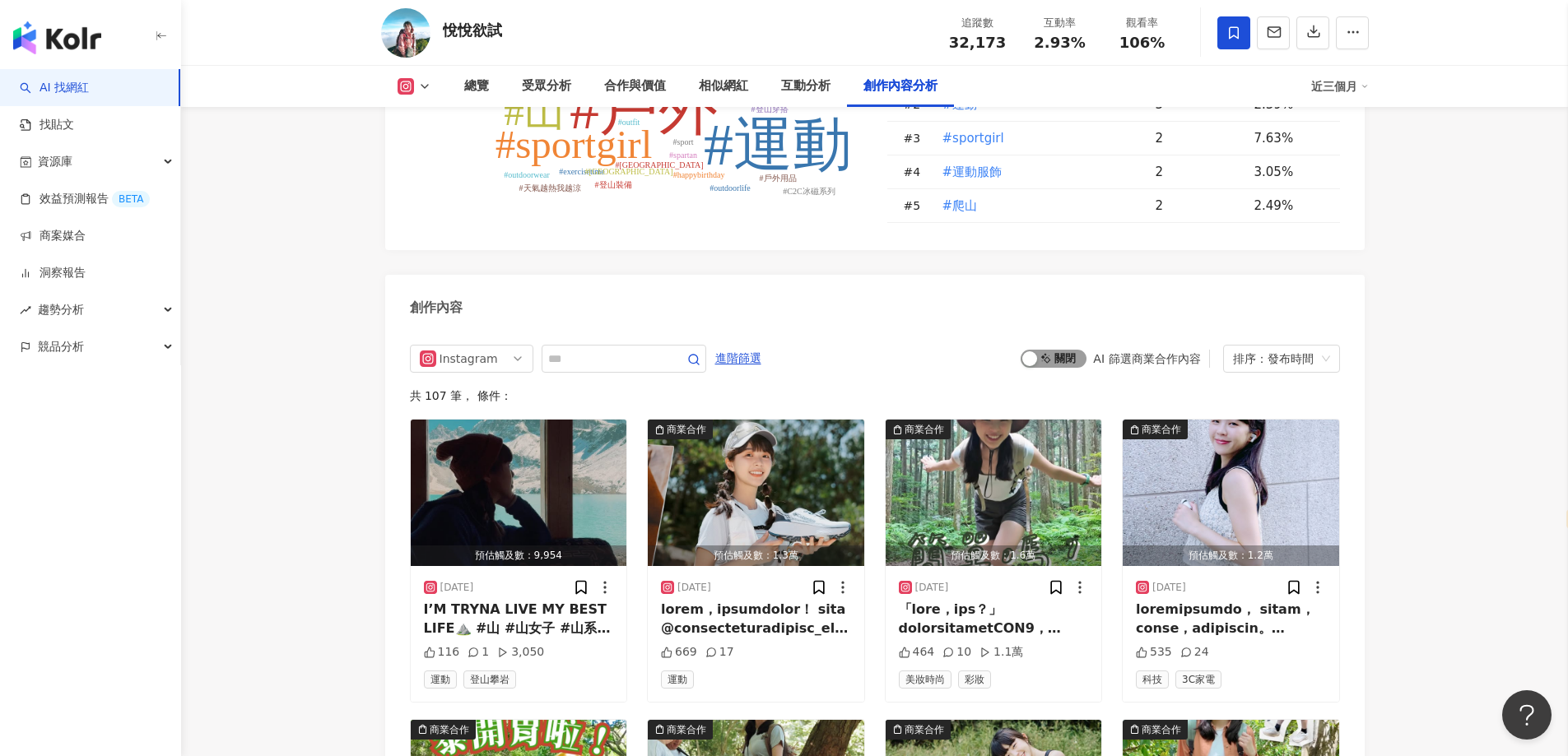
click at [1035, 352] on div "button" at bounding box center [1030, 359] width 15 height 15
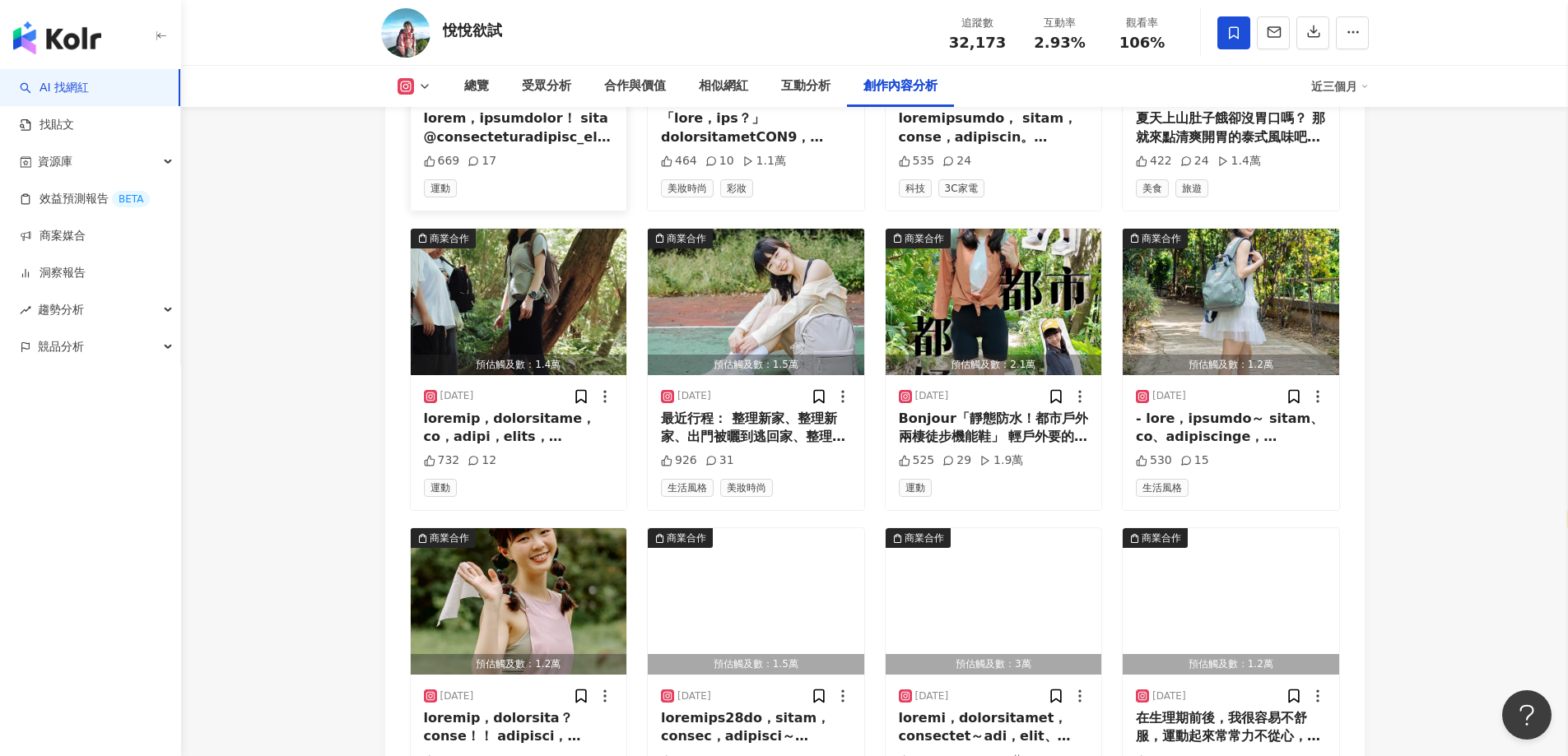
scroll to position [5659, 0]
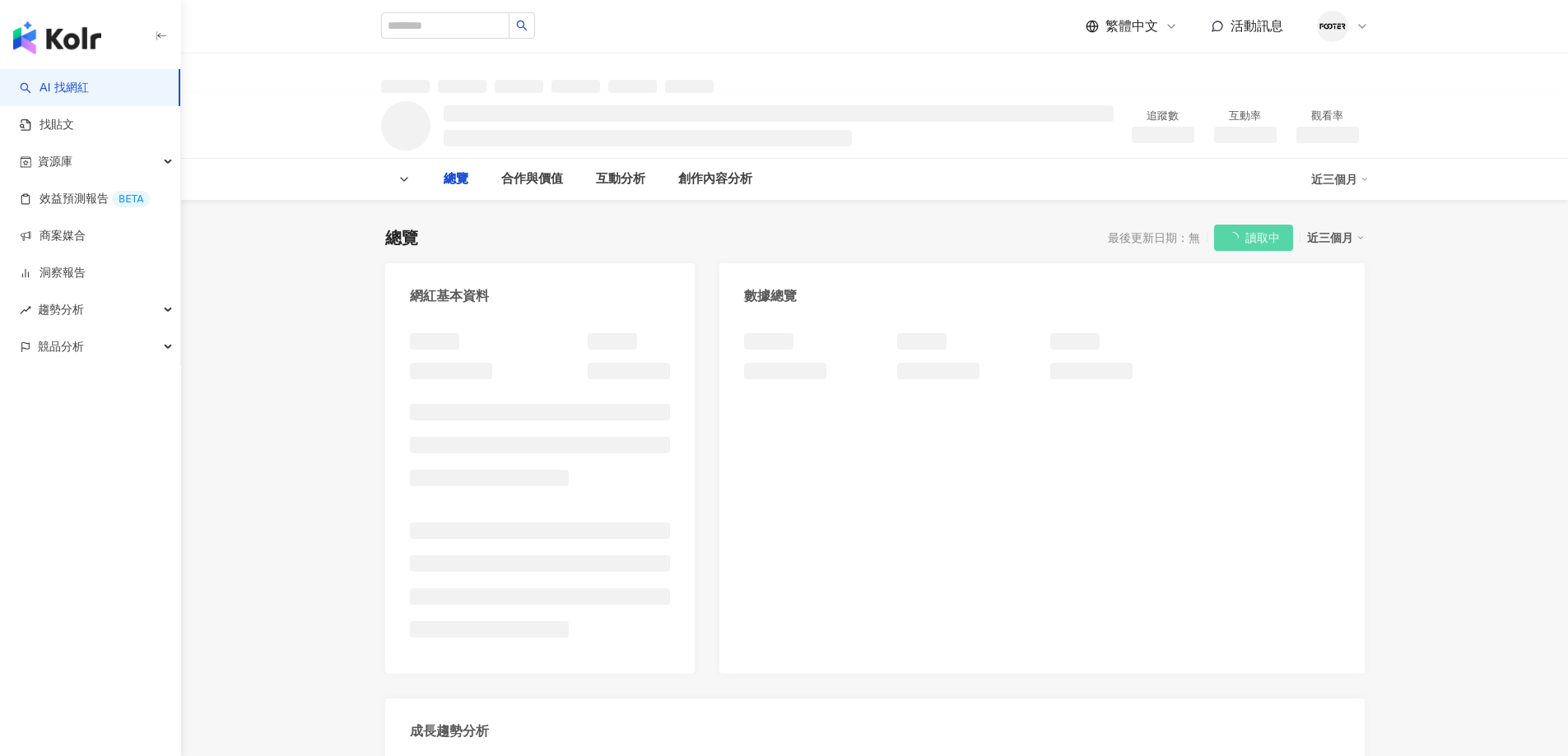
select select "*****"
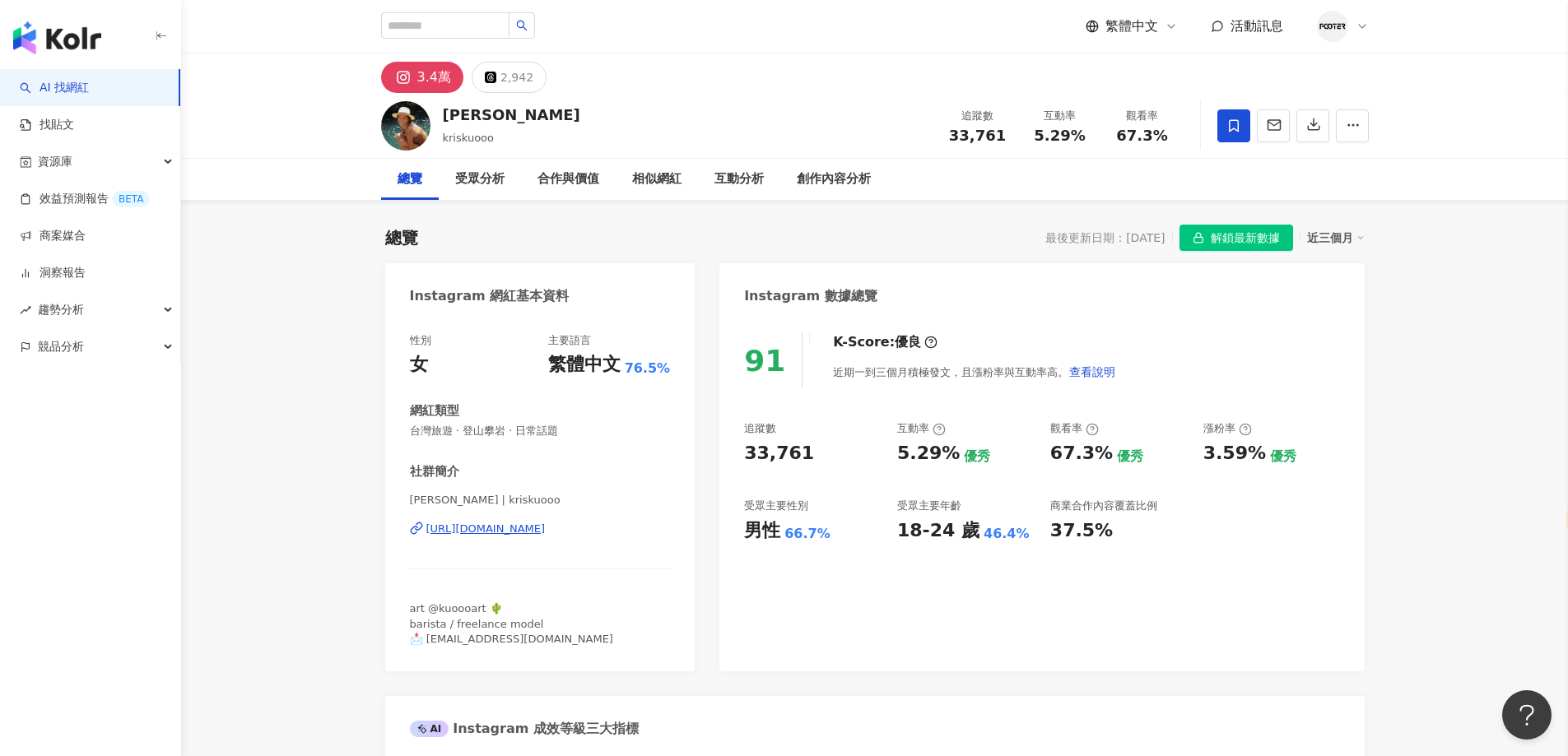
click at [653, 421] on div "網紅類型 台灣旅遊 · 登山攀岩 · 日常話題" at bounding box center [540, 421] width 261 height 36
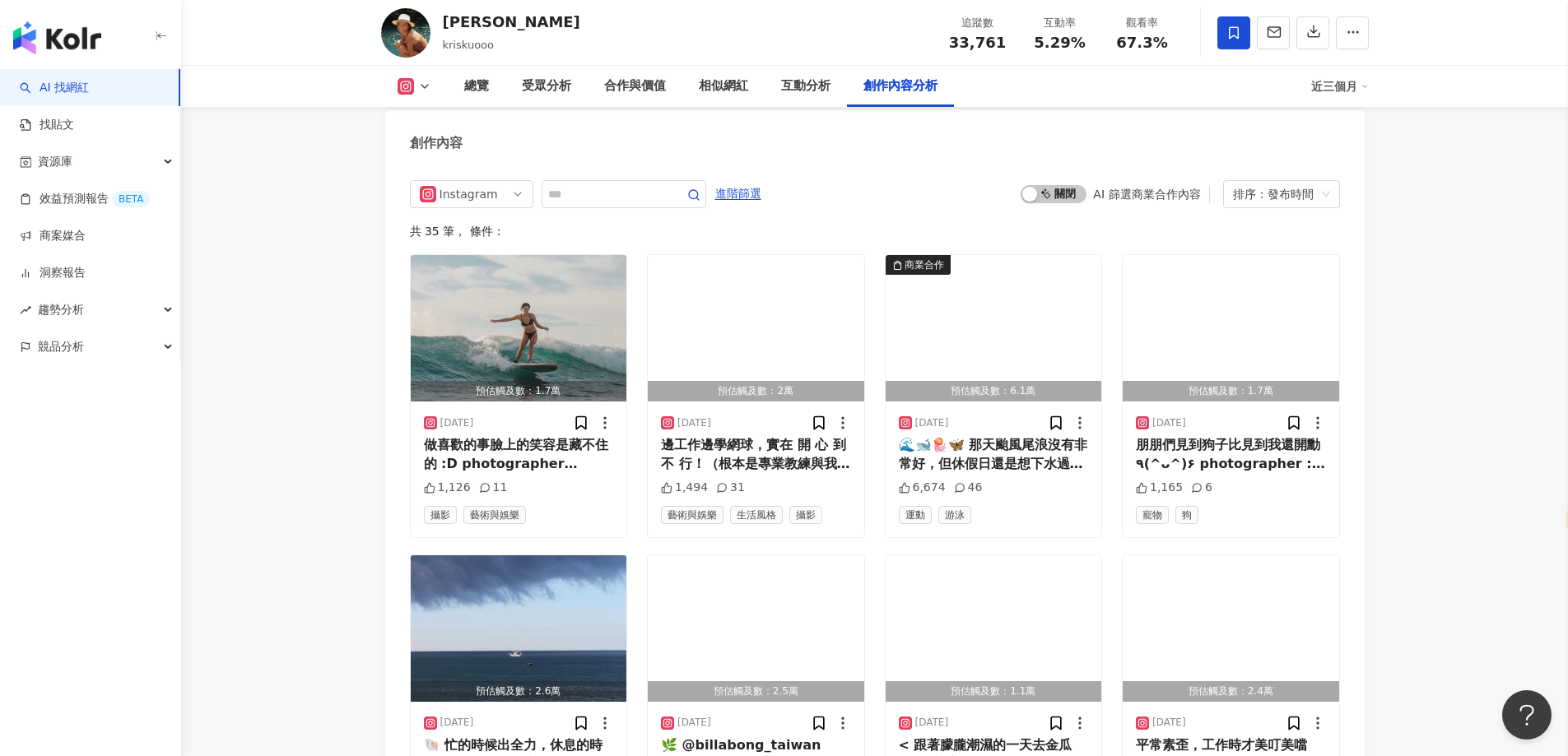
scroll to position [5021, 0]
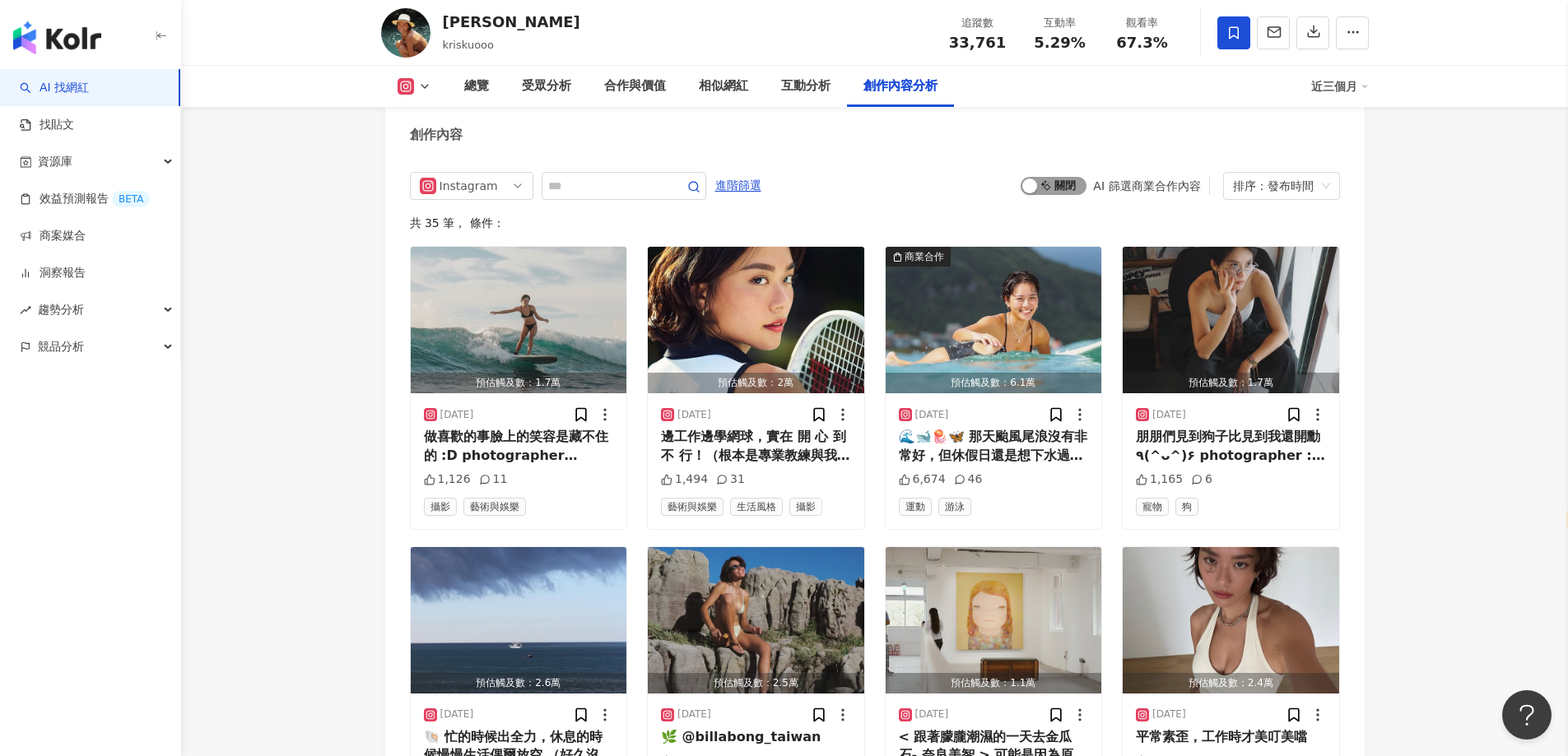
click at [1037, 179] on div "button" at bounding box center [1030, 186] width 15 height 15
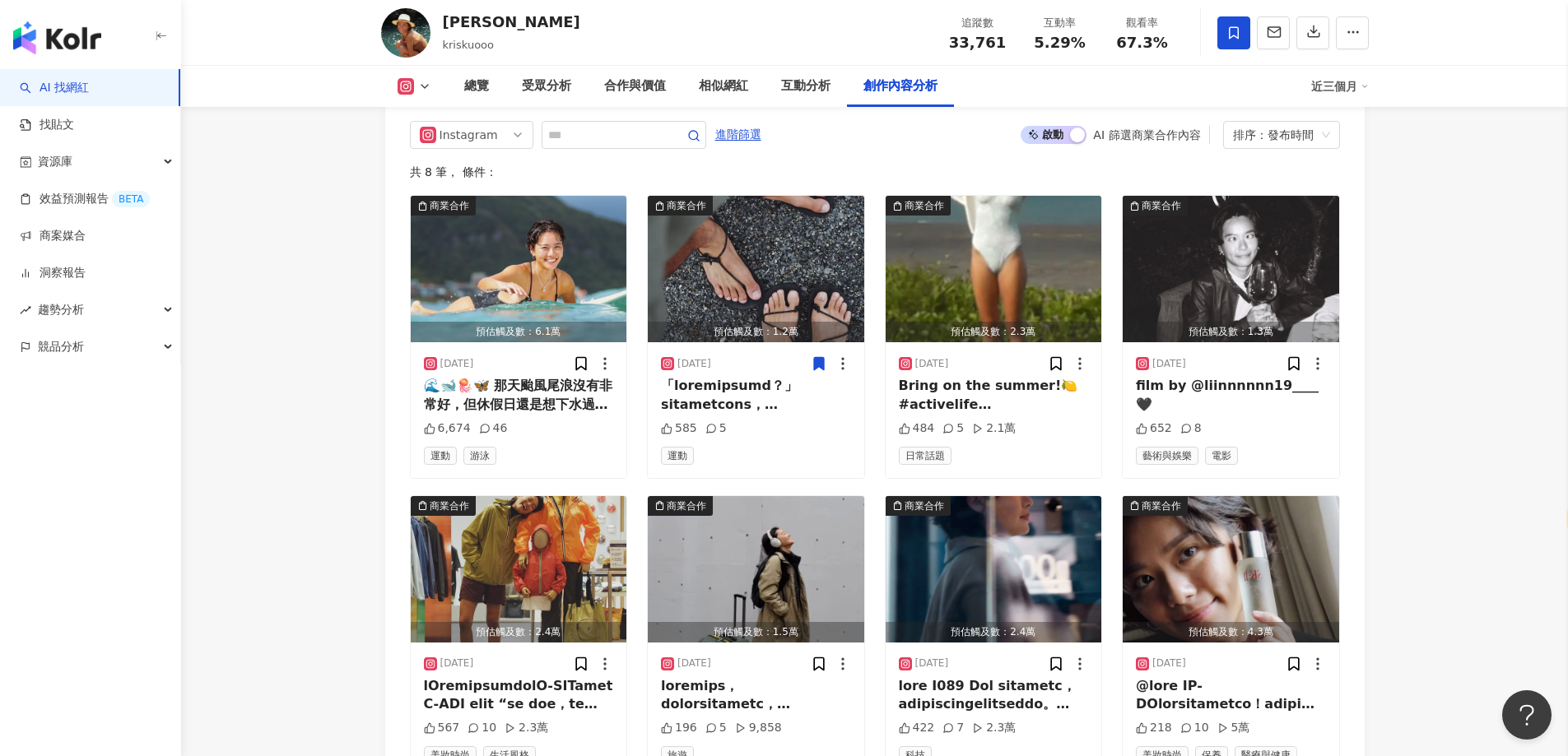
scroll to position [4847, 0]
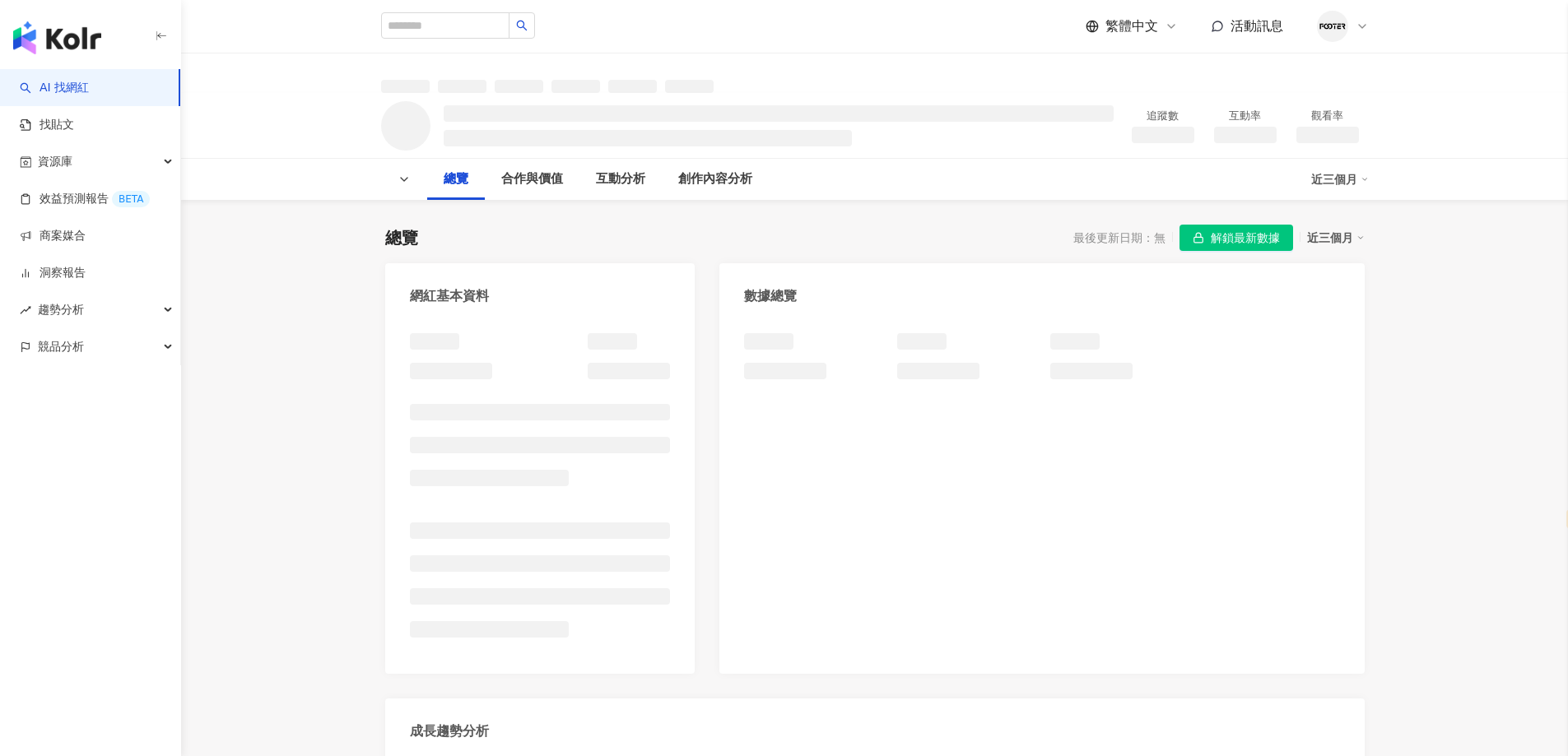
select select "*****"
click at [1224, 247] on span "解鎖最新數據" at bounding box center [1245, 239] width 69 height 27
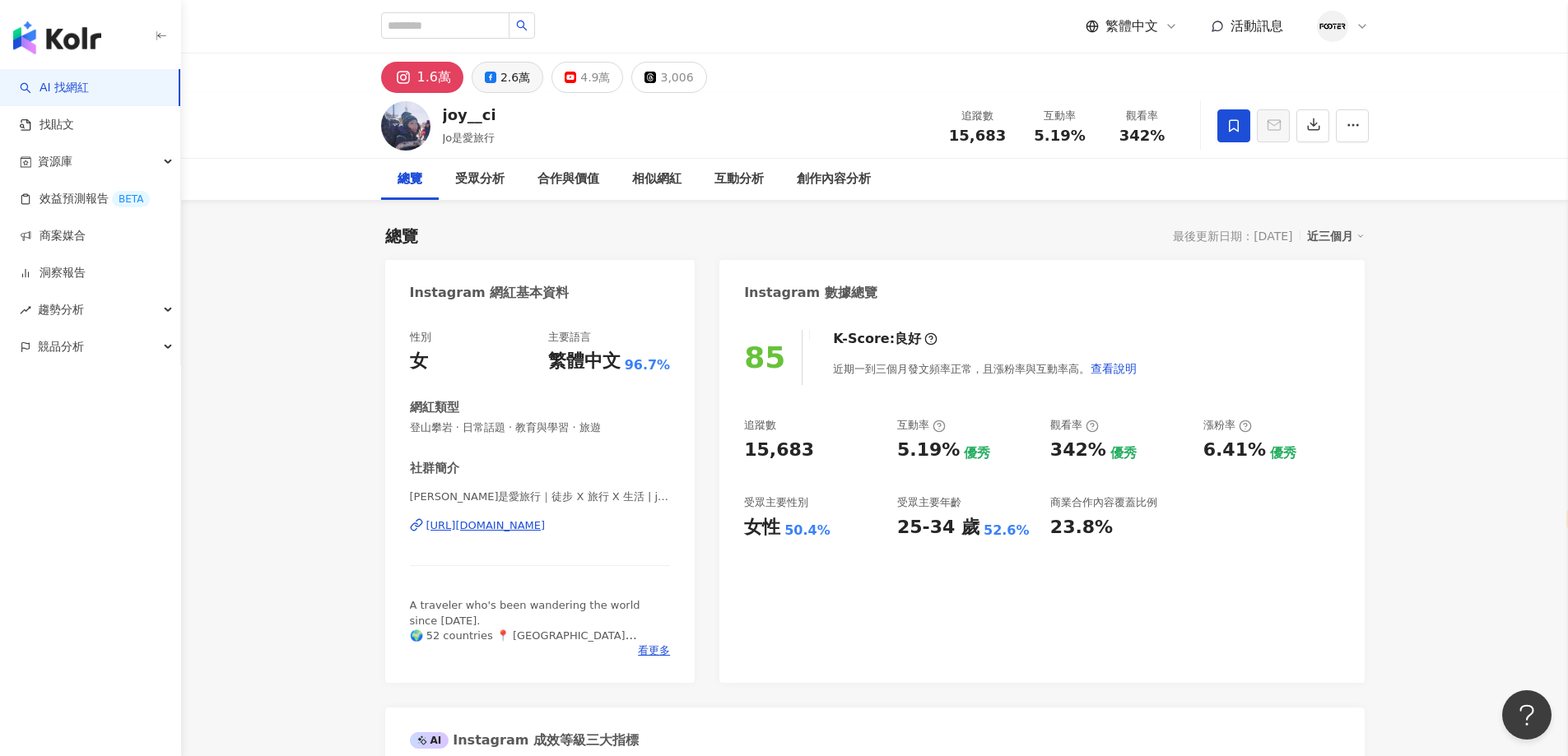
click at [519, 75] on div "2.6萬" at bounding box center [515, 77] width 30 height 23
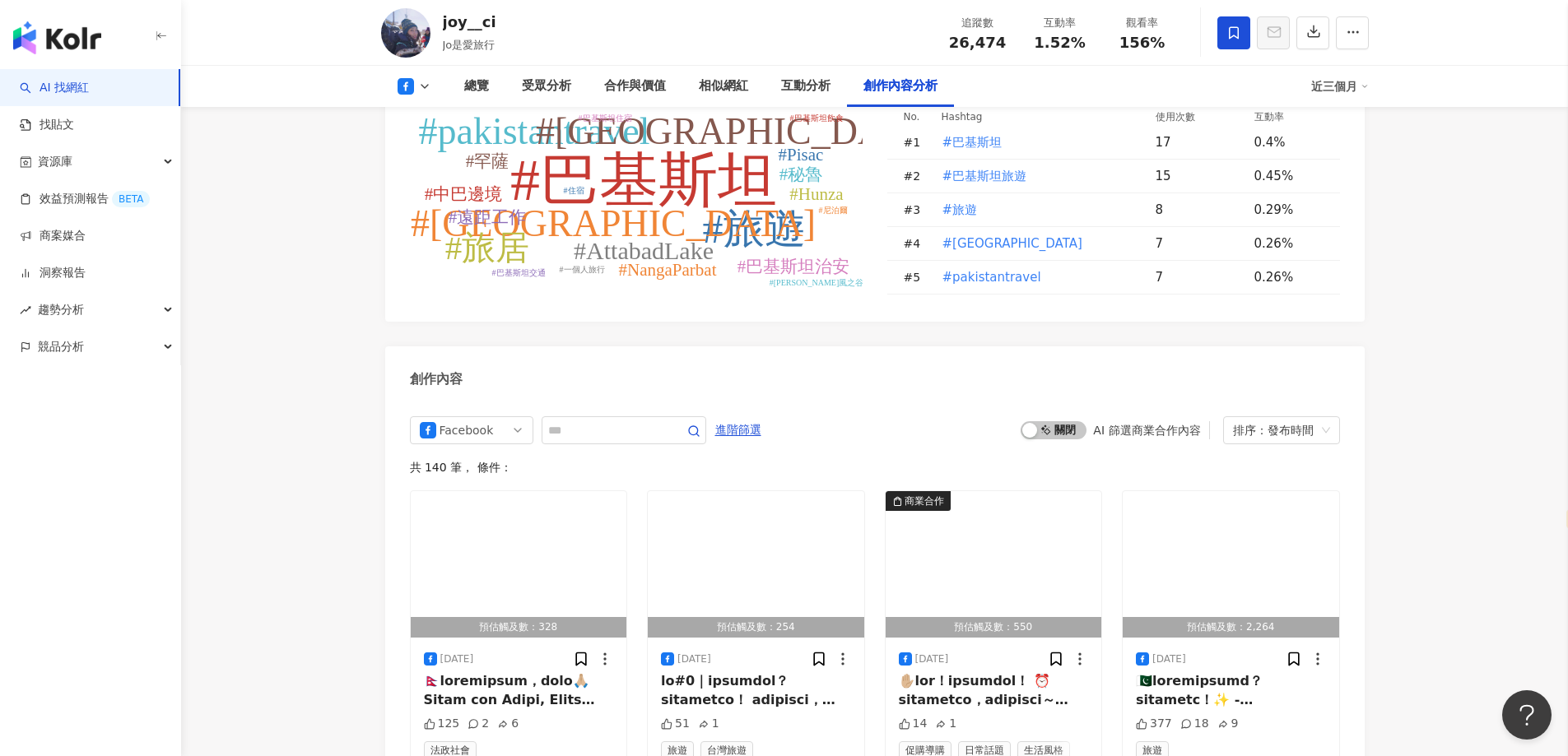
scroll to position [4692, 0]
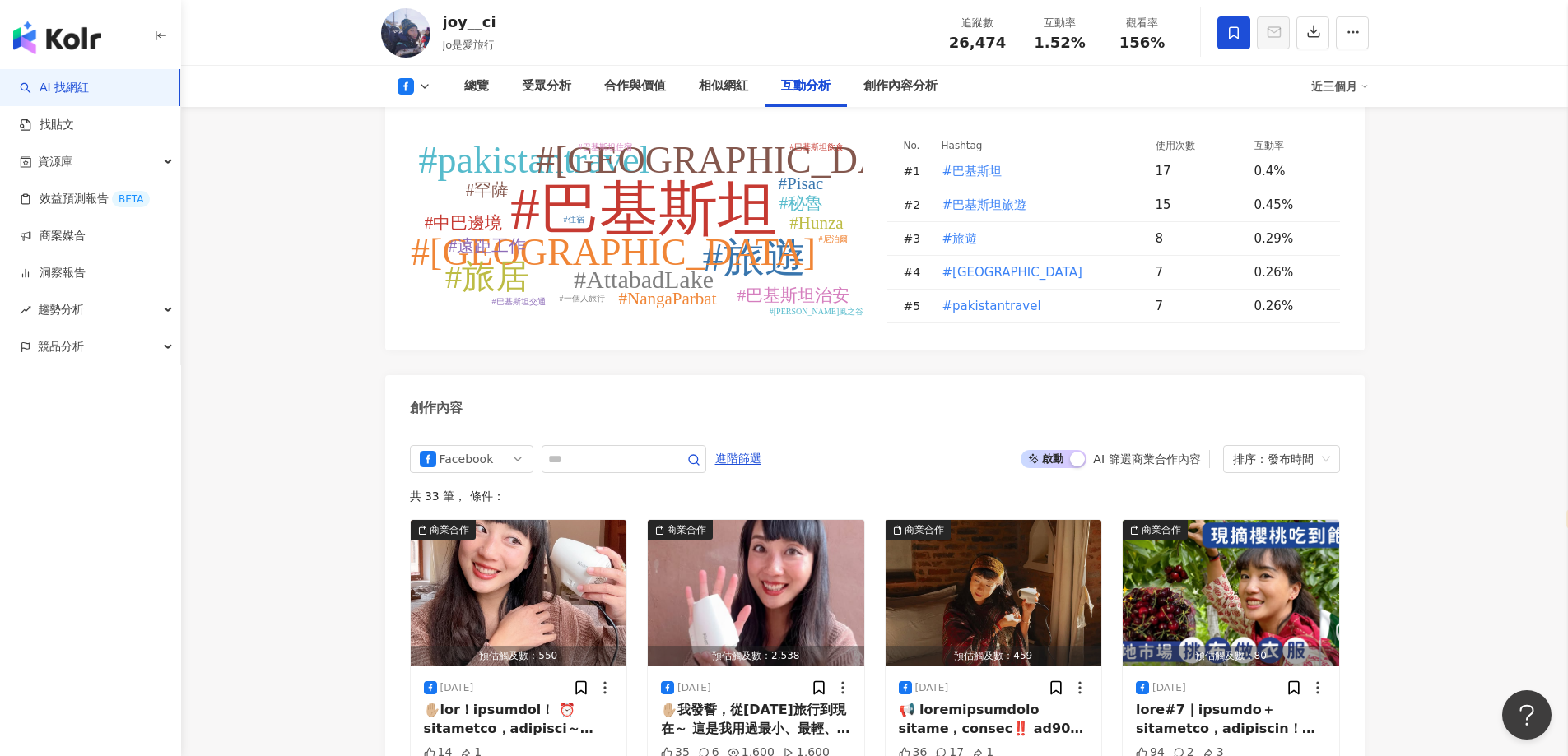
scroll to position [3934, 0]
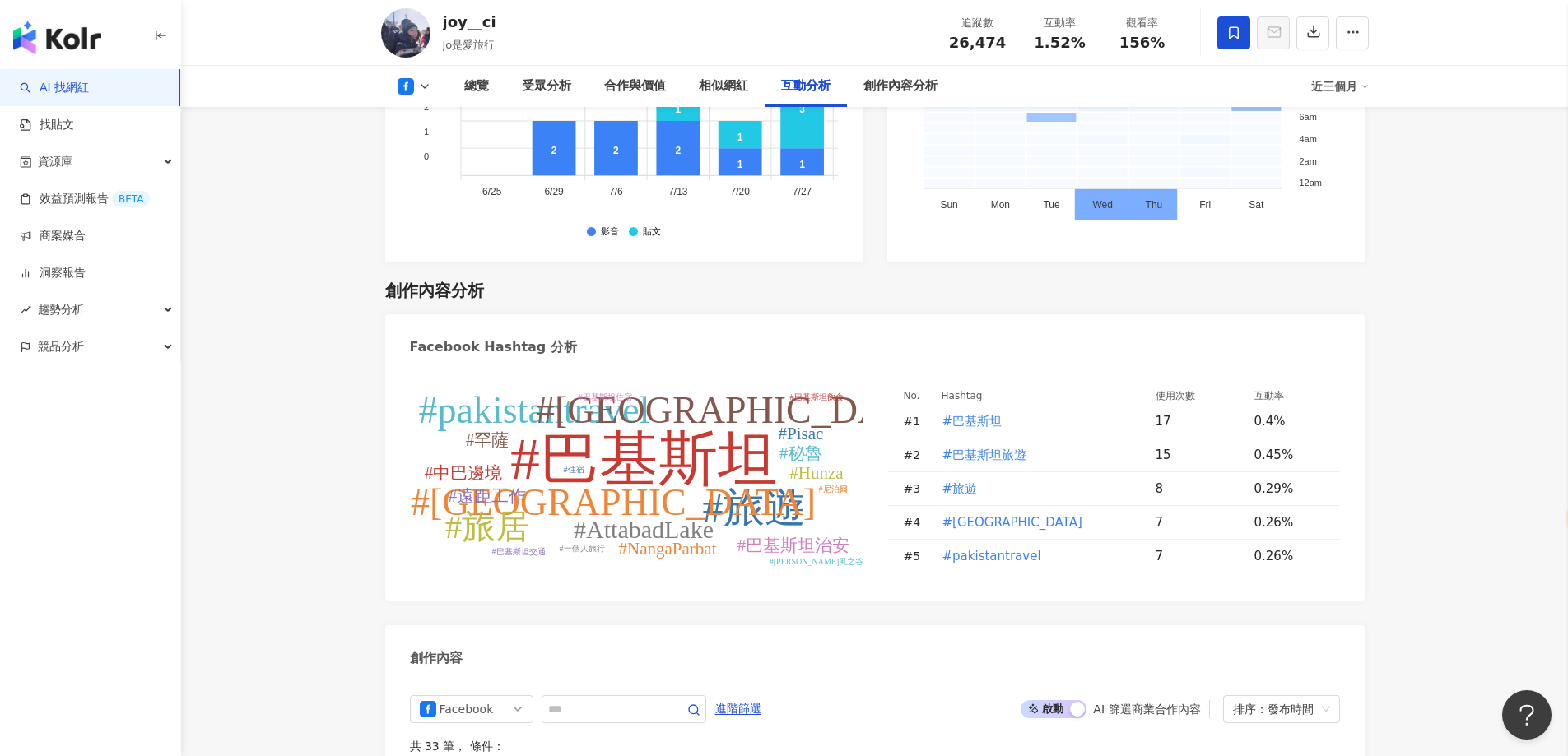
click at [426, 78] on button at bounding box center [415, 86] width 67 height 16
click at [437, 115] on button "Instagram" at bounding box center [440, 117] width 98 height 23
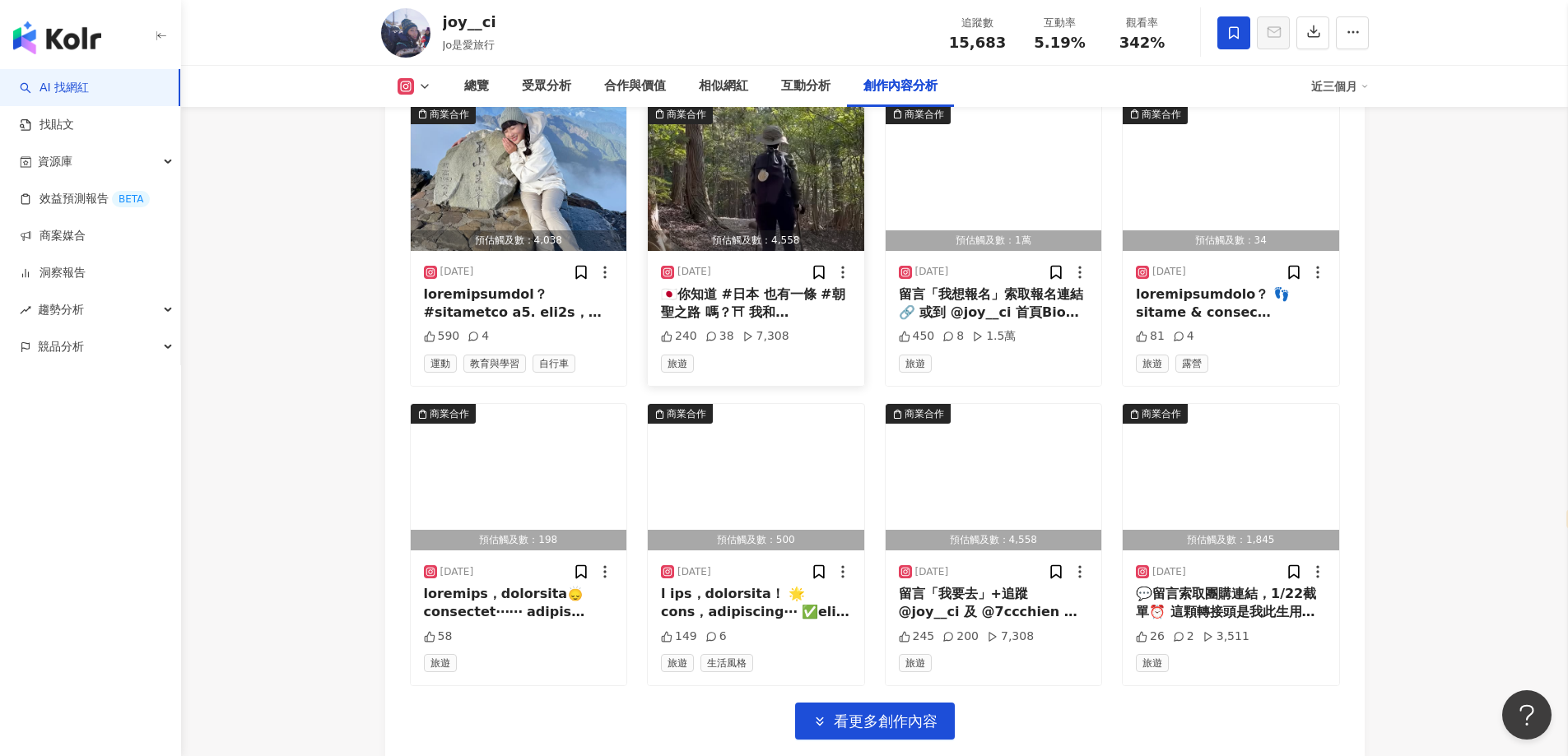
scroll to position [5660, 0]
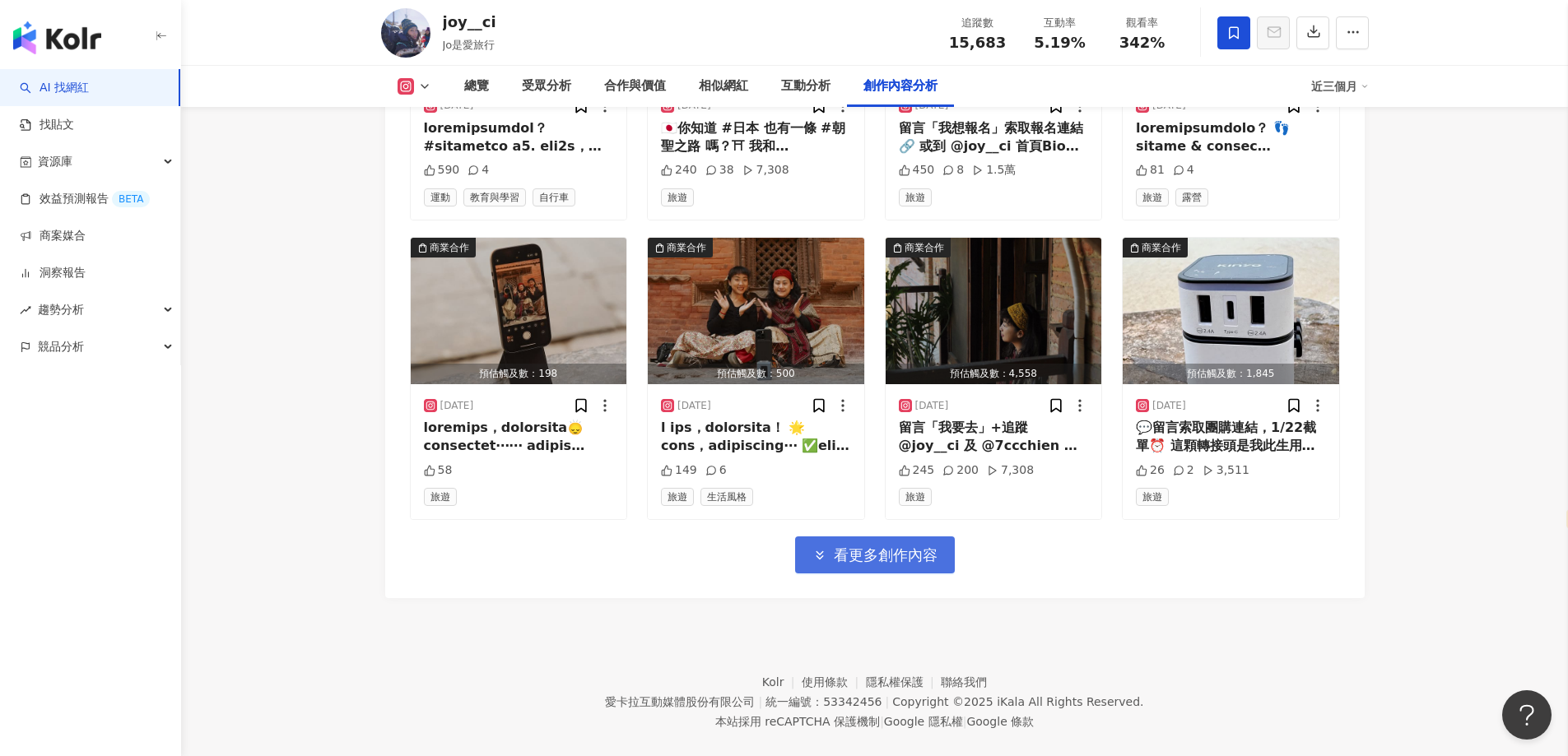
click at [856, 547] on span "看更多創作內容" at bounding box center [885, 555] width 104 height 18
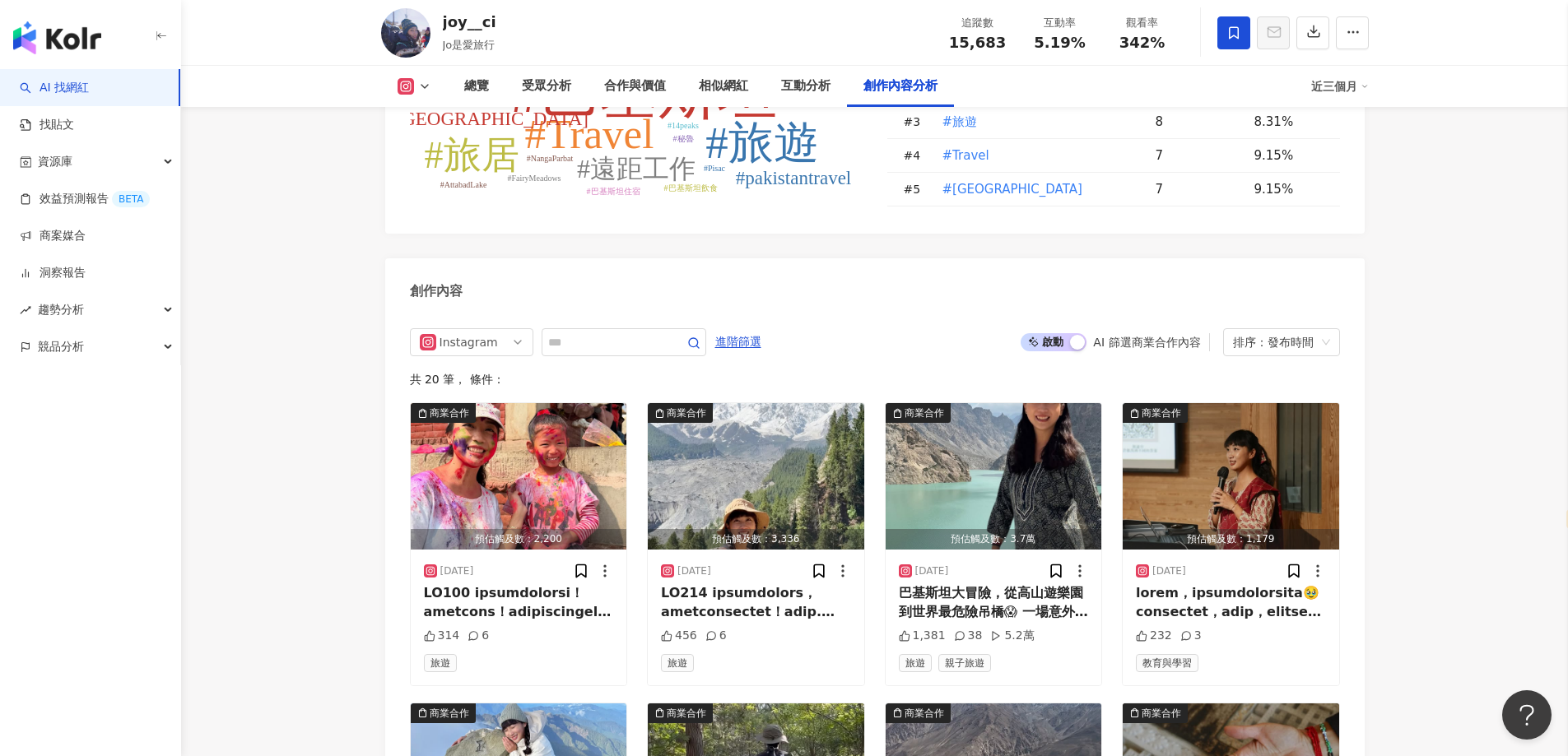
scroll to position [4837, 0]
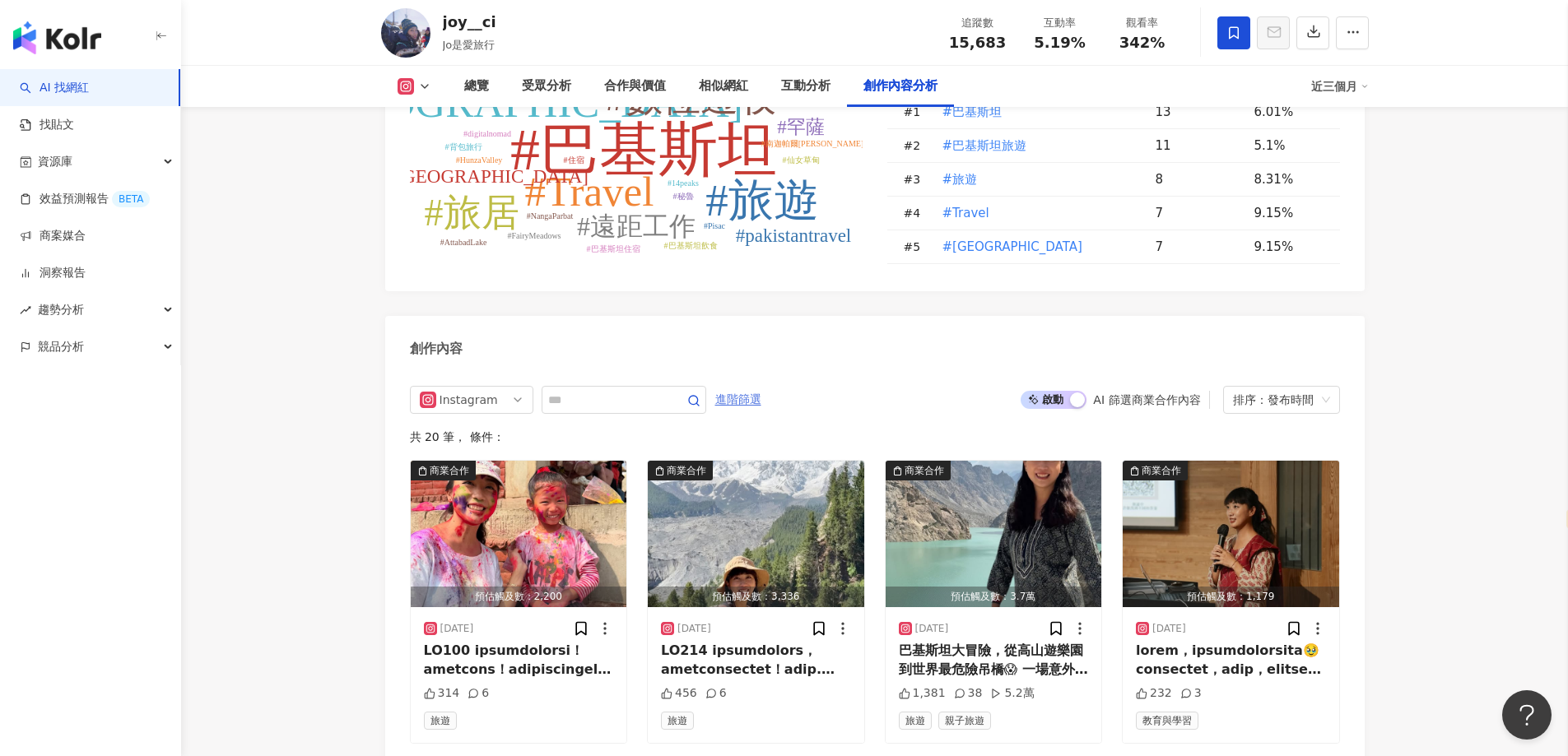
click at [762, 387] on span "進階篩選" at bounding box center [738, 400] width 46 height 27
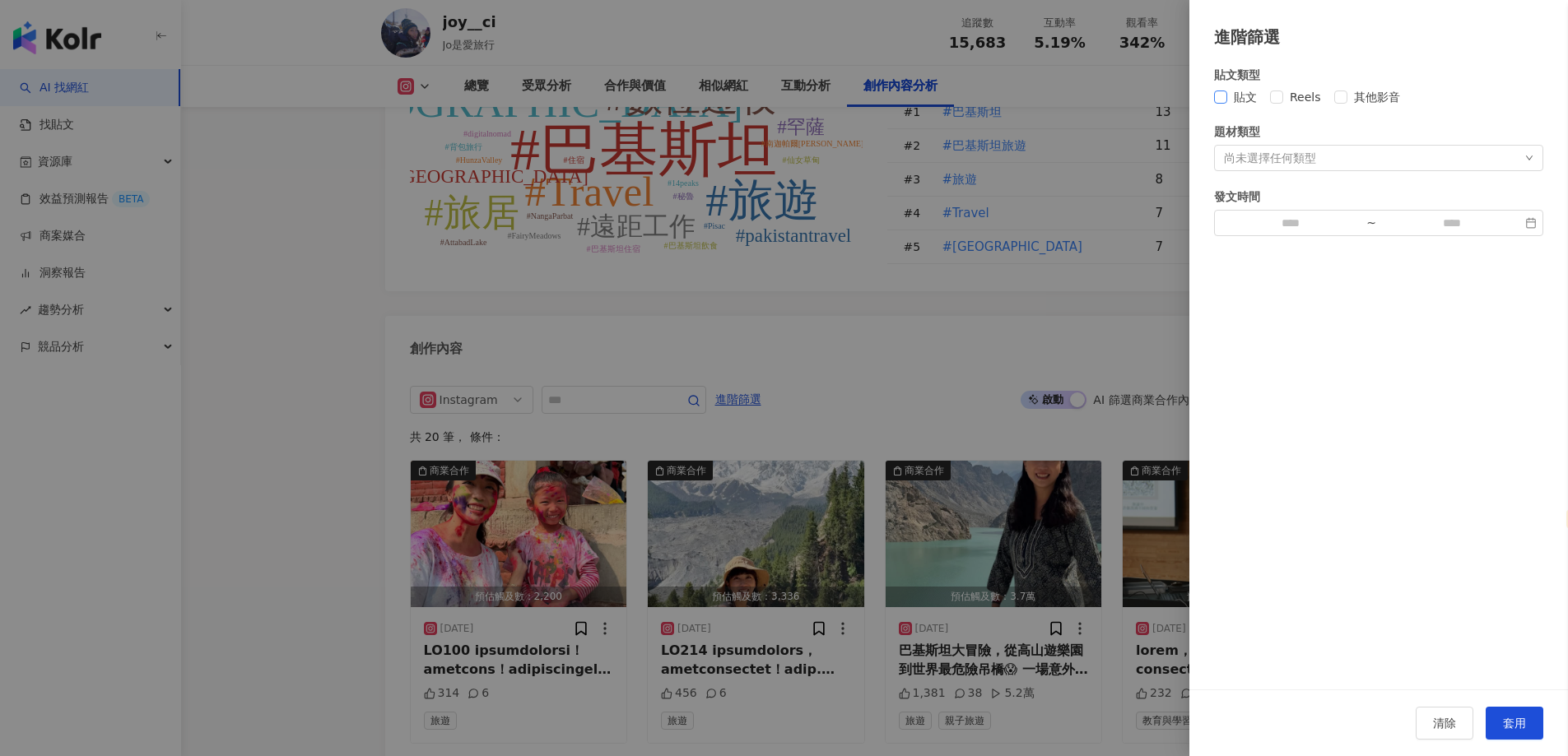
click at [1252, 102] on span "貼文" at bounding box center [1245, 97] width 36 height 18
click at [1503, 720] on span "套用" at bounding box center [1514, 724] width 23 height 13
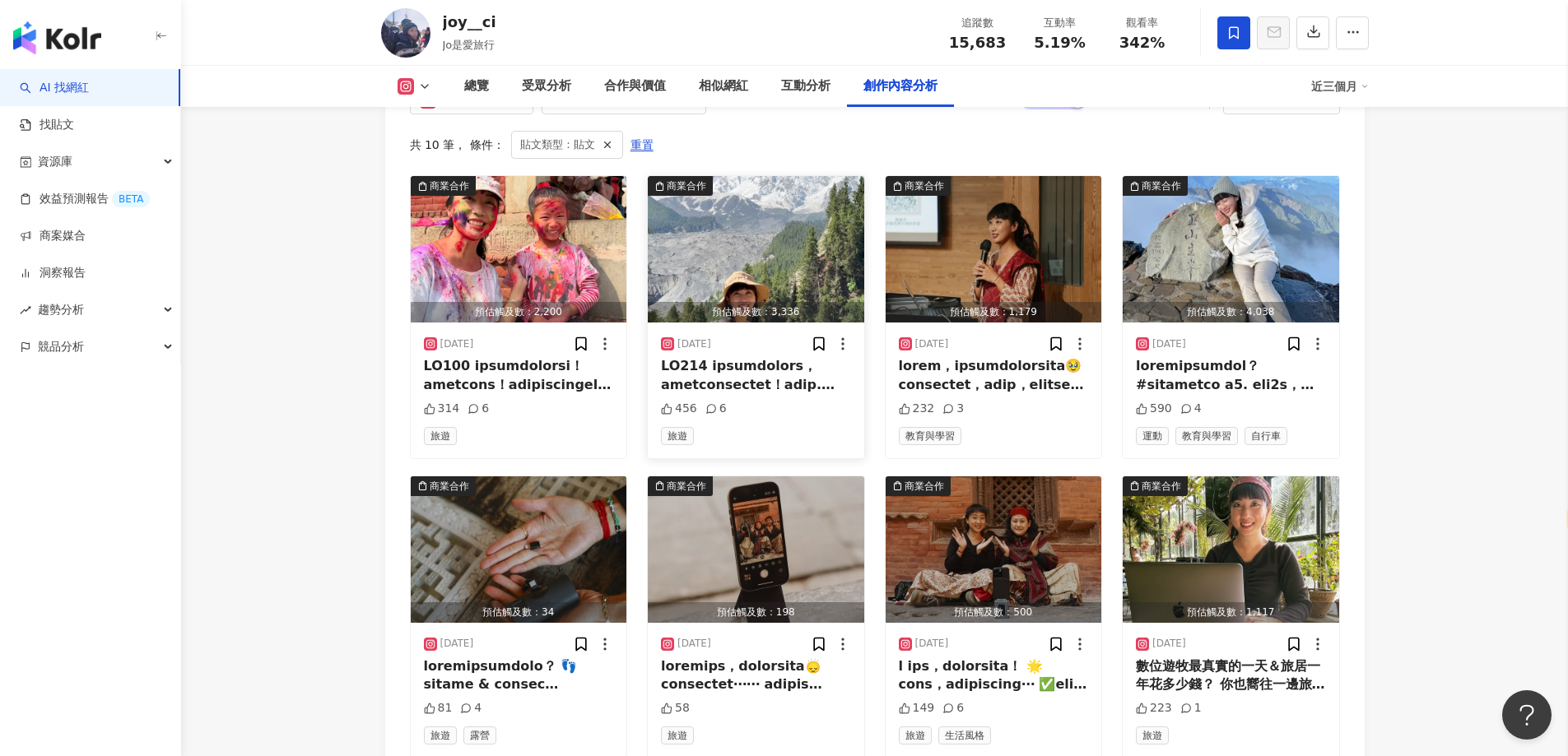
scroll to position [5128, 0]
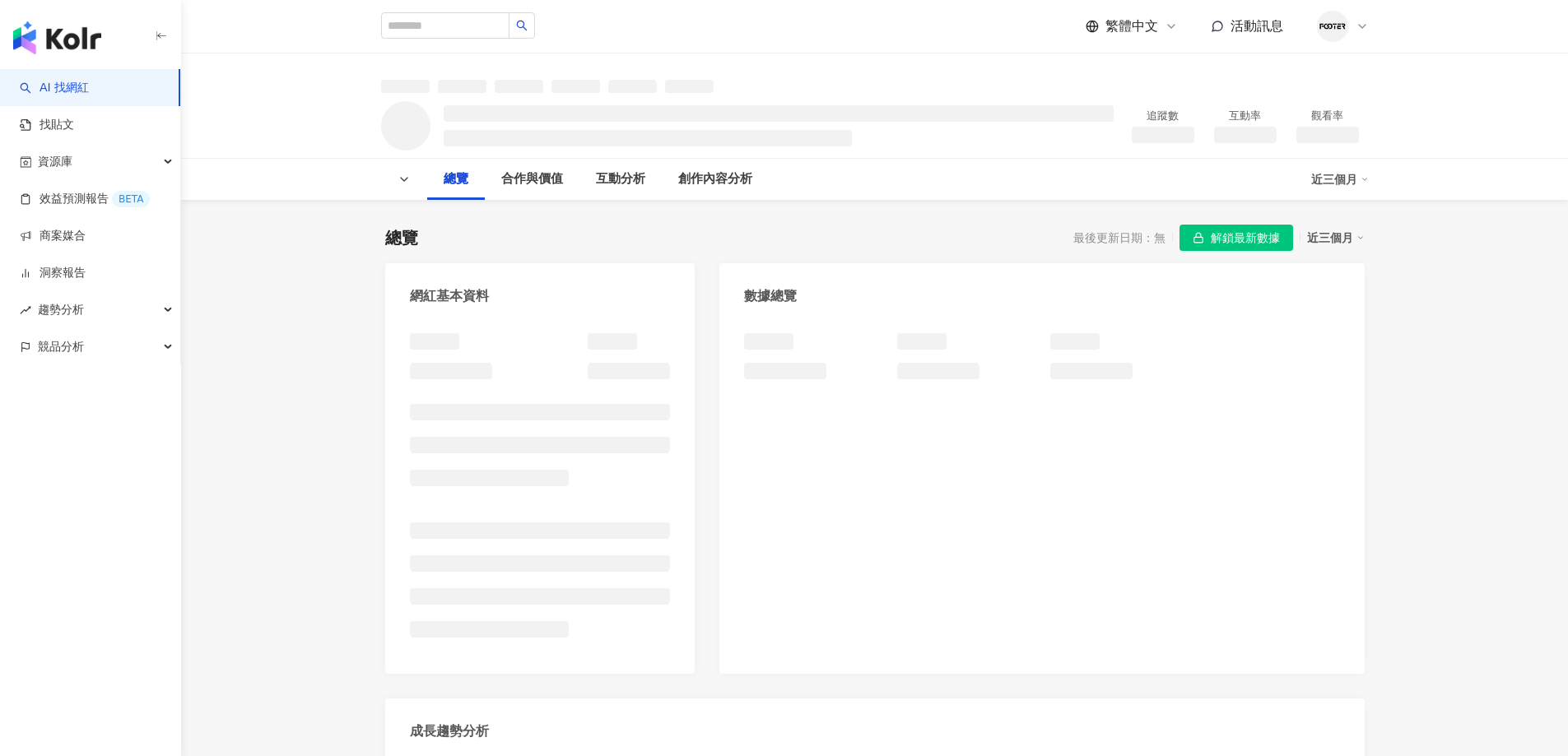
select select "*****"
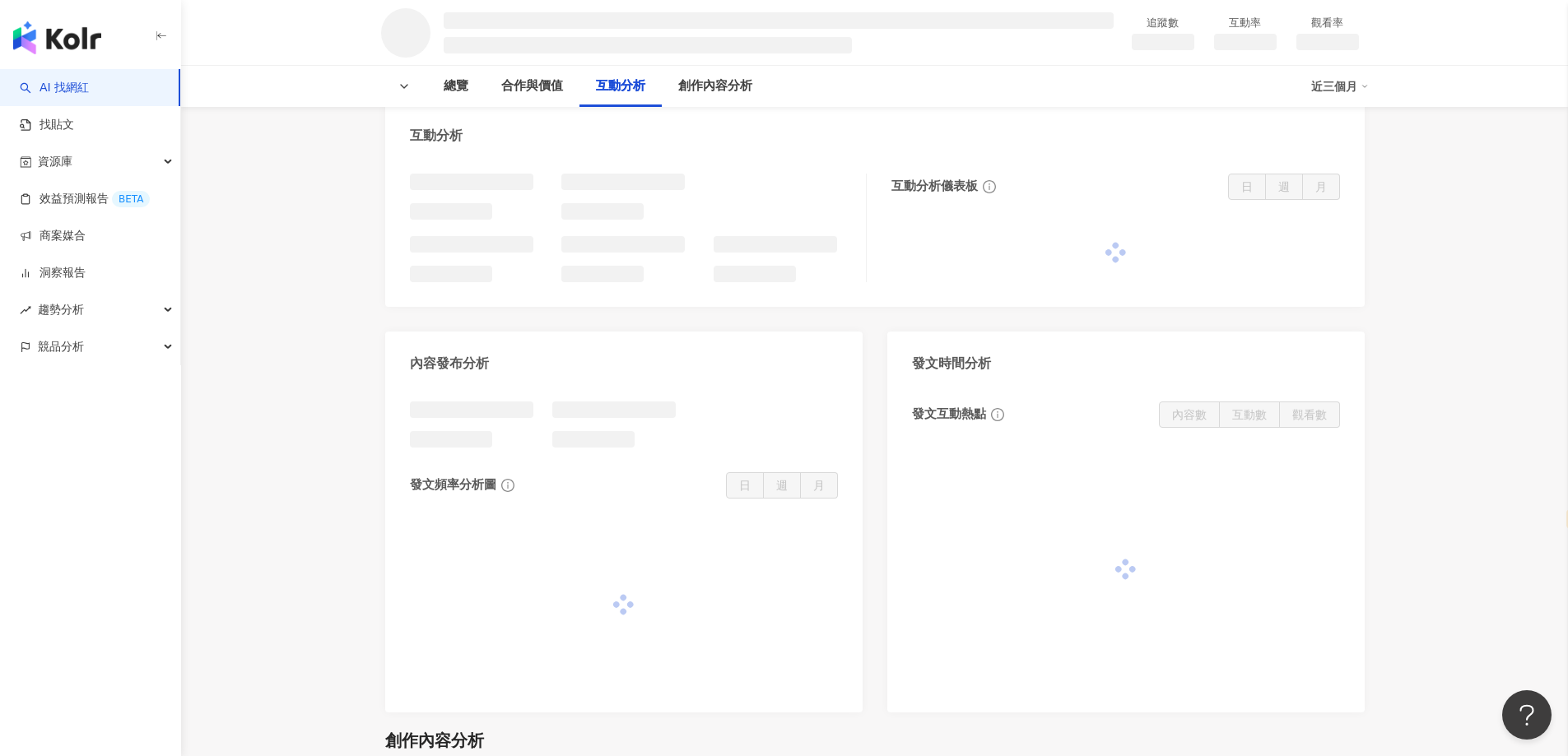
scroll to position [1232, 0]
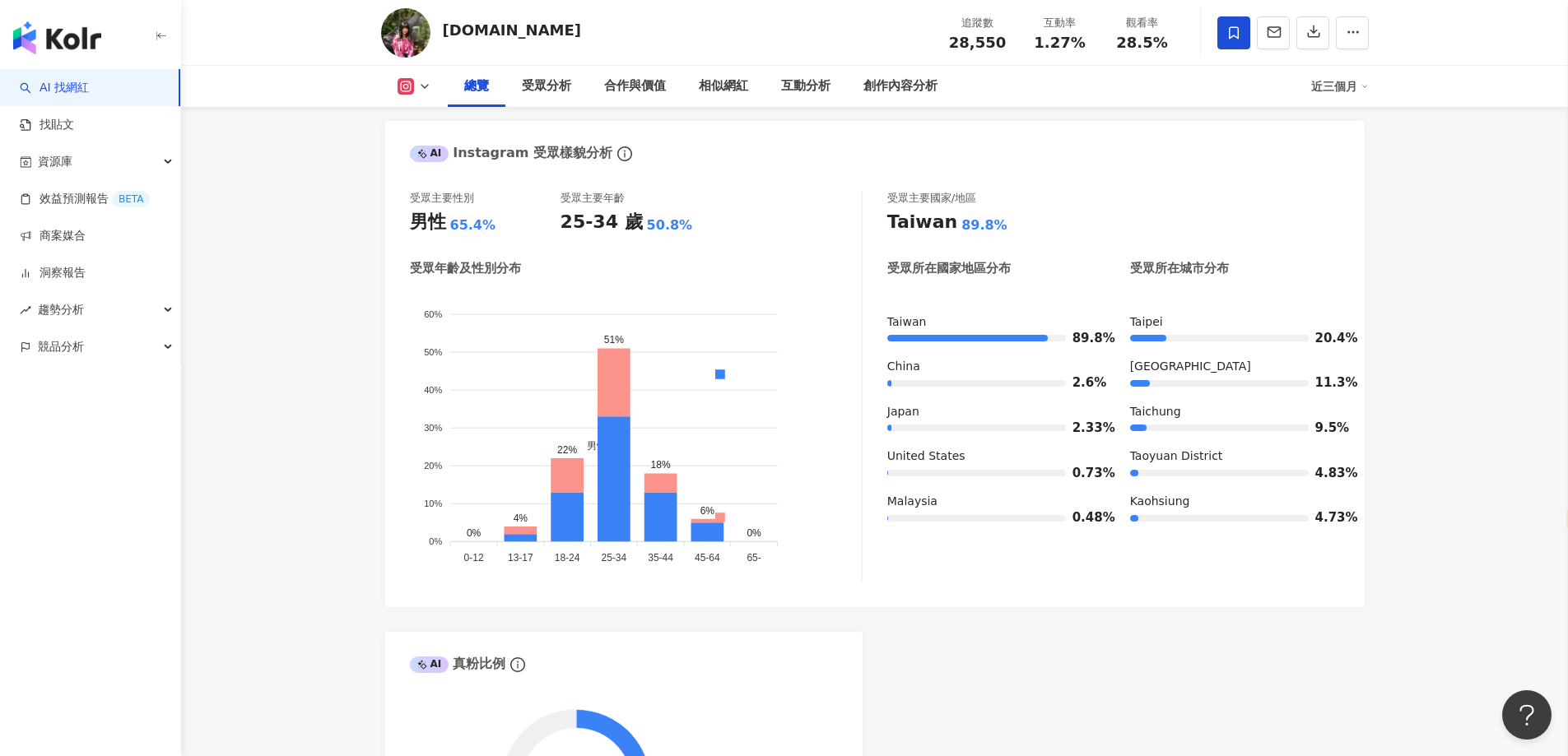
scroll to position [3, 0]
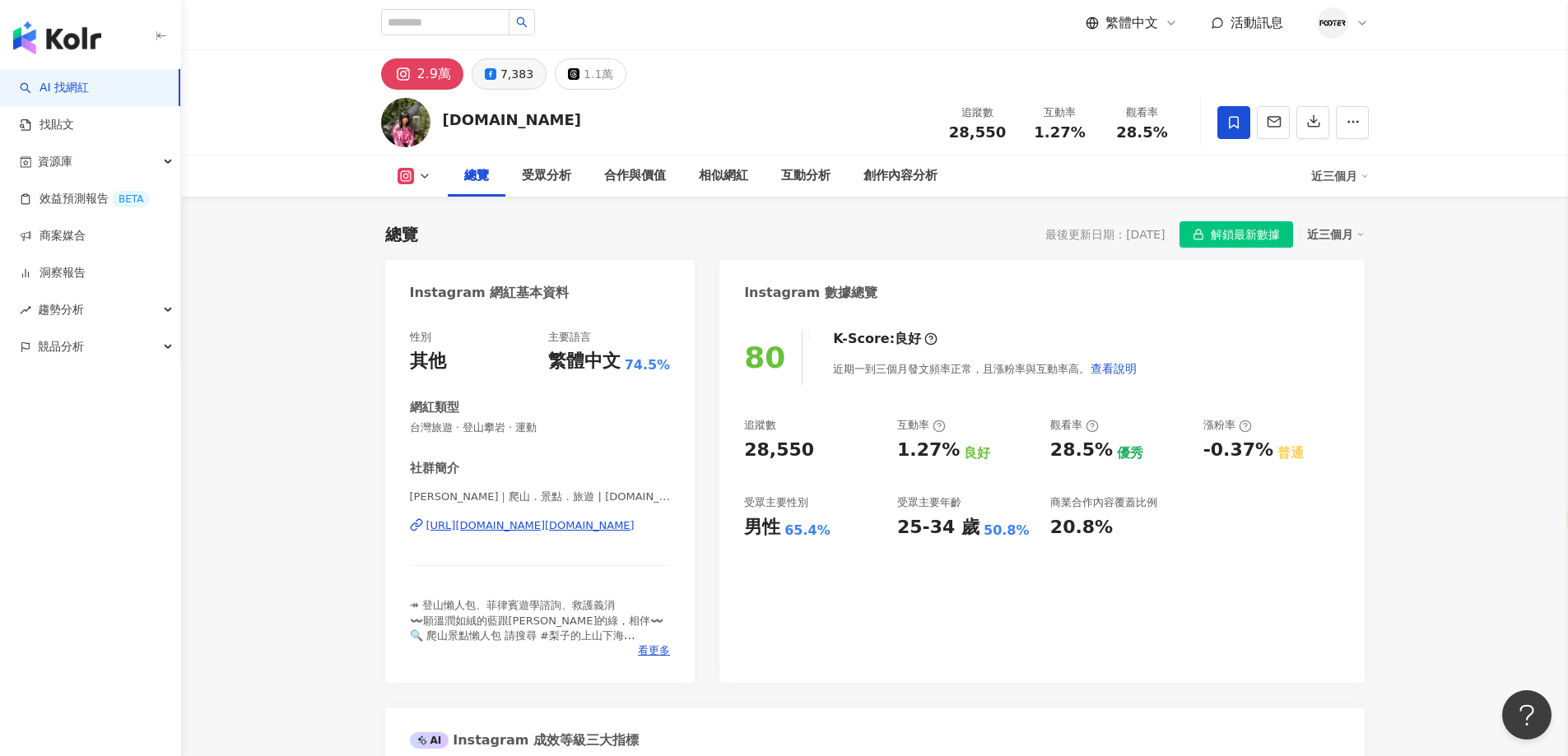
click at [495, 76] on button "7,383" at bounding box center [508, 74] width 75 height 32
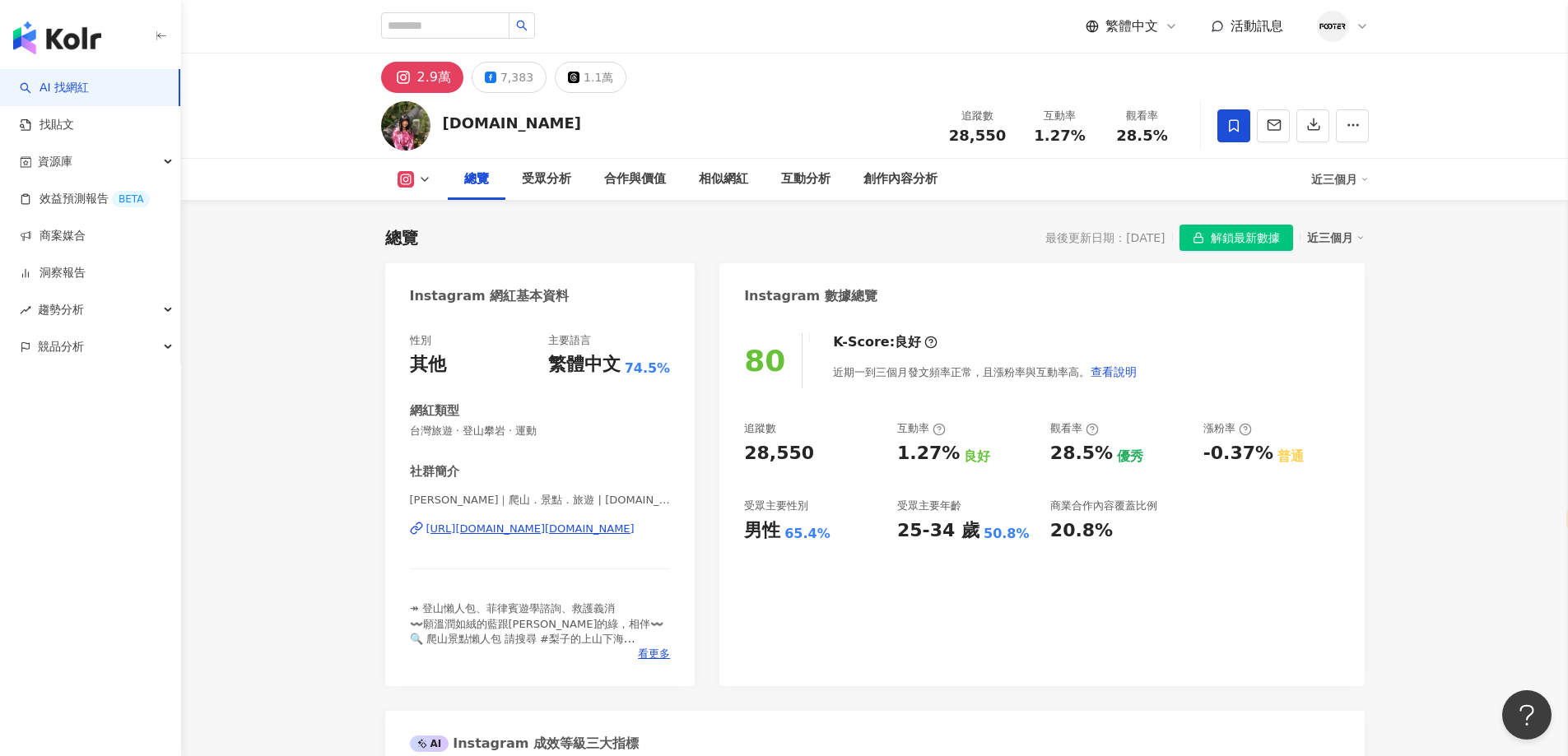
click at [399, 80] on icon at bounding box center [402, 77] width 11 height 11
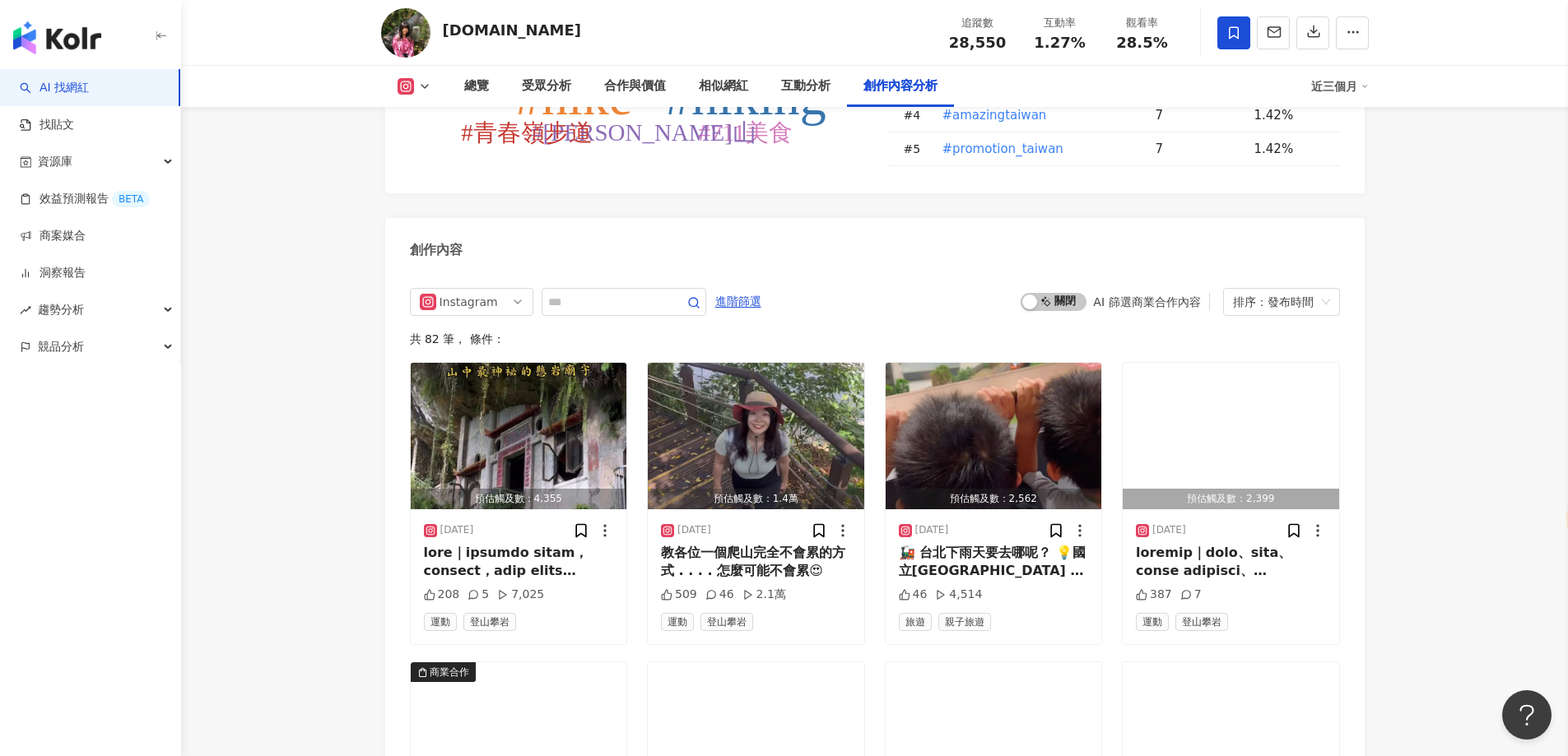
scroll to position [5515, 0]
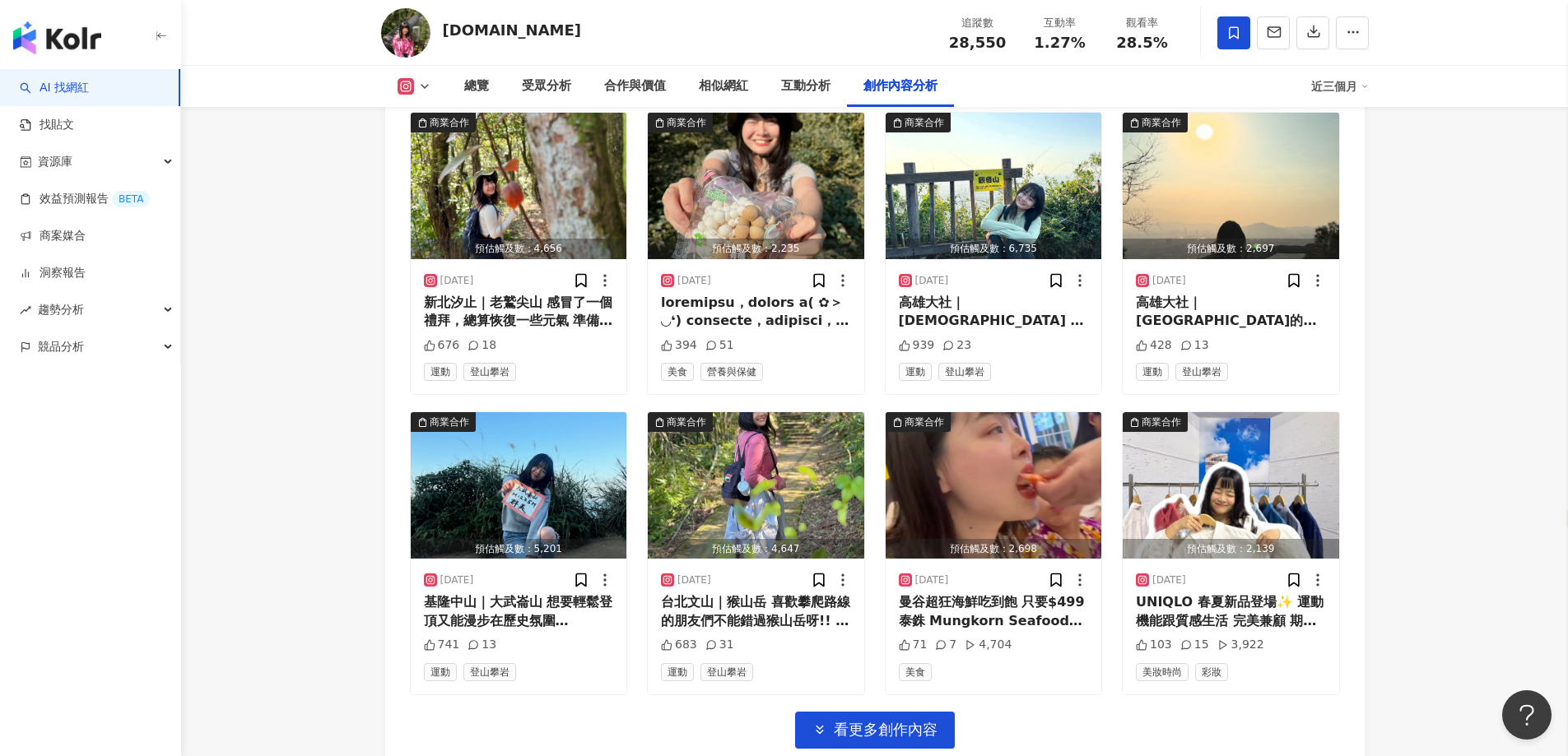
scroll to position [5582, 0]
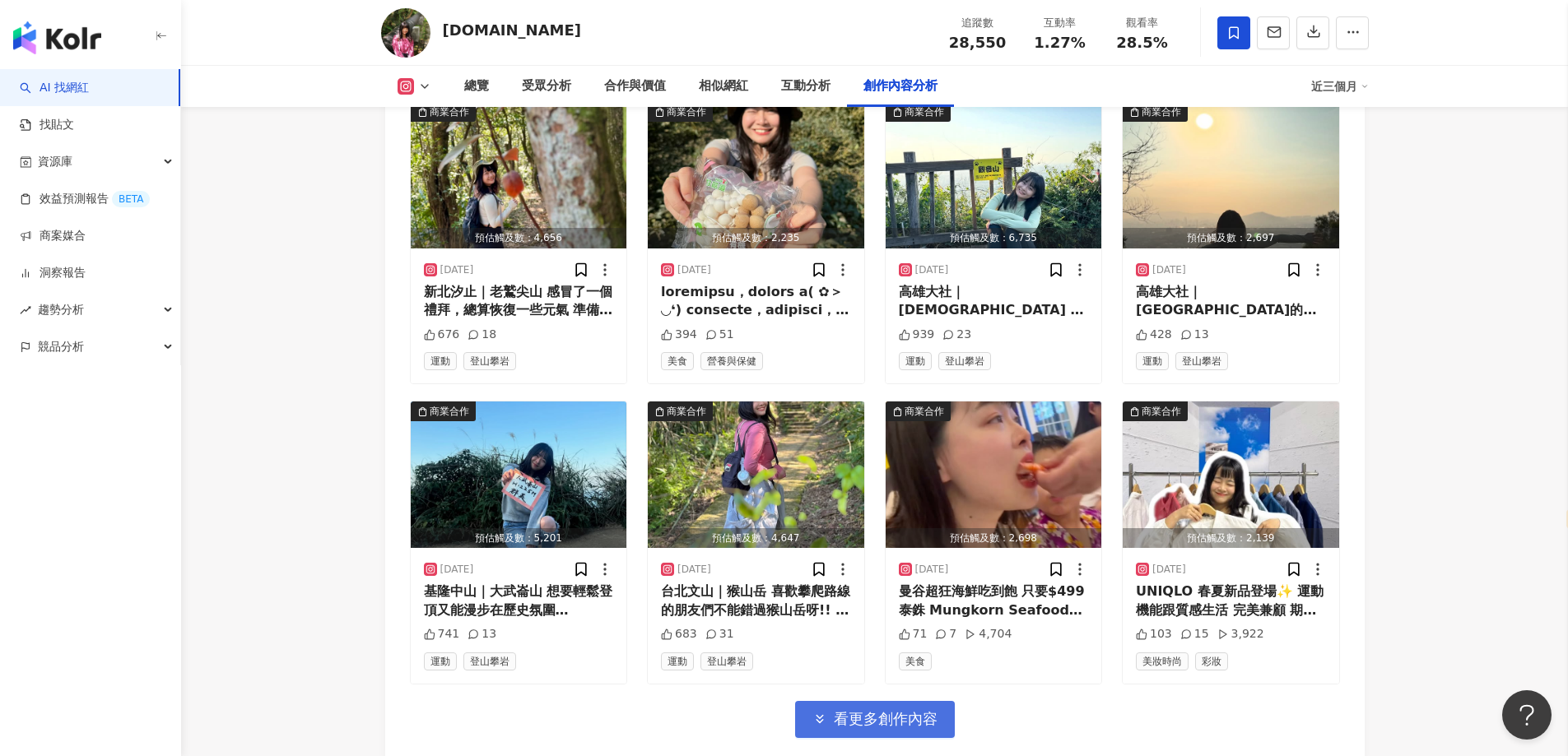
click at [910, 710] on span "看更多創作內容" at bounding box center [885, 719] width 104 height 18
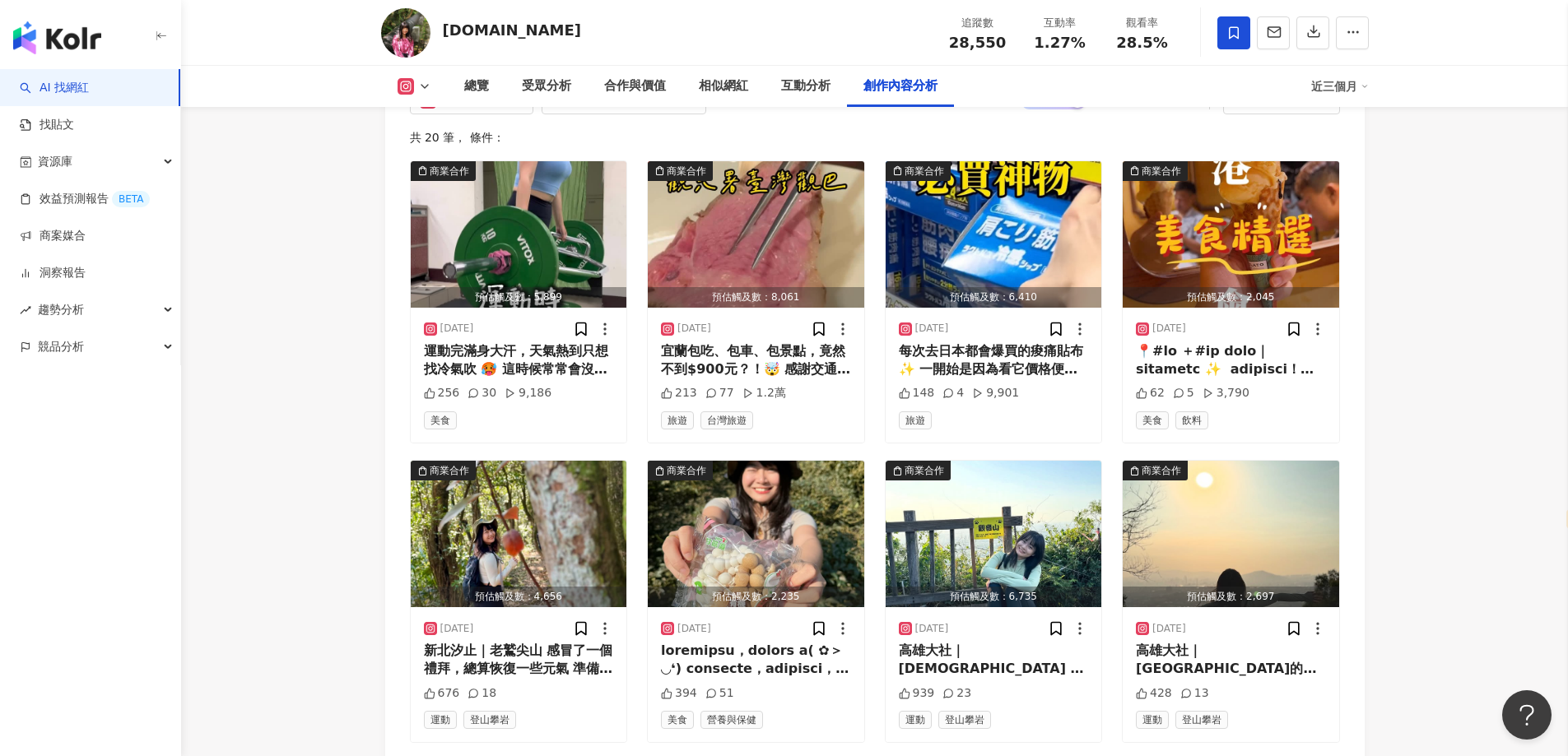
scroll to position [5058, 0]
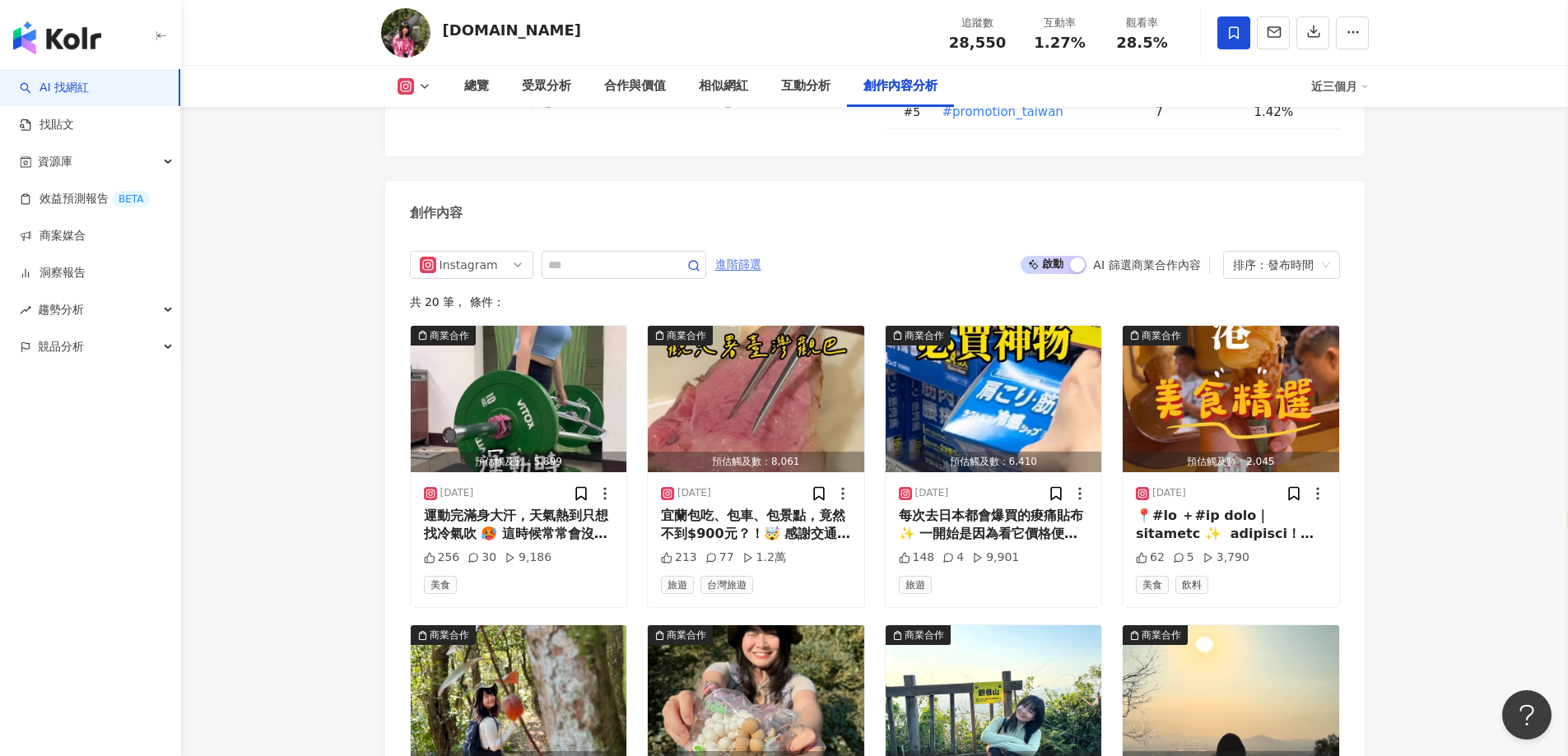
click at [762, 252] on span "進階篩選" at bounding box center [738, 266] width 46 height 27
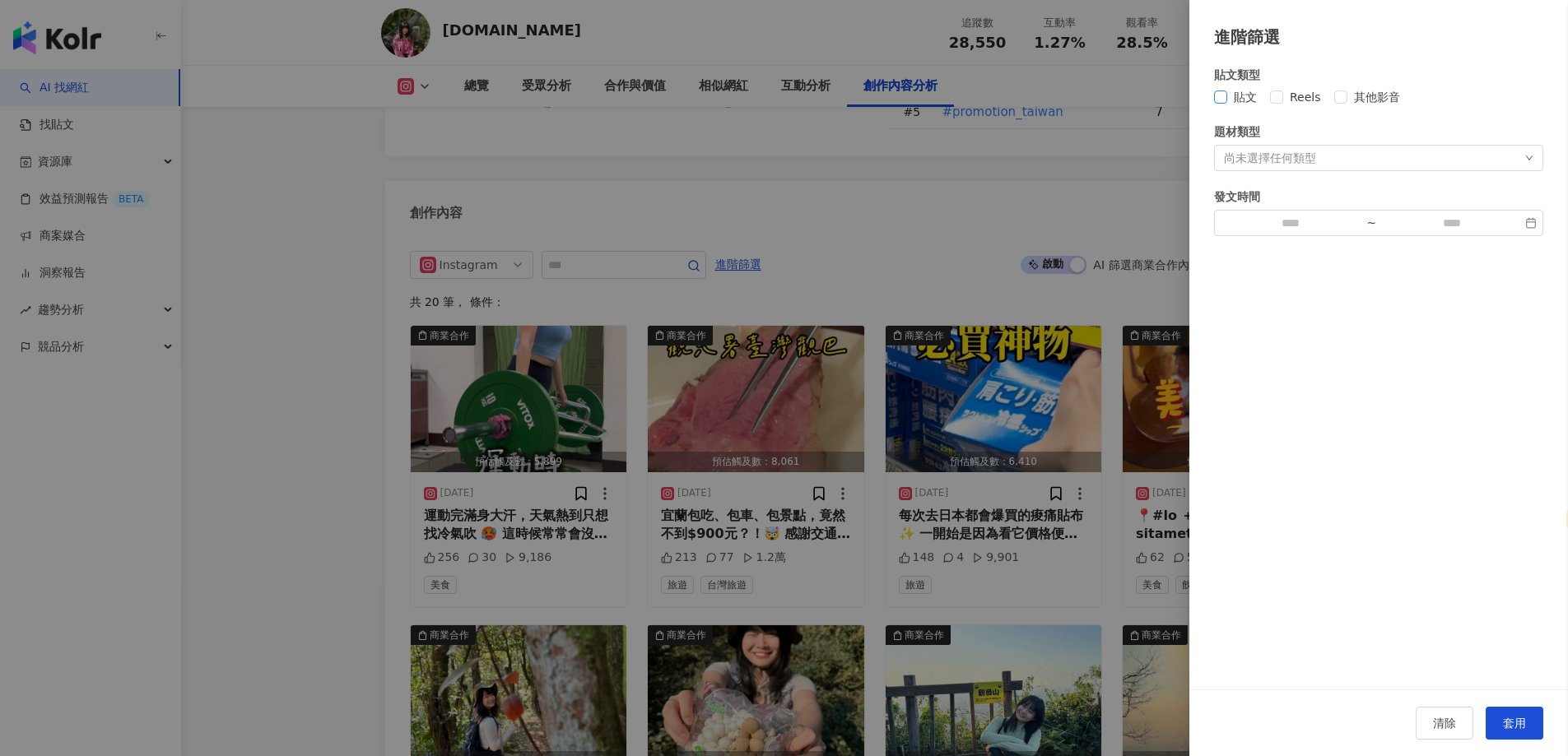
click at [1245, 105] on span "貼文" at bounding box center [1245, 97] width 36 height 18
click at [1518, 714] on button "套用" at bounding box center [1514, 724] width 57 height 32
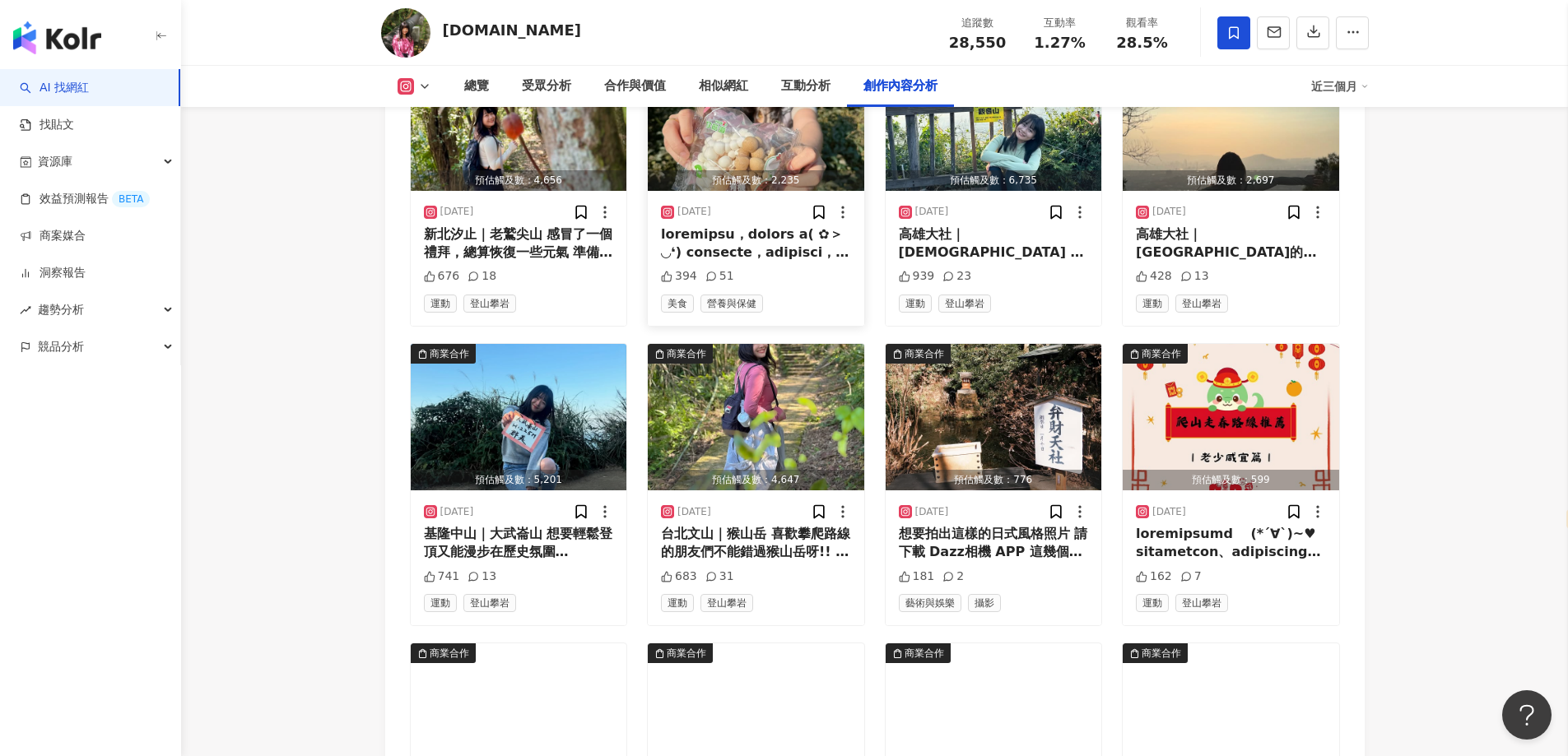
scroll to position [5683, 0]
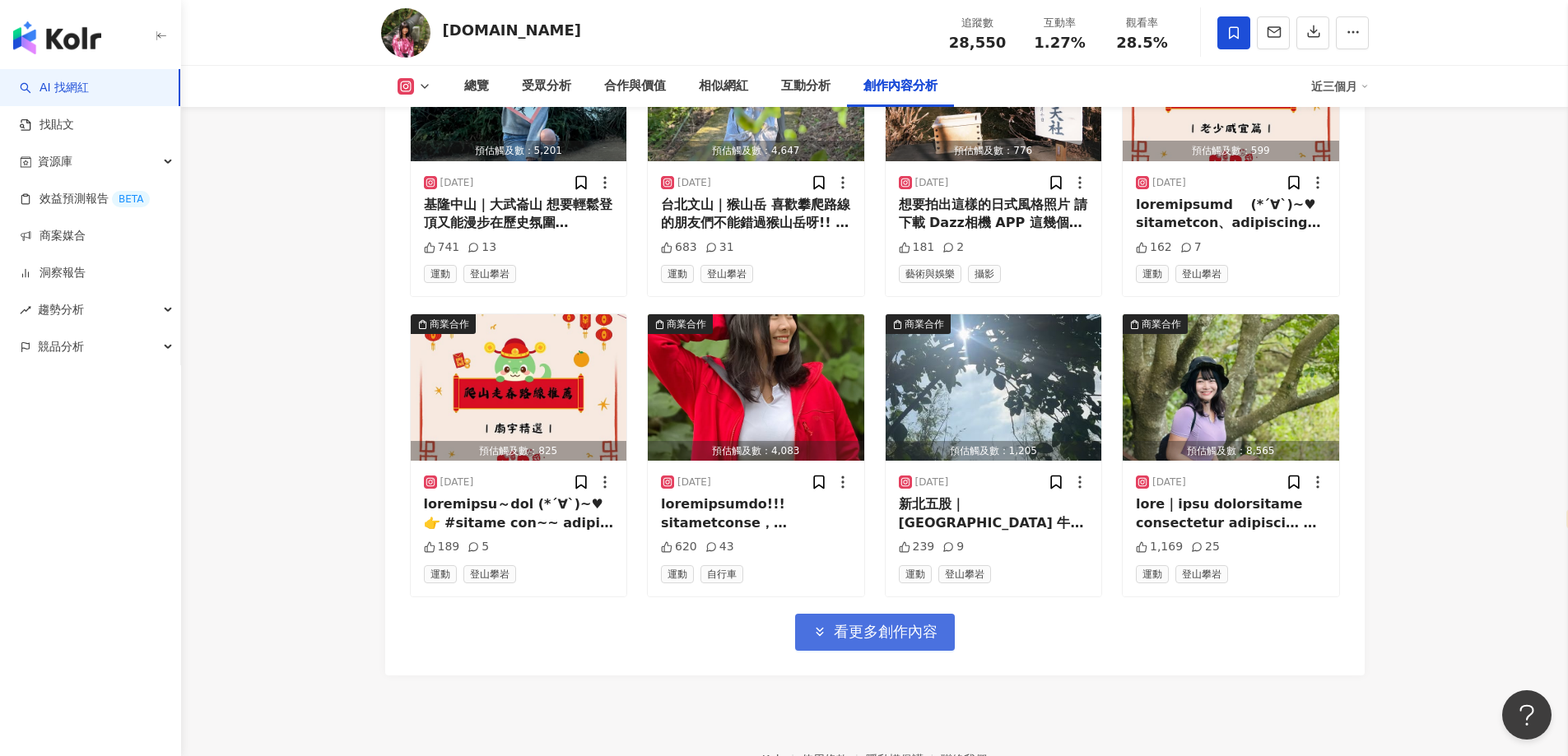
click at [859, 614] on button "看更多創作內容" at bounding box center [874, 632] width 160 height 37
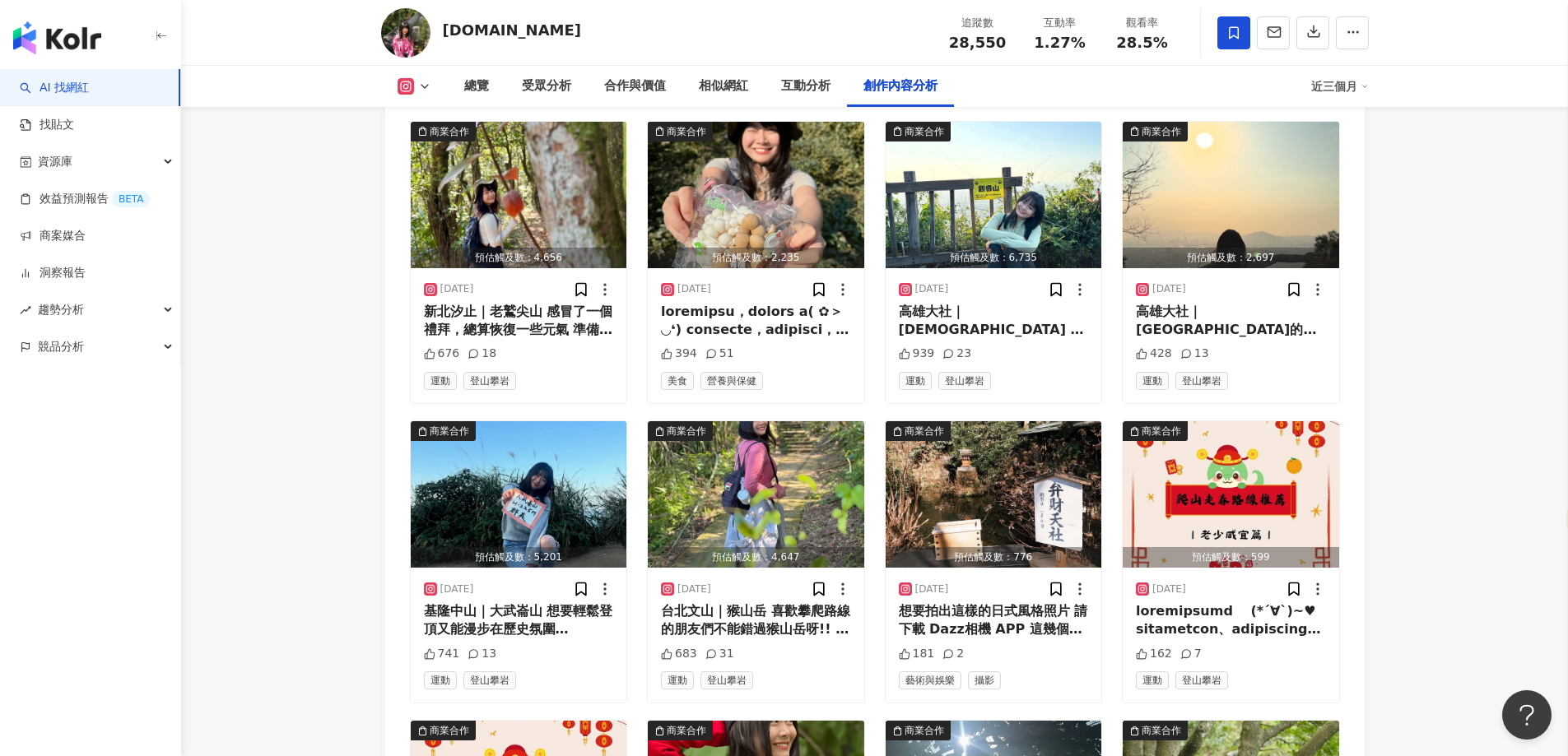
scroll to position [5024, 0]
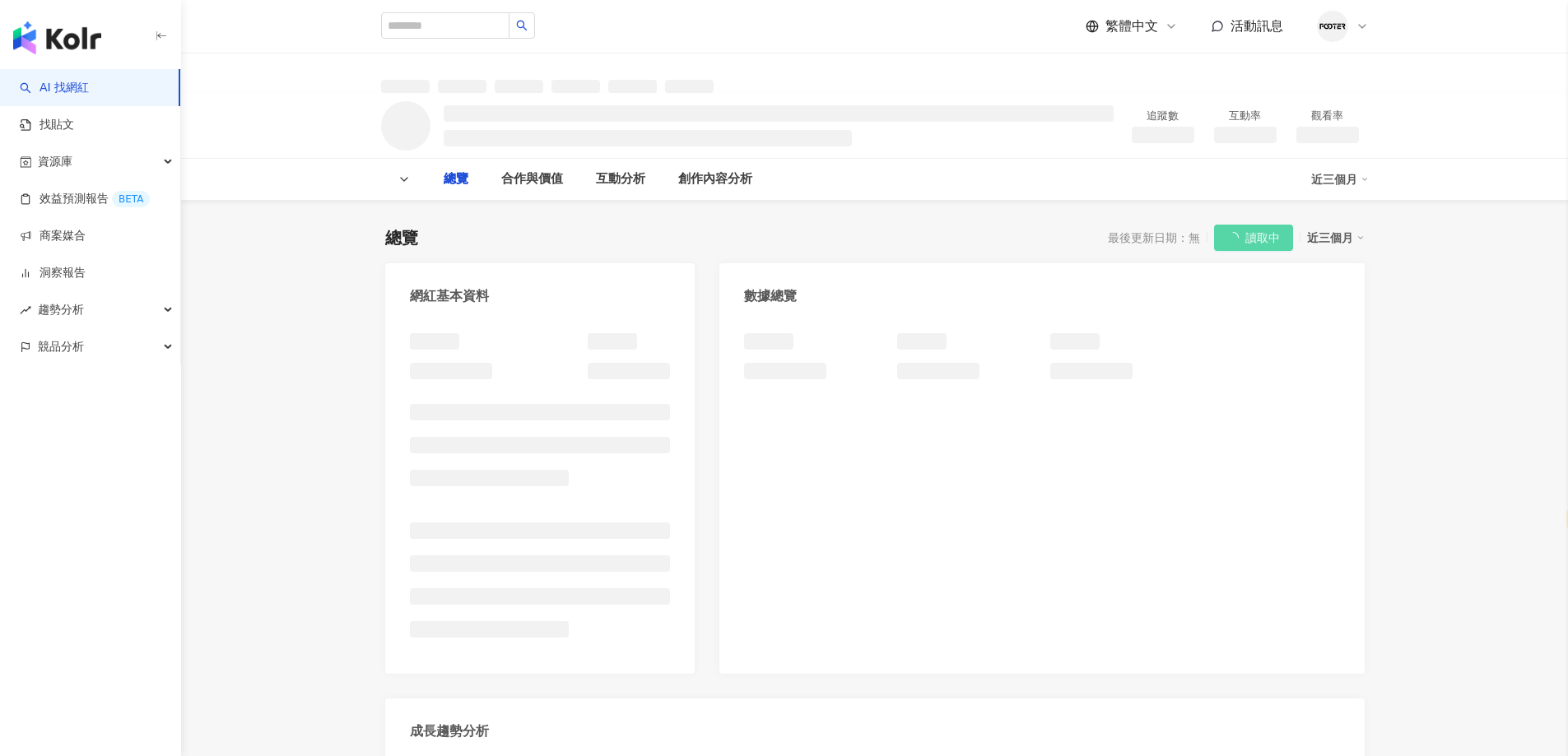
select select "*****"
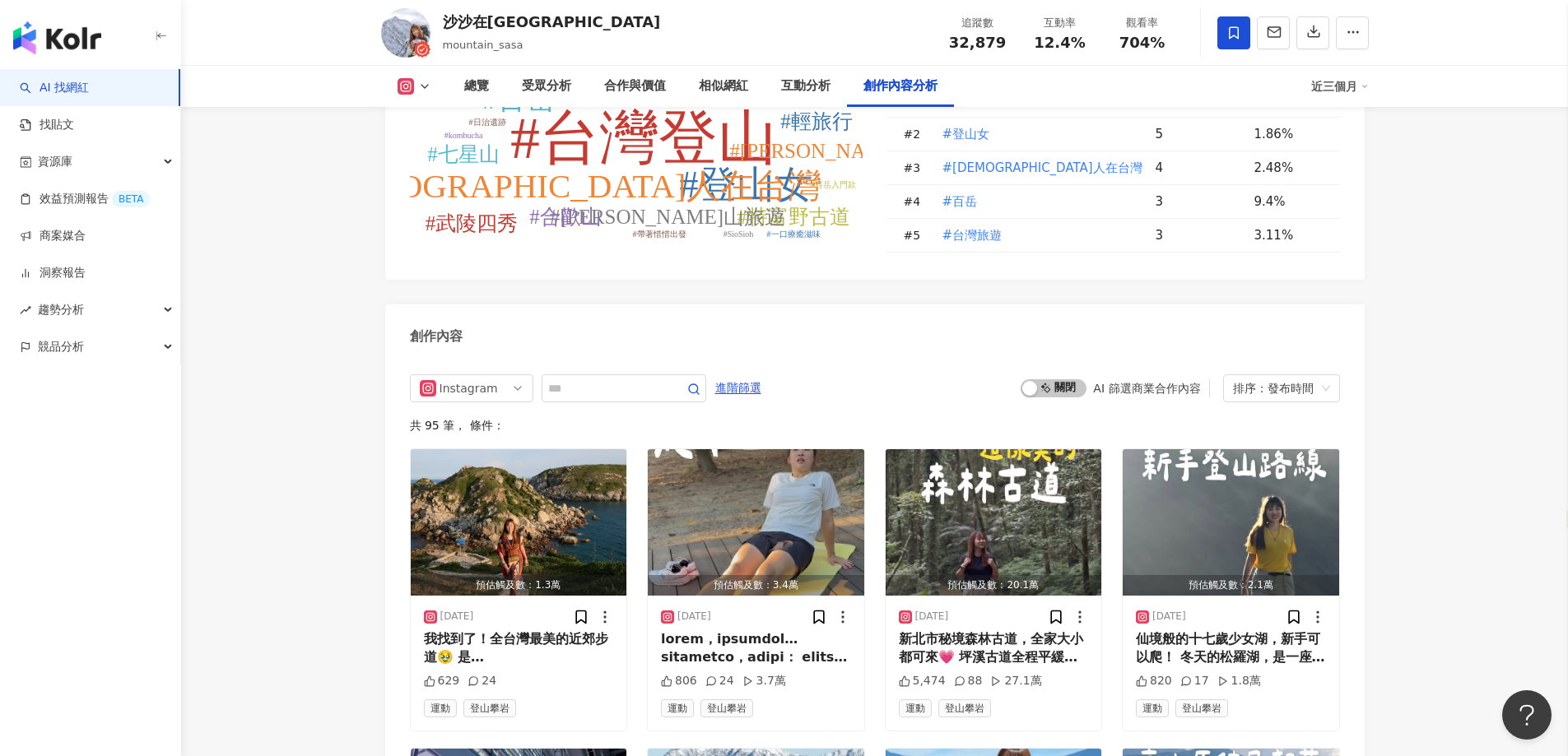
scroll to position [5103, 0]
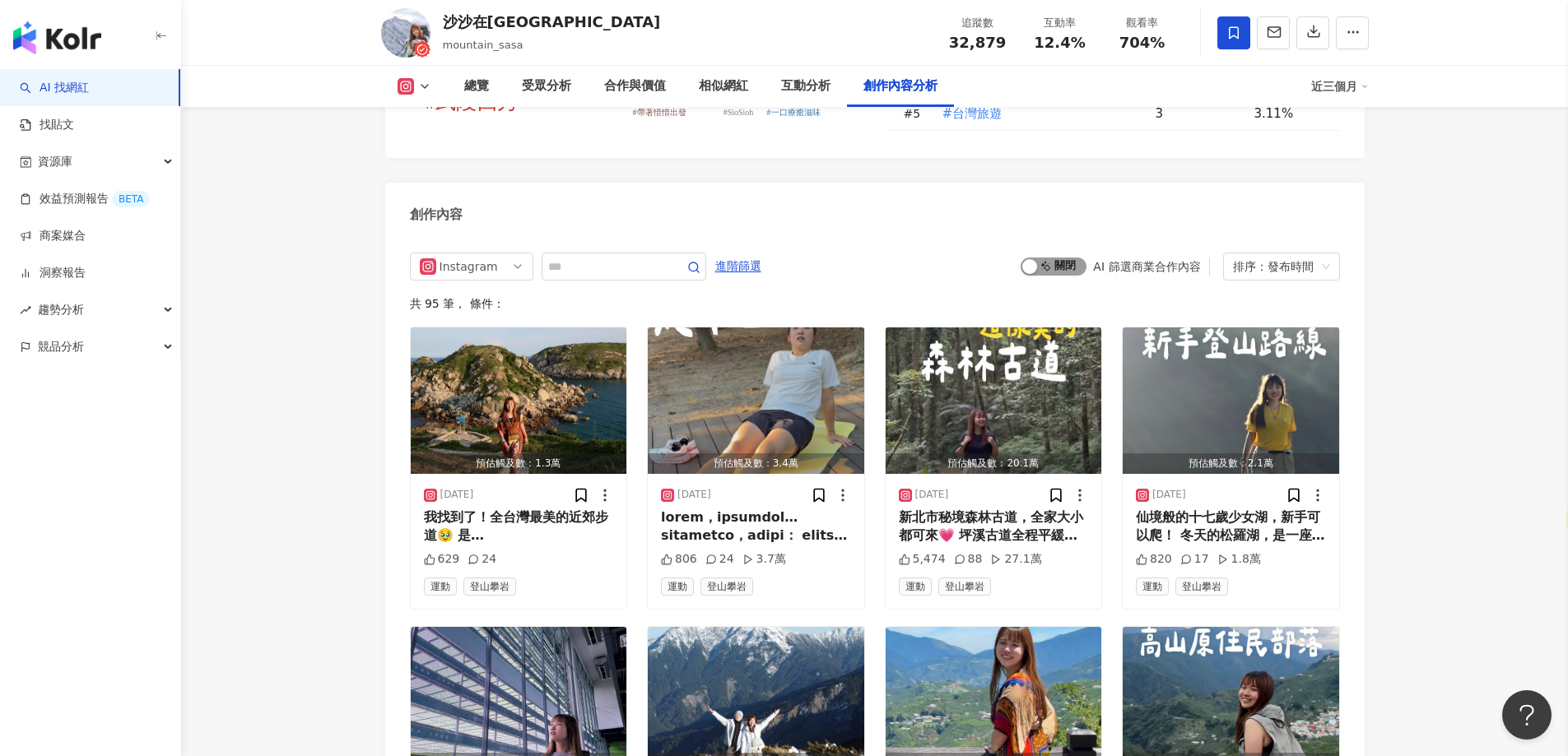
click at [1022, 258] on span "啟動 關閉" at bounding box center [1053, 267] width 66 height 18
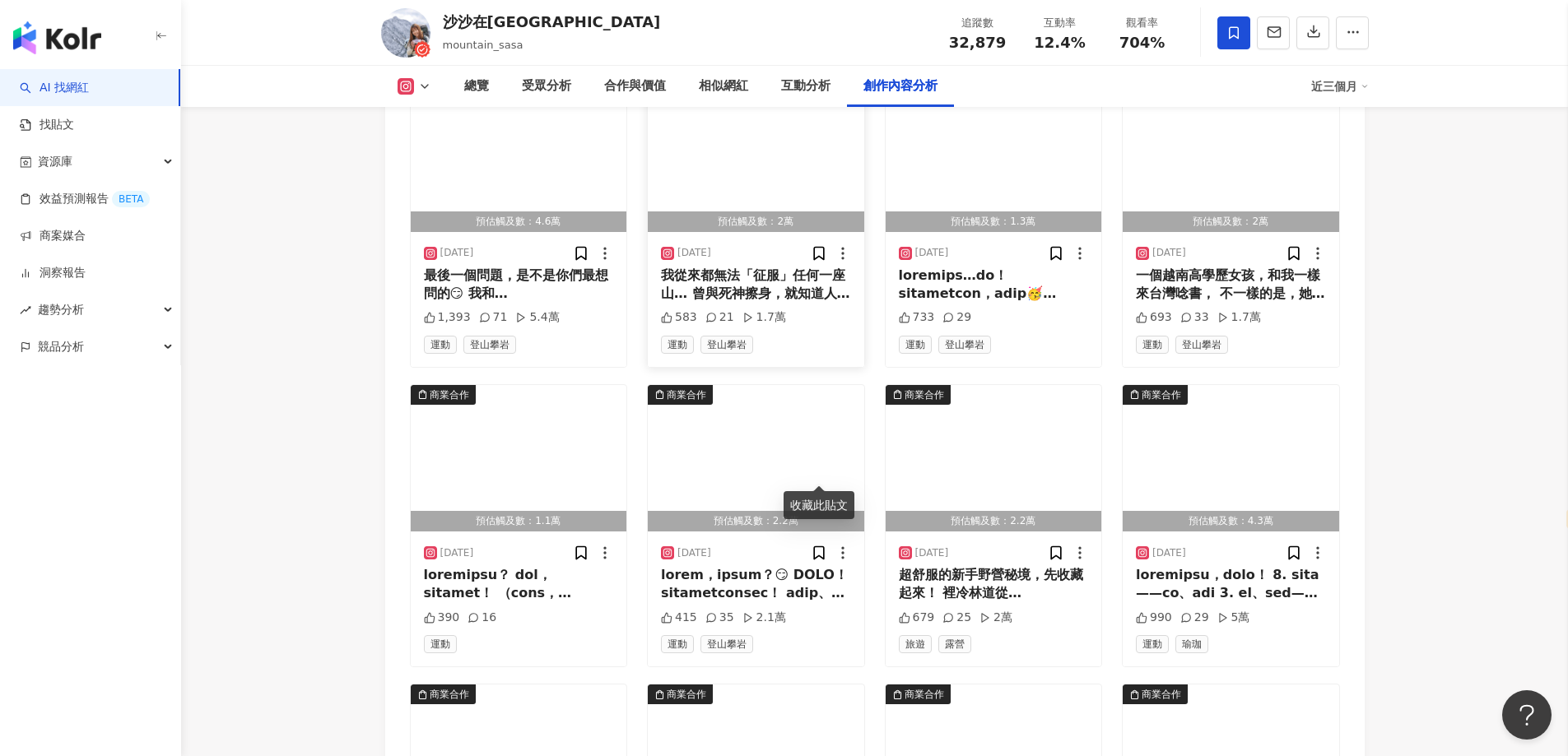
scroll to position [5737, 0]
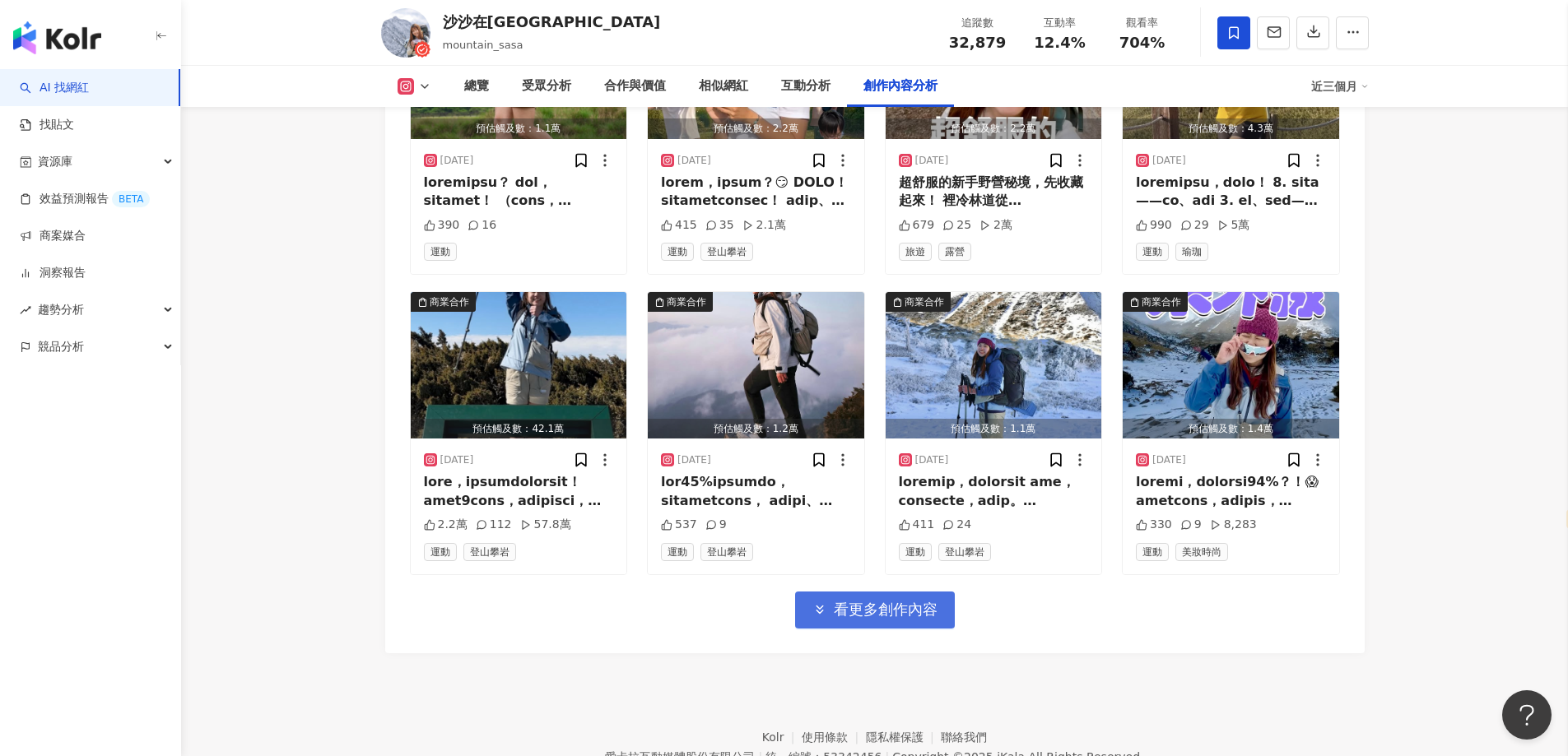
click at [867, 592] on button "看更多創作內容" at bounding box center [874, 610] width 160 height 37
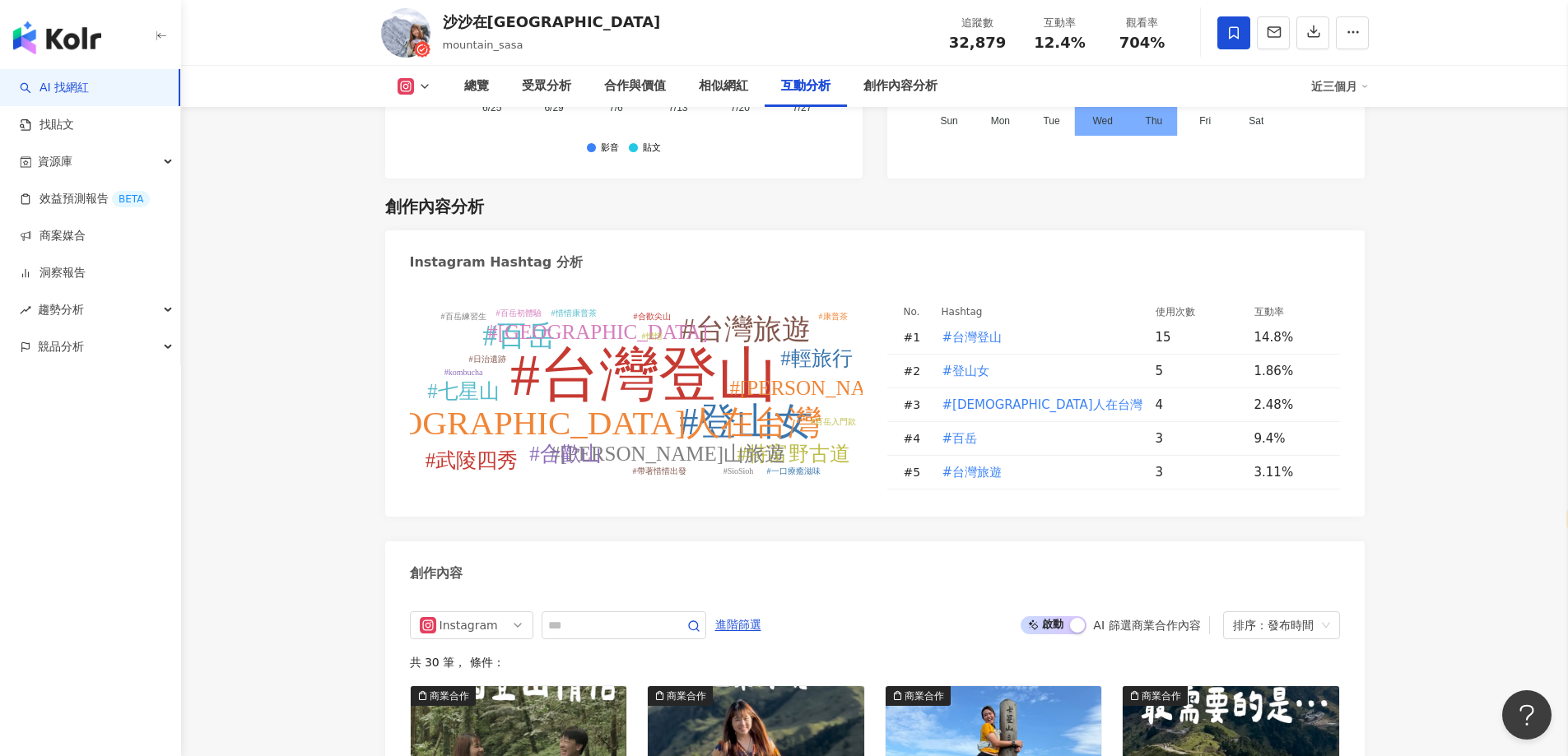
scroll to position [4250, 0]
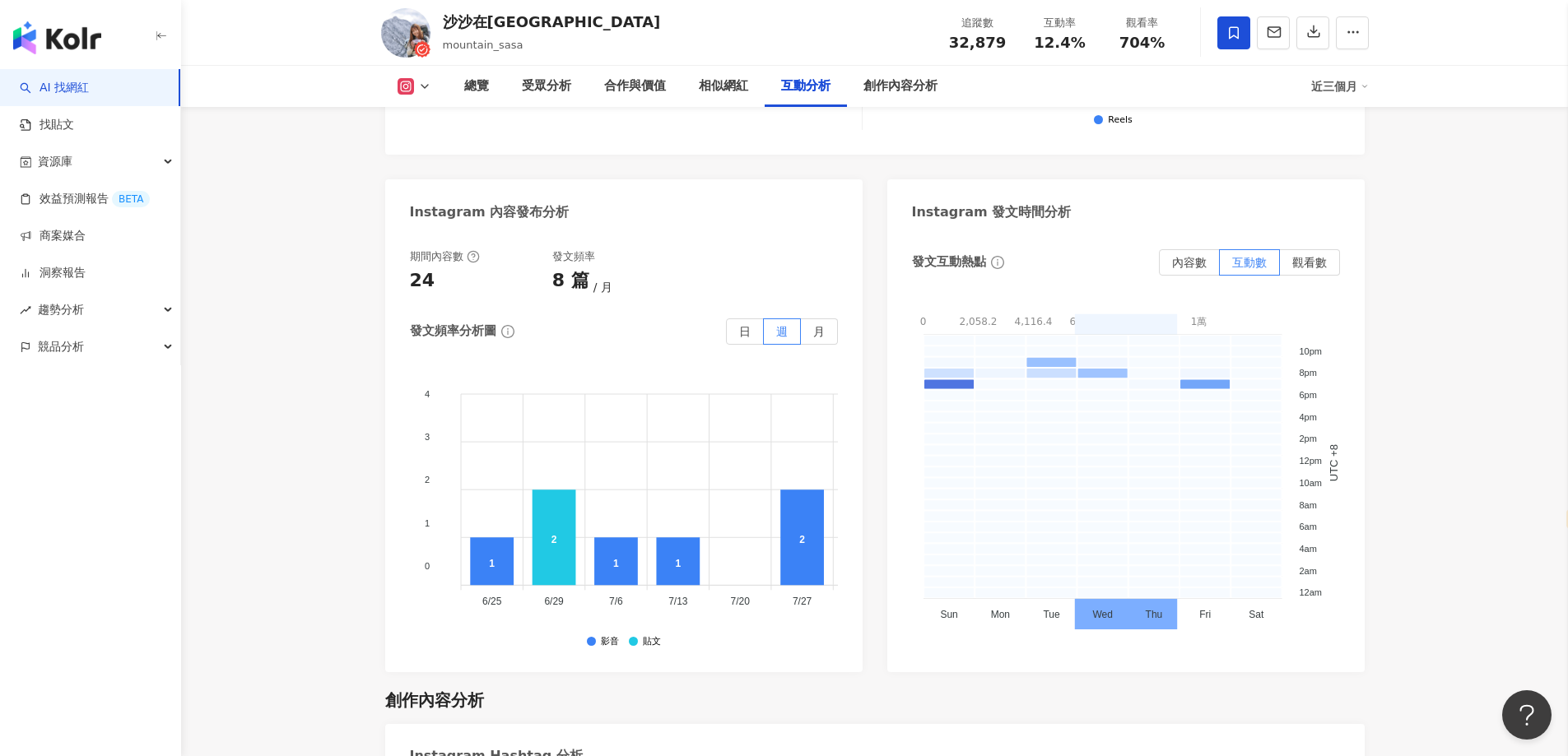
click at [419, 76] on div "總覽 受眾分析 合作與價值 相似網紅 互動分析 創作內容分析 近三個月" at bounding box center [874, 86] width 987 height 41
click at [412, 92] on icon at bounding box center [405, 86] width 16 height 16
click at [436, 156] on button "Facebook" at bounding box center [440, 155] width 98 height 23
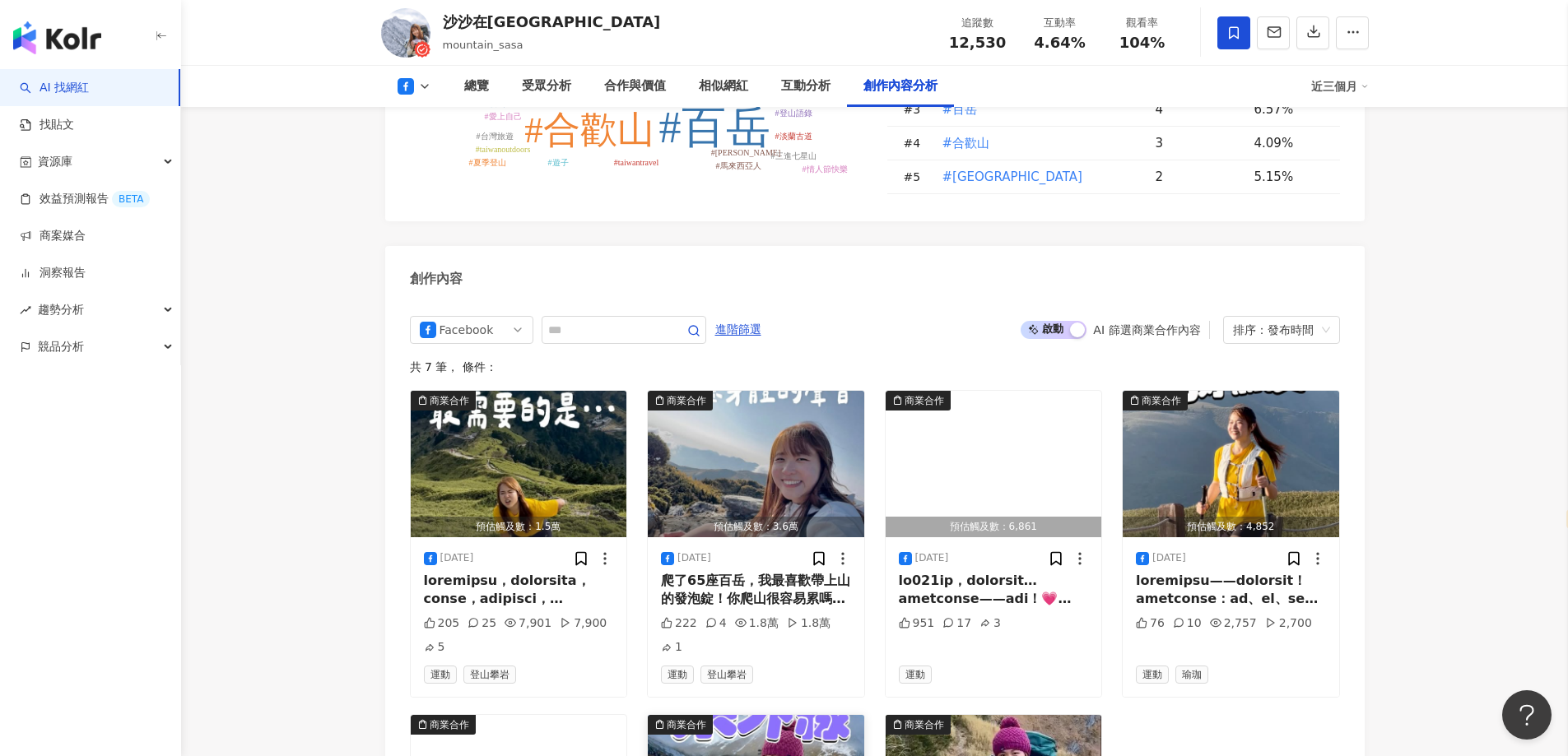
scroll to position [4366, 0]
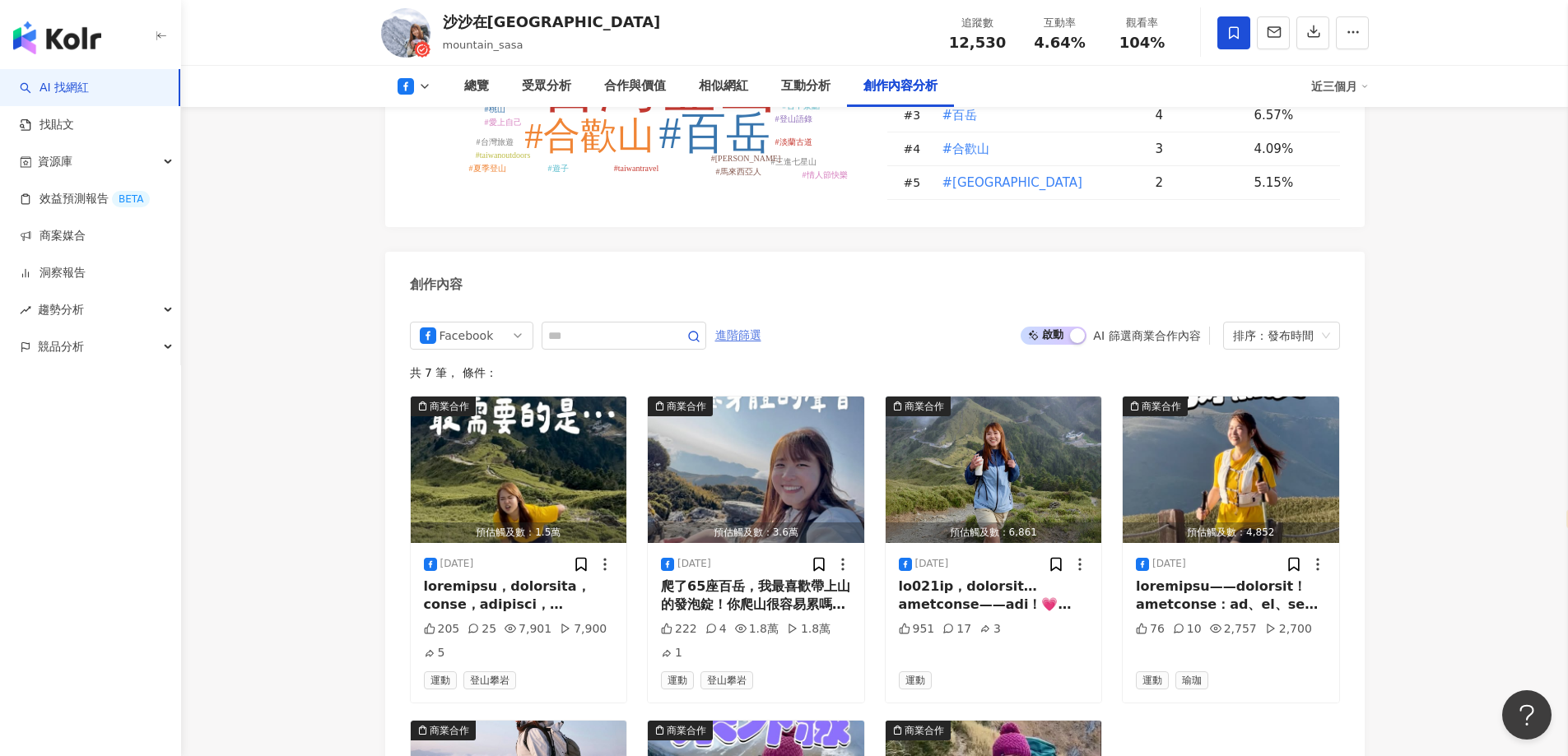
click at [762, 323] on span "進階篩選" at bounding box center [738, 336] width 46 height 27
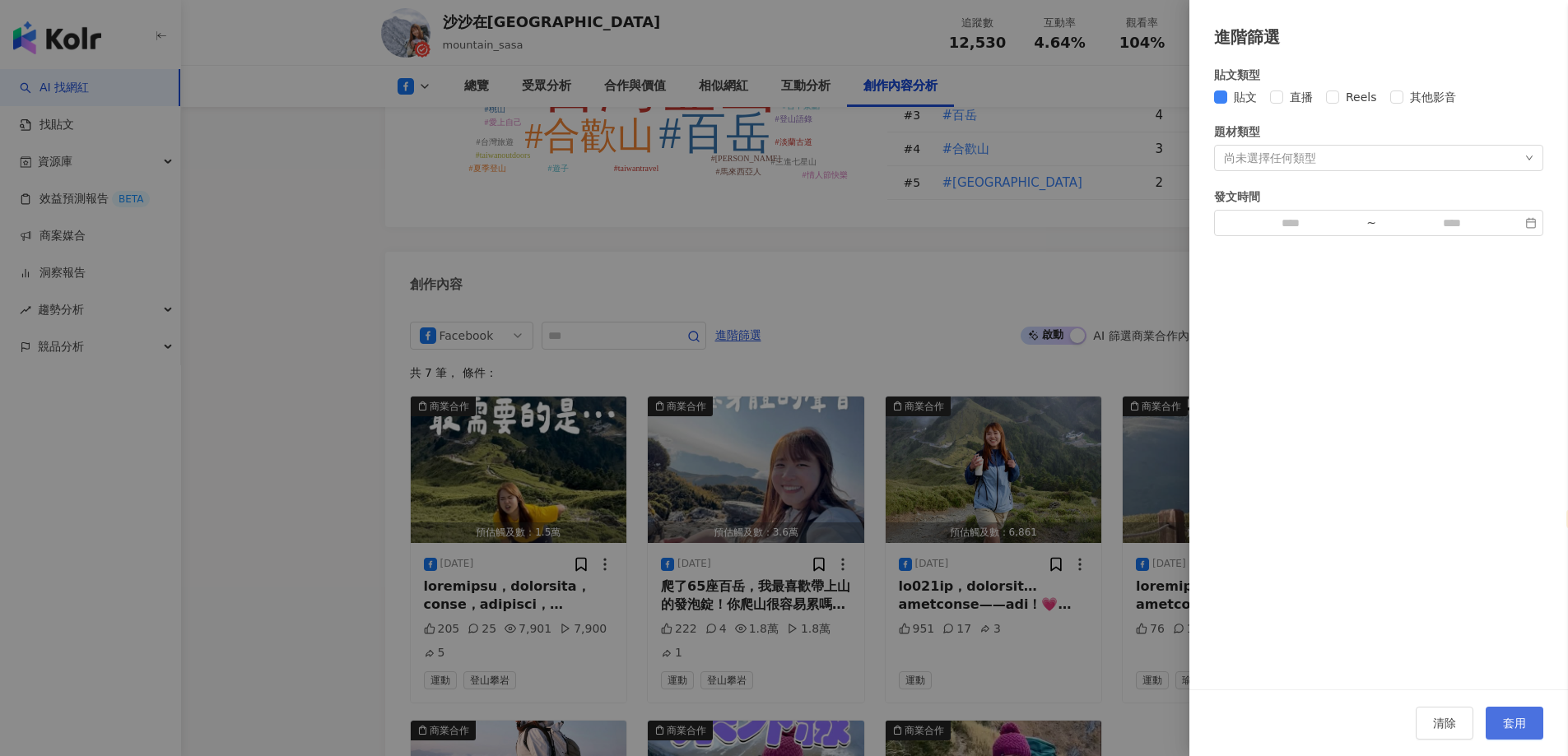
click at [1515, 738] on button "套用" at bounding box center [1514, 724] width 57 height 32
drag, startPoint x: 1505, startPoint y: 726, endPoint x: 529, endPoint y: 100, distance: 1159.5
click at [1504, 725] on span "套用" at bounding box center [1514, 724] width 23 height 13
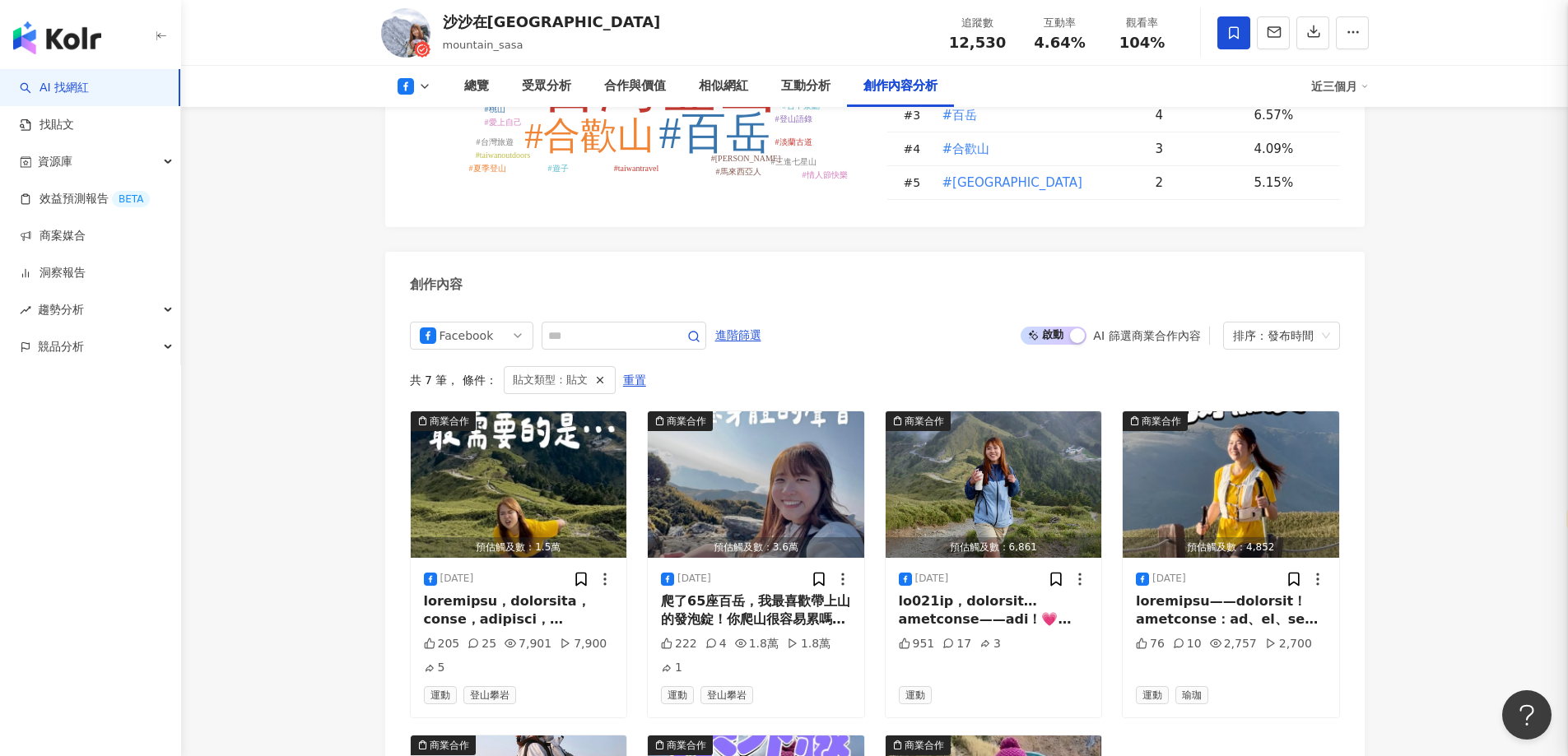
scroll to position [4467, 0]
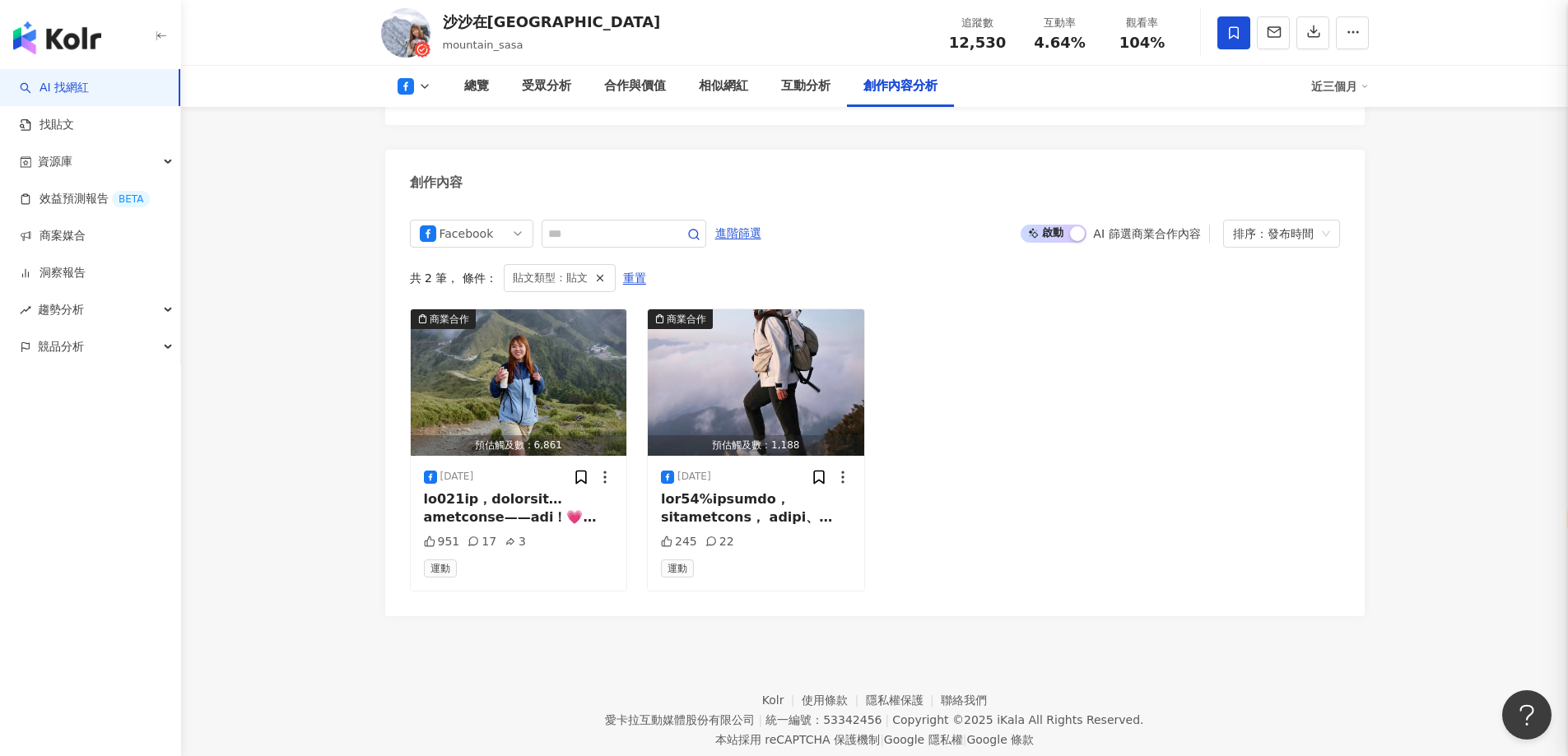
click at [424, 88] on polyline at bounding box center [424, 86] width 7 height 3
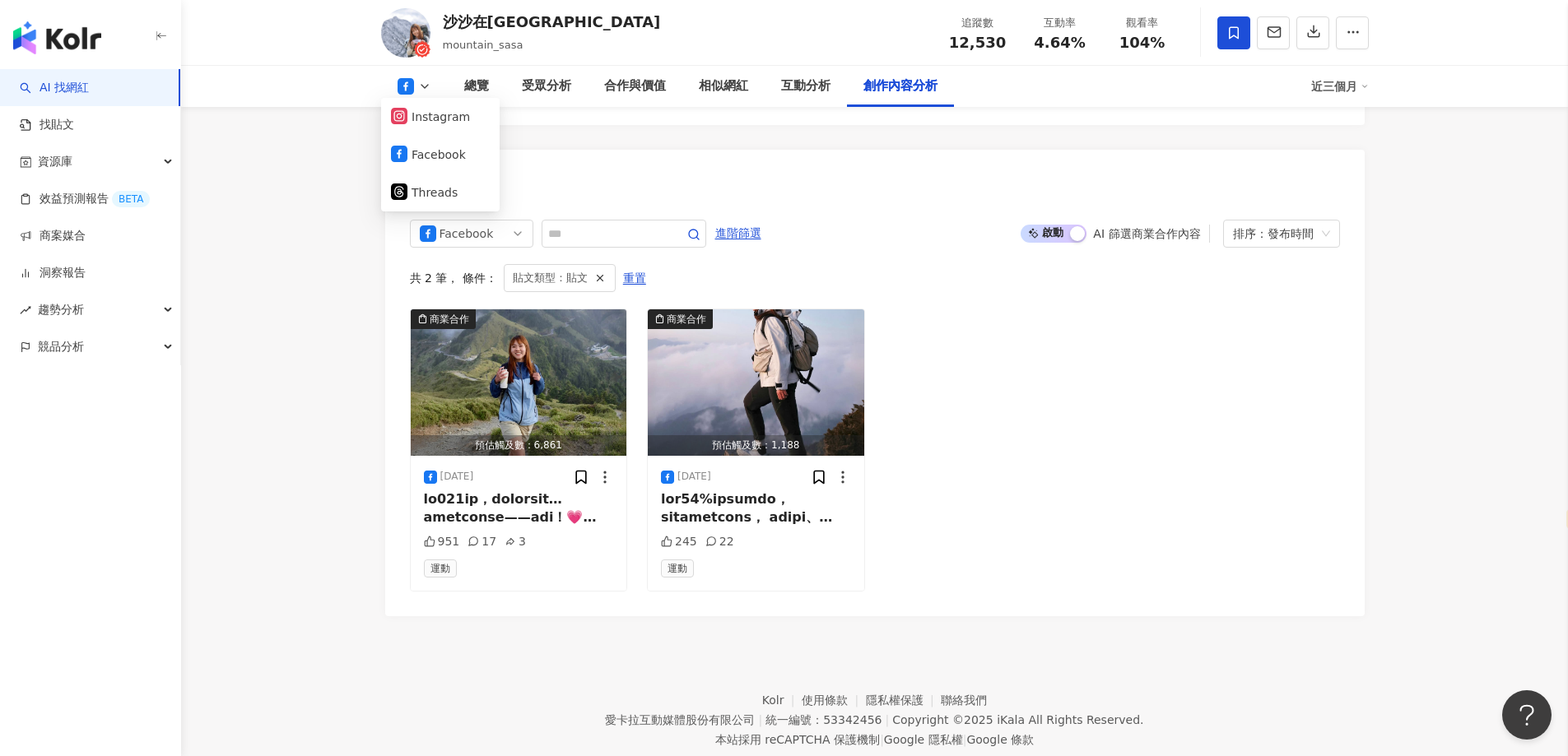
click at [422, 91] on icon at bounding box center [424, 87] width 13 height 13
click at [422, 92] on icon at bounding box center [424, 87] width 13 height 13
drag, startPoint x: 436, startPoint y: 118, endPoint x: 439, endPoint y: 187, distance: 69.1
click at [436, 119] on button "Instagram" at bounding box center [440, 117] width 98 height 23
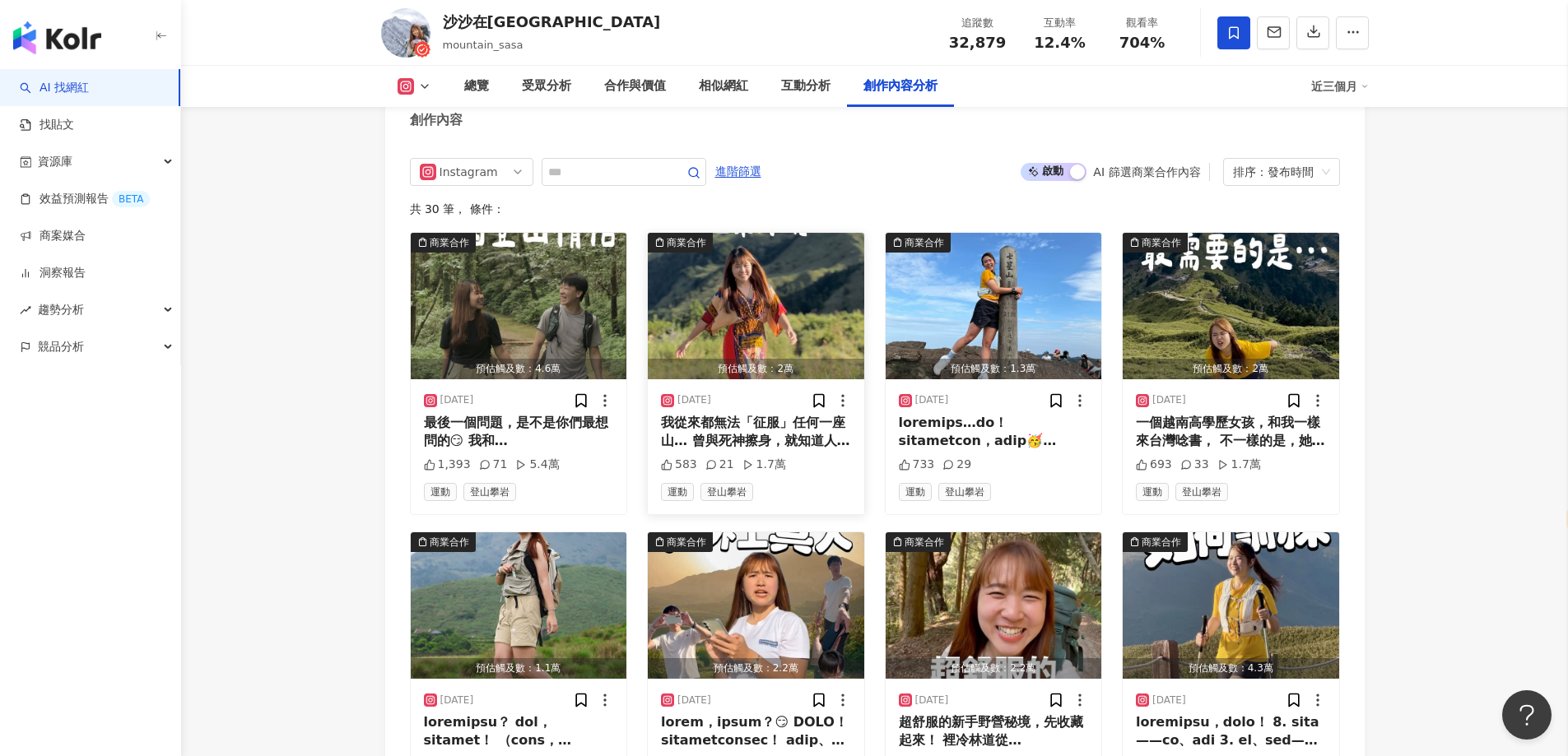
scroll to position [5099, 0]
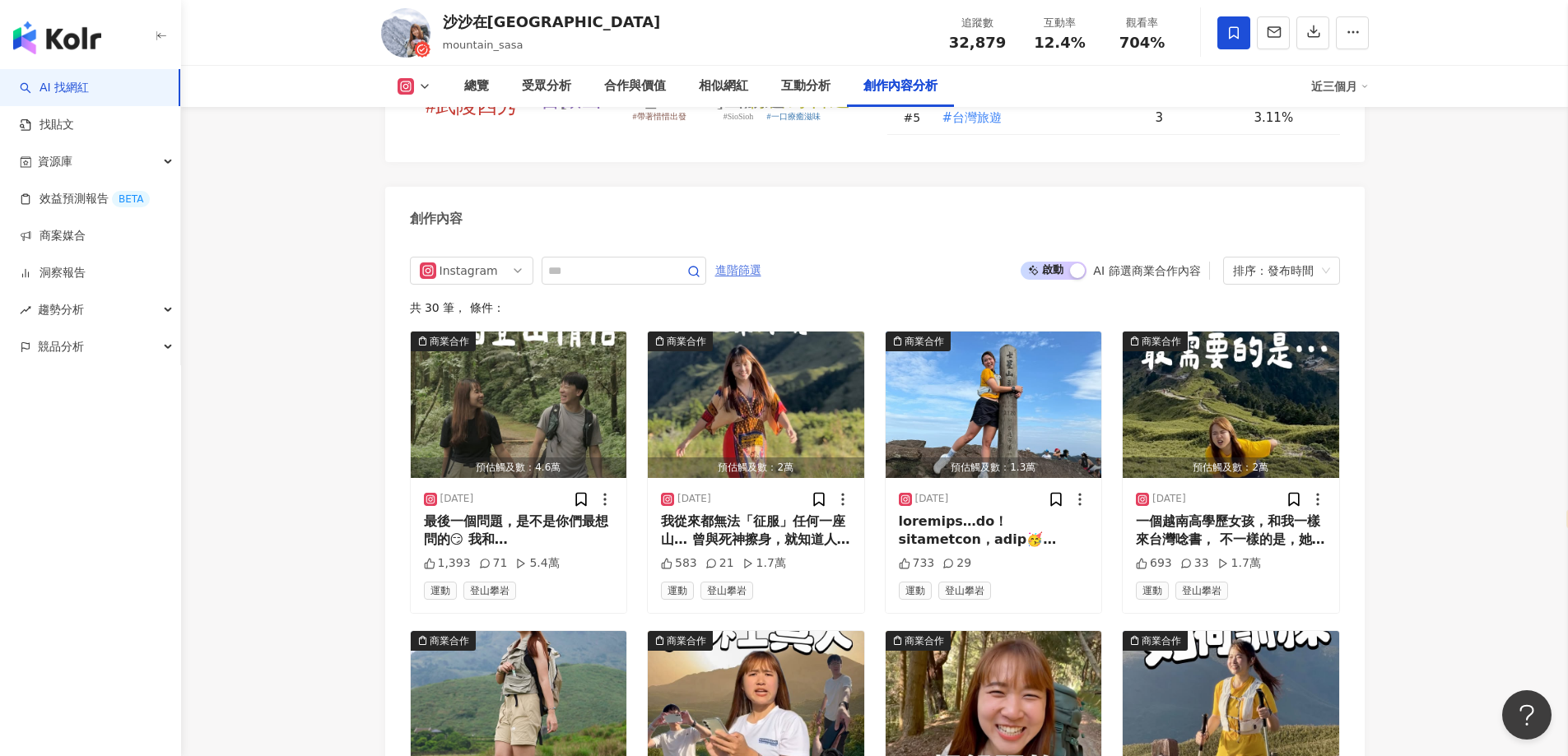
click at [762, 258] on span "進階篩選" at bounding box center [738, 271] width 46 height 27
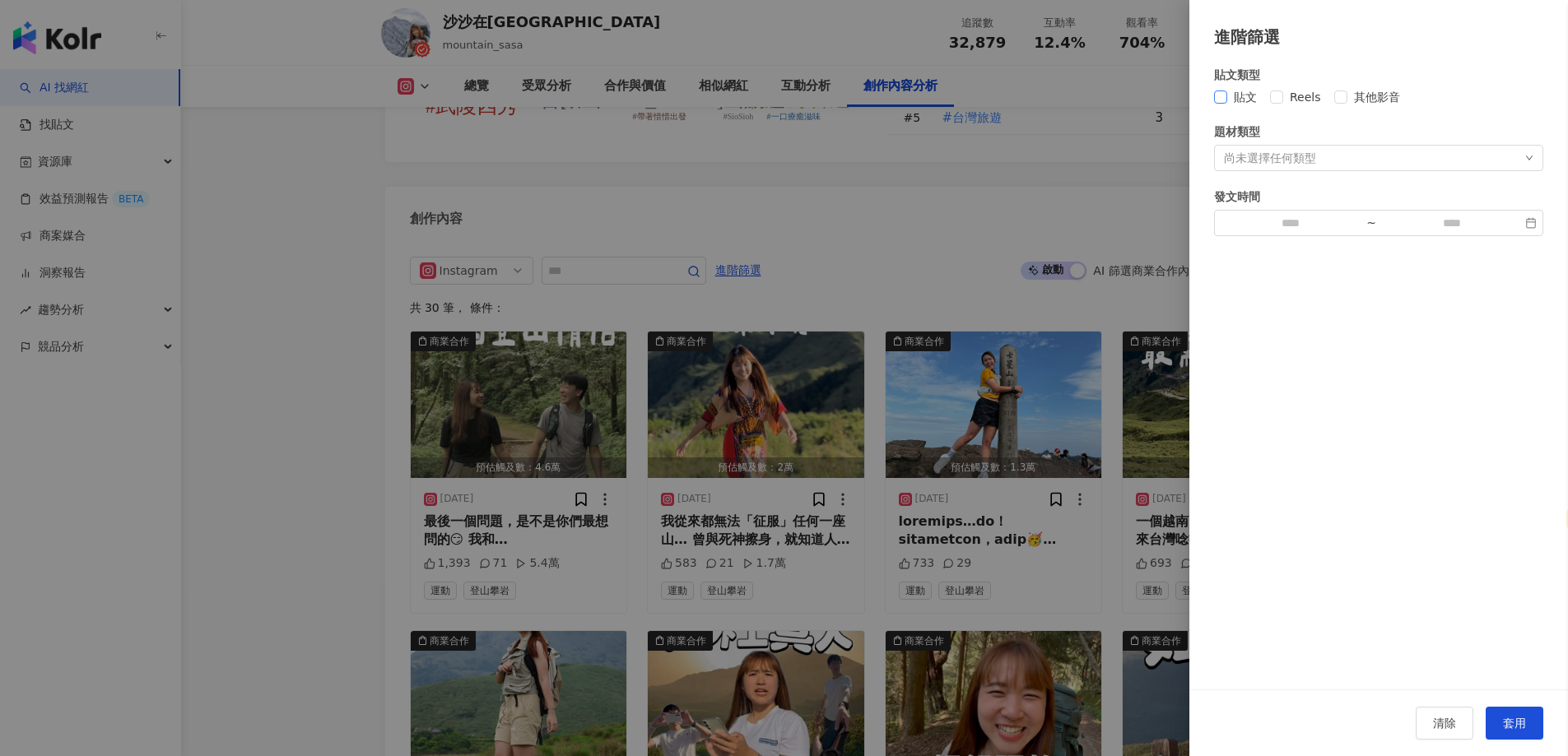
click at [1243, 97] on span "貼文" at bounding box center [1245, 97] width 36 height 18
click at [1533, 731] on button "套用" at bounding box center [1514, 724] width 57 height 32
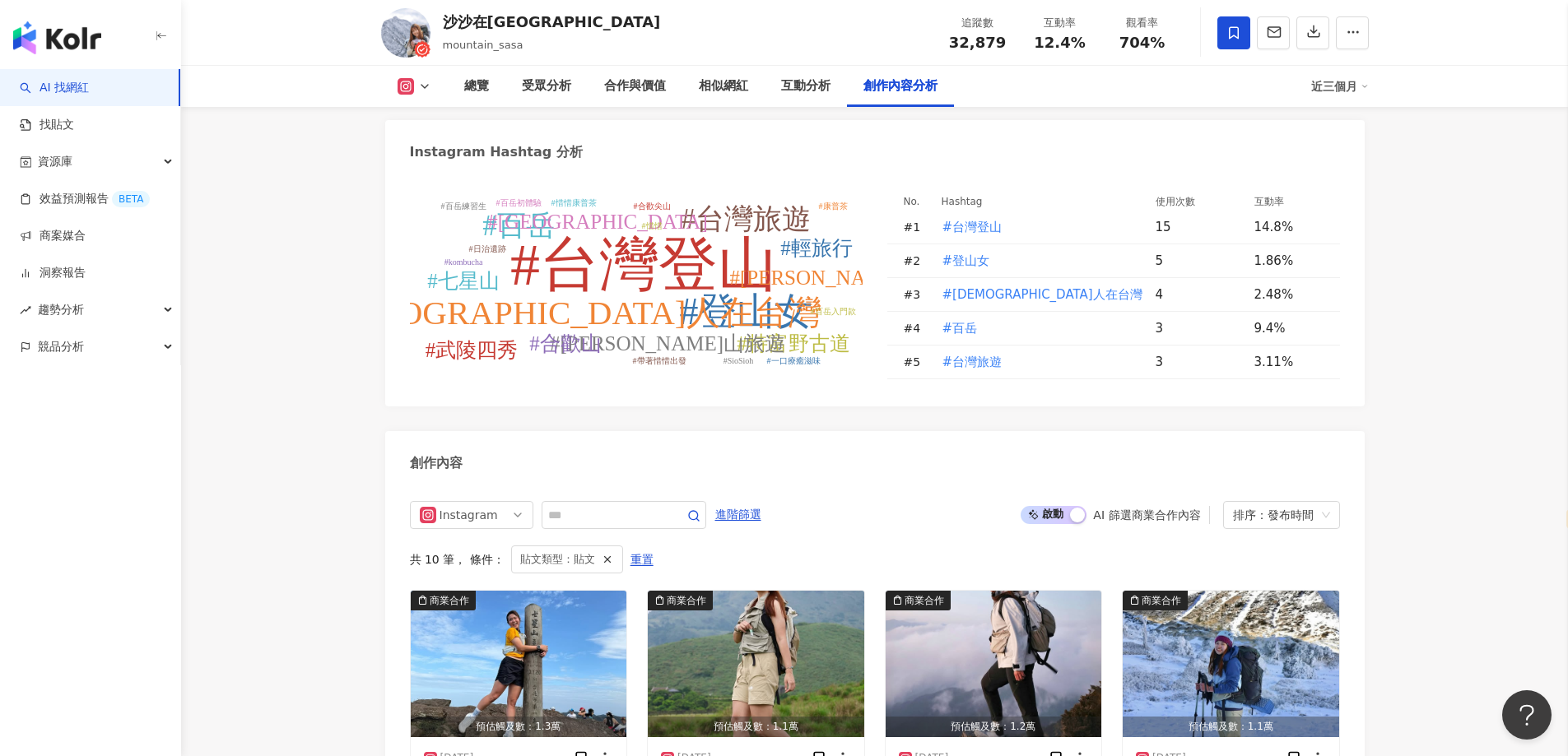
scroll to position [4851, 0]
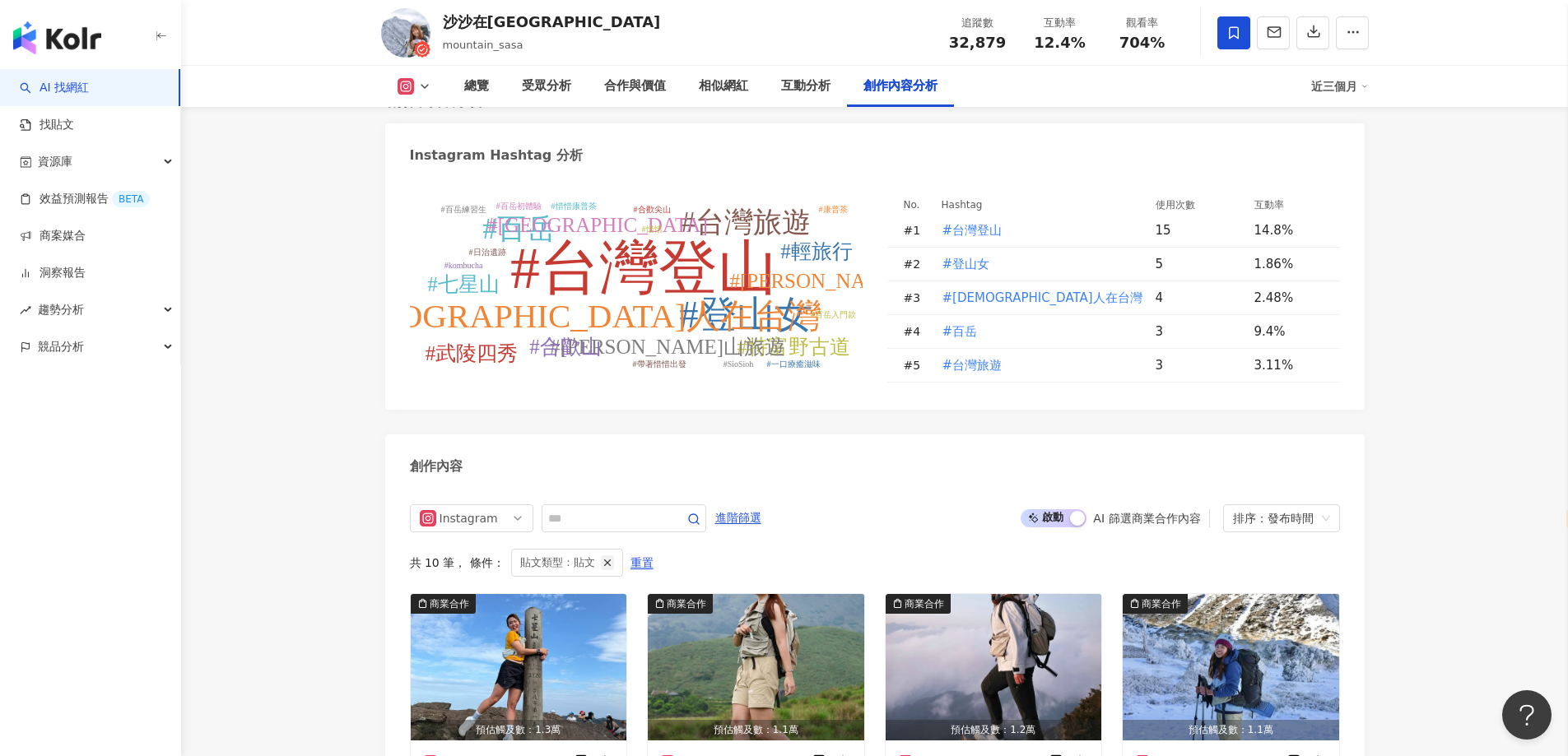
click at [602, 557] on icon "button" at bounding box center [608, 563] width 11 height 11
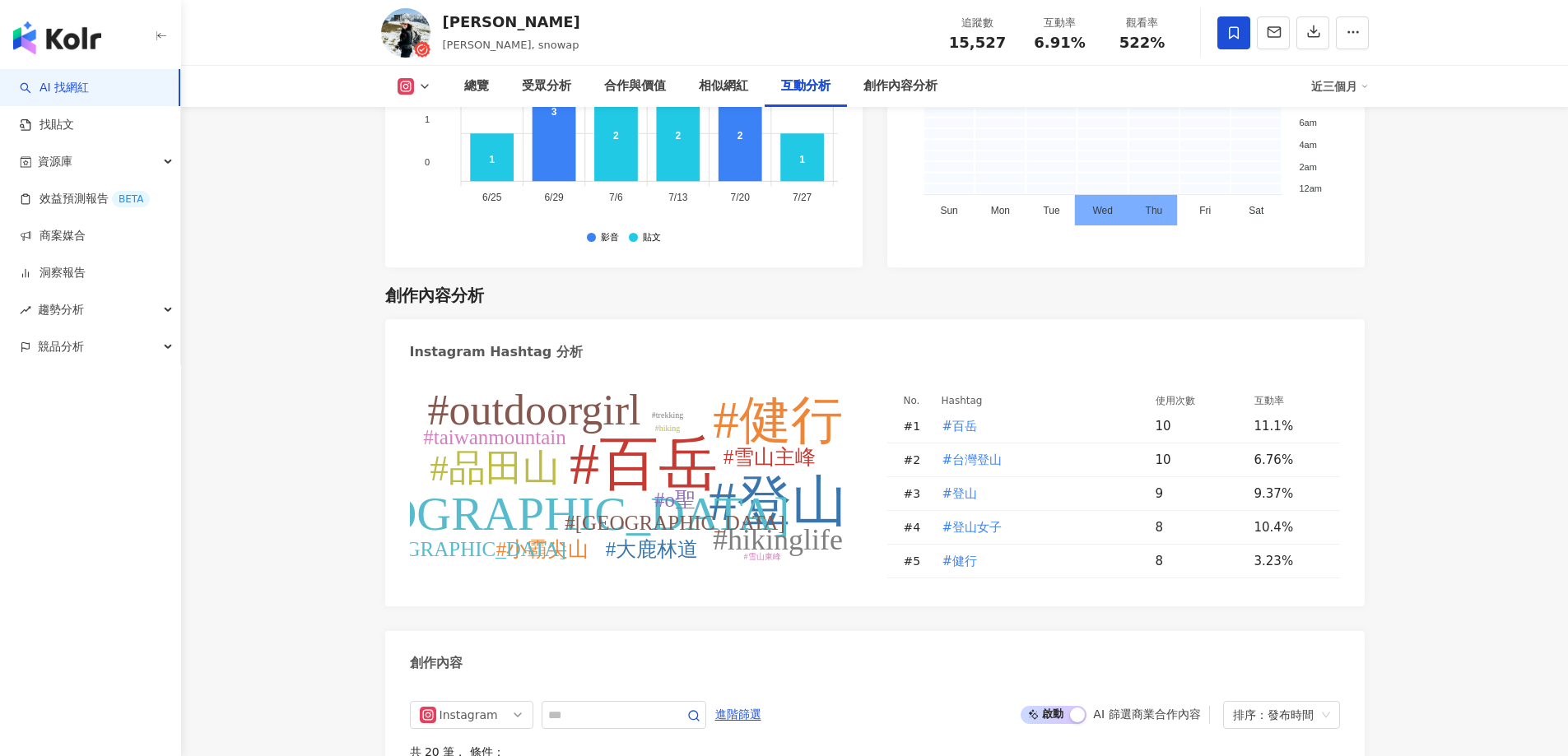
select select "*****"
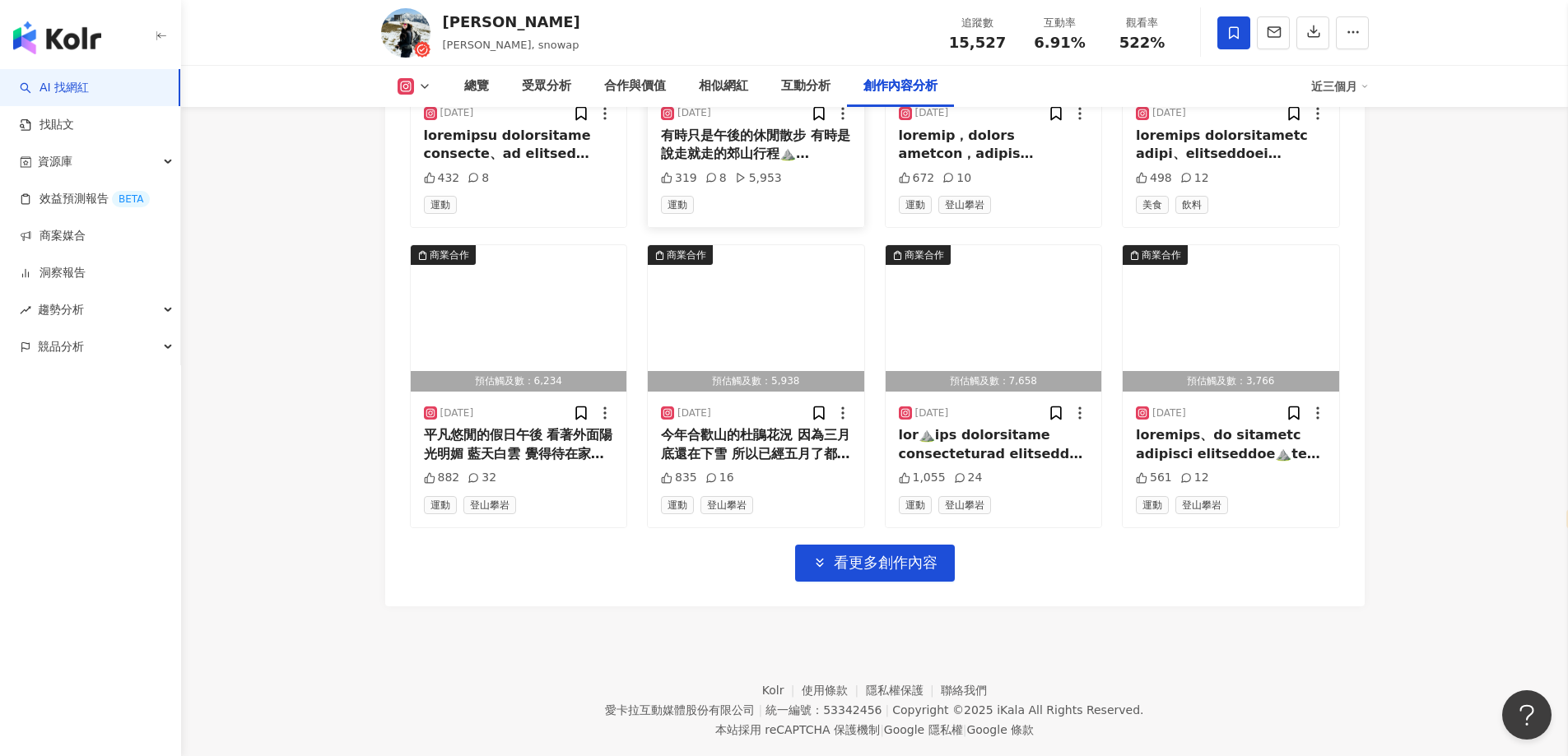
scroll to position [5653, 0]
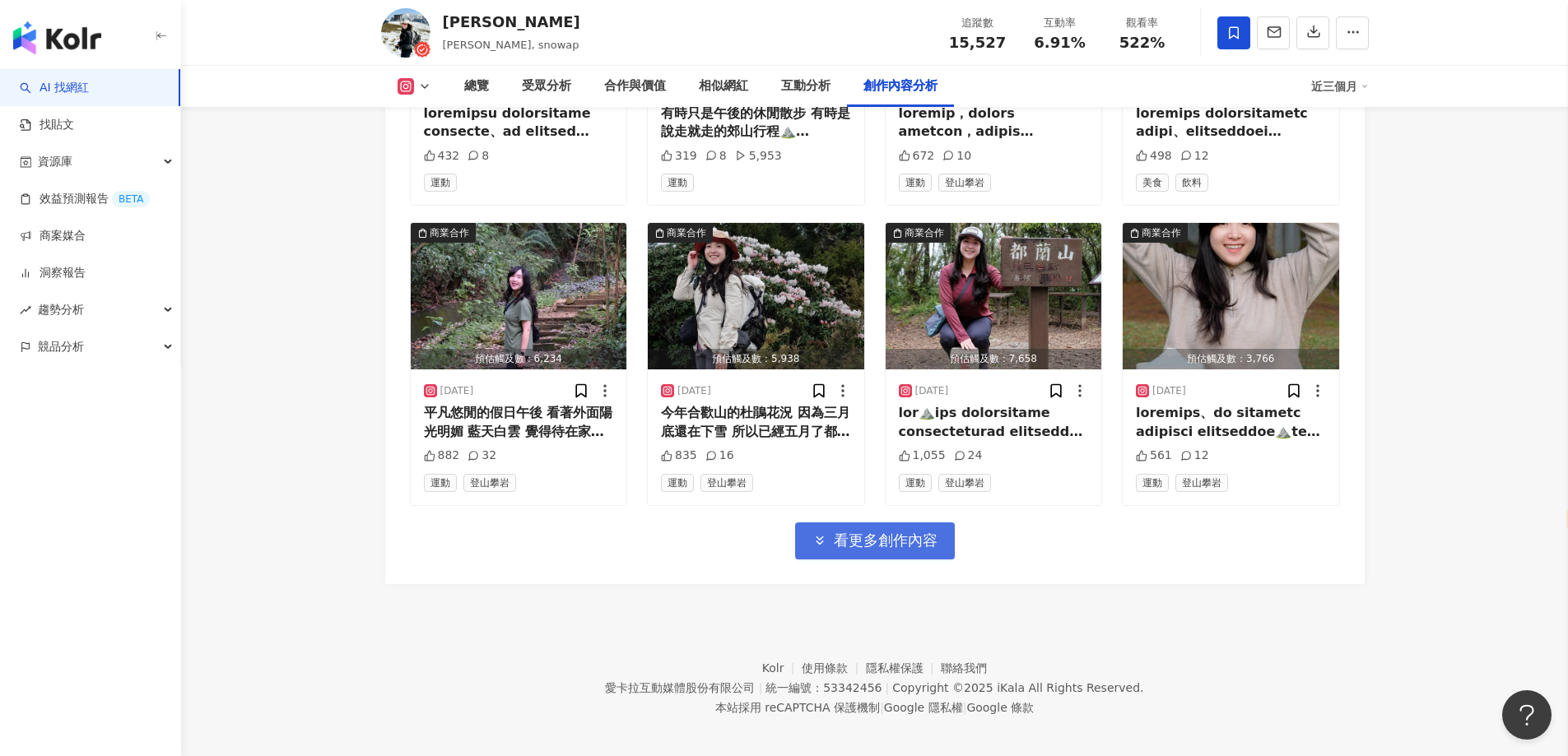
click at [862, 535] on span "看更多創作內容" at bounding box center [885, 540] width 104 height 18
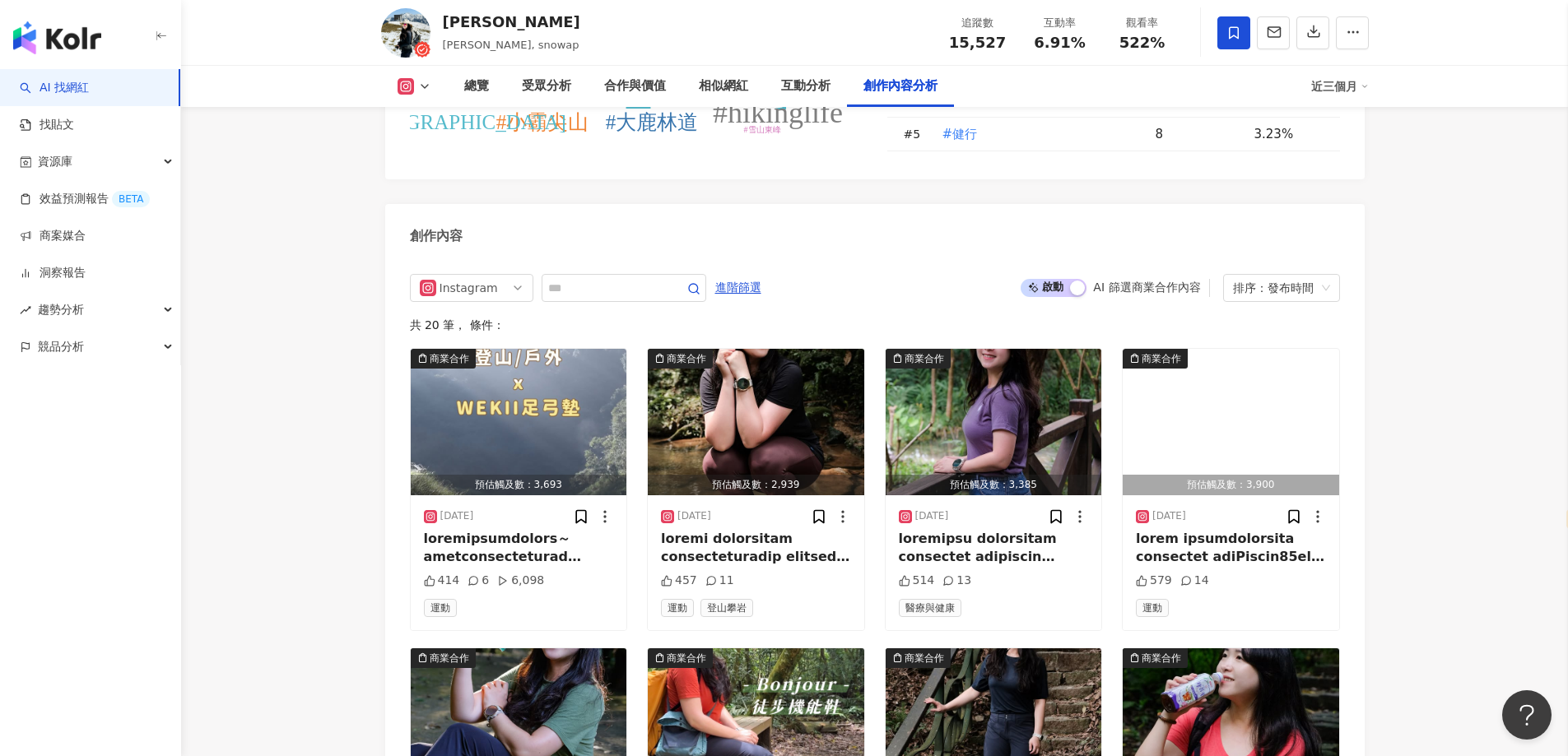
scroll to position [4665, 0]
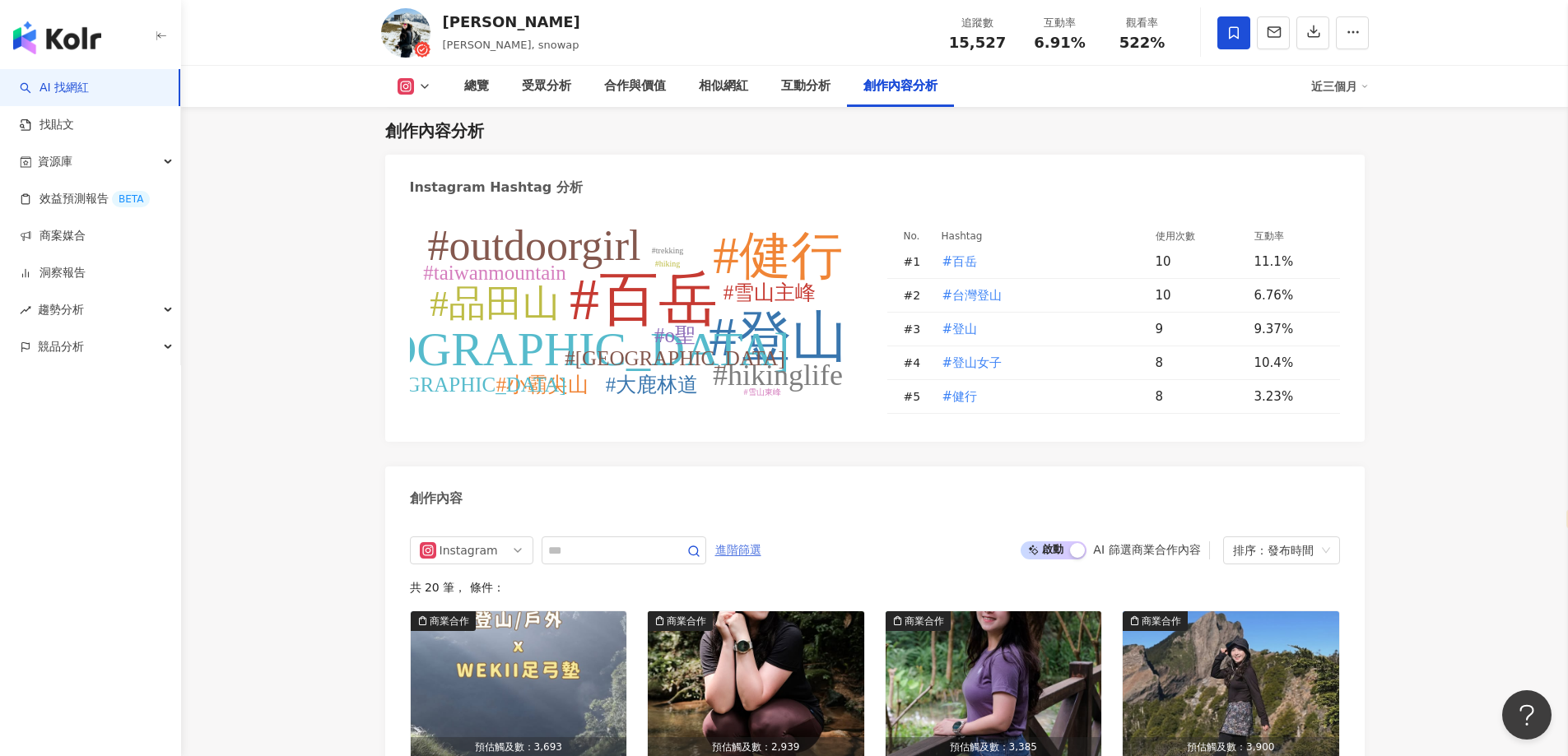
click at [762, 540] on span "進階篩選" at bounding box center [738, 551] width 46 height 27
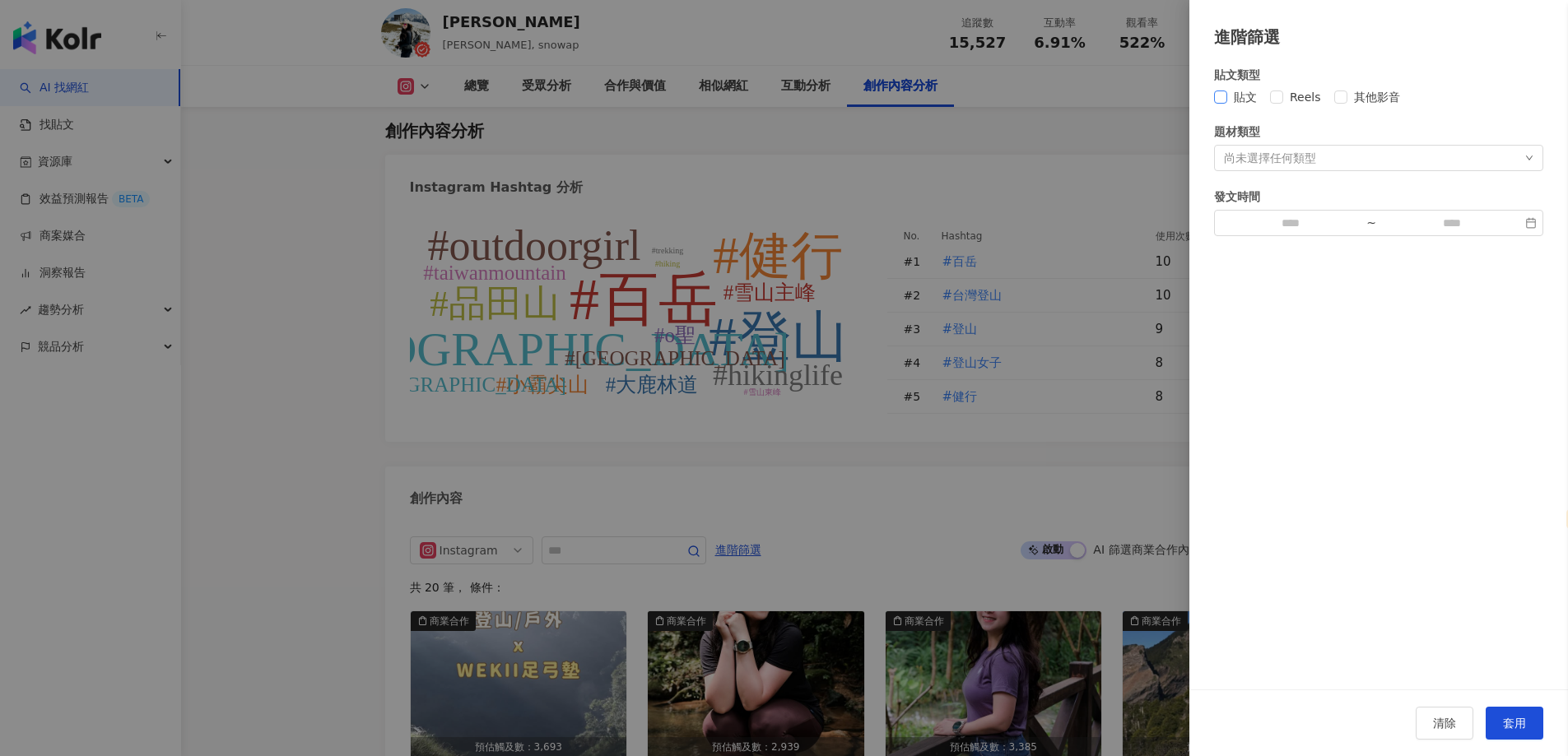
click at [1239, 100] on span "貼文" at bounding box center [1245, 97] width 36 height 18
click at [1520, 719] on span "套用" at bounding box center [1514, 724] width 23 height 13
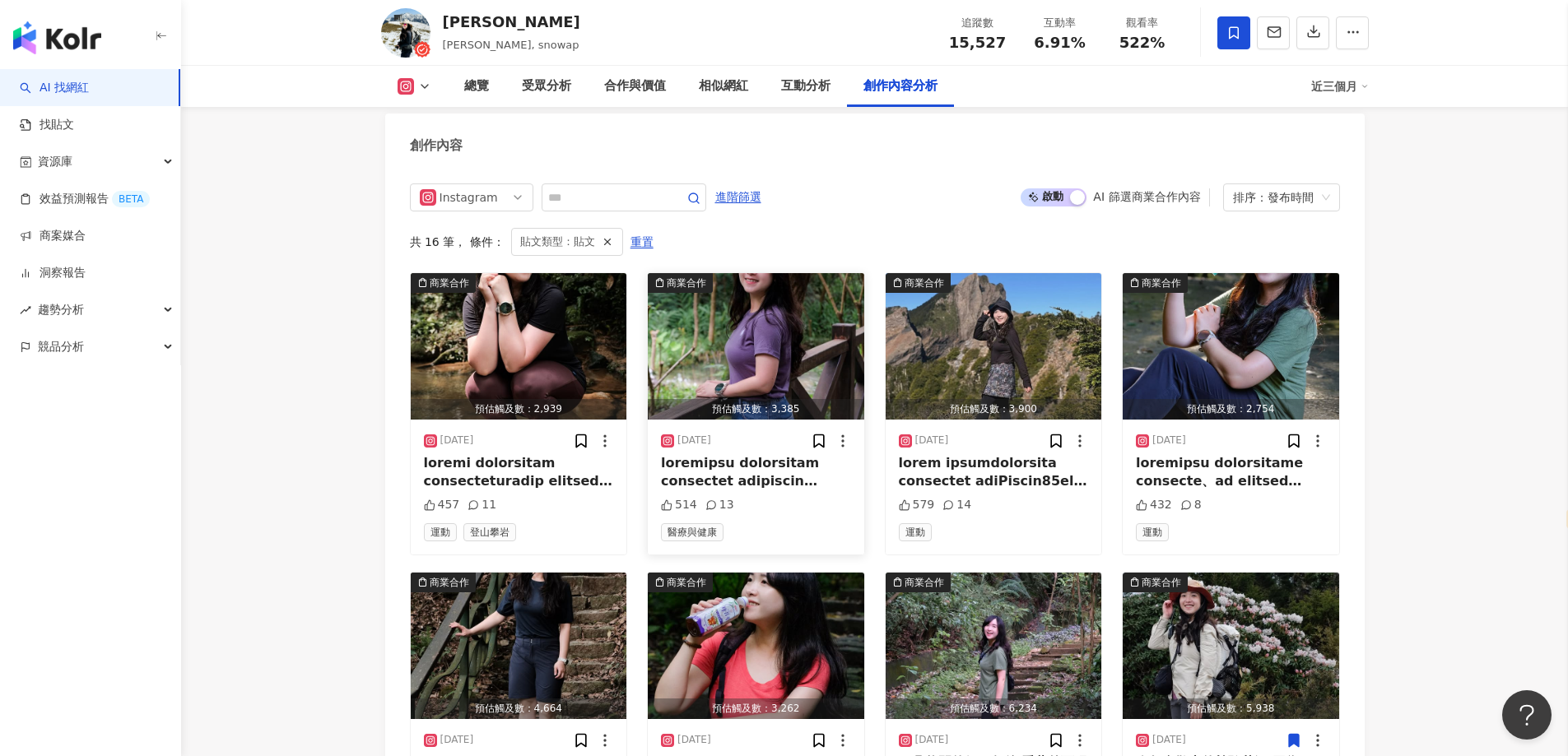
scroll to position [5512, 0]
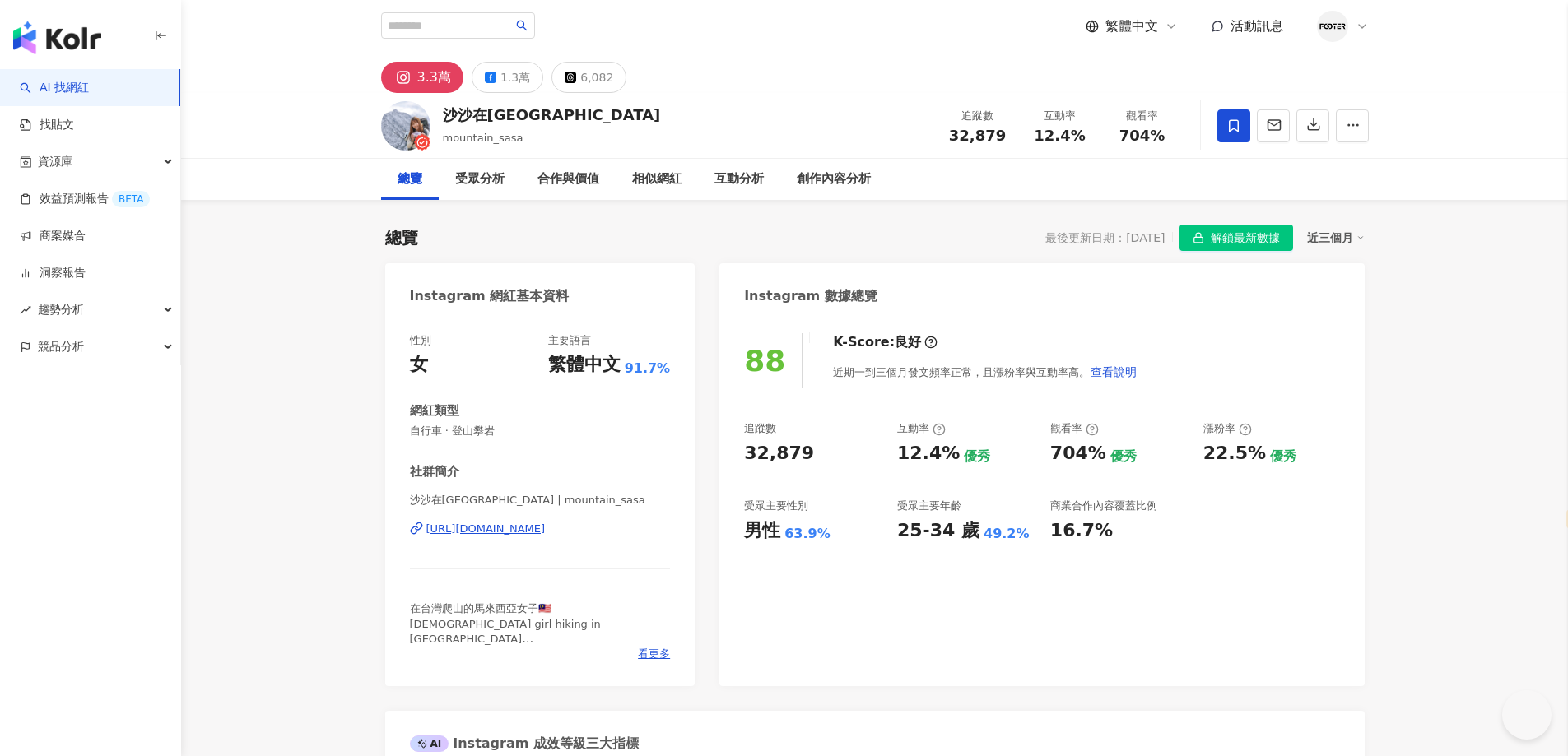
select select "*****"
